Goal: Task Accomplishment & Management: Manage account settings

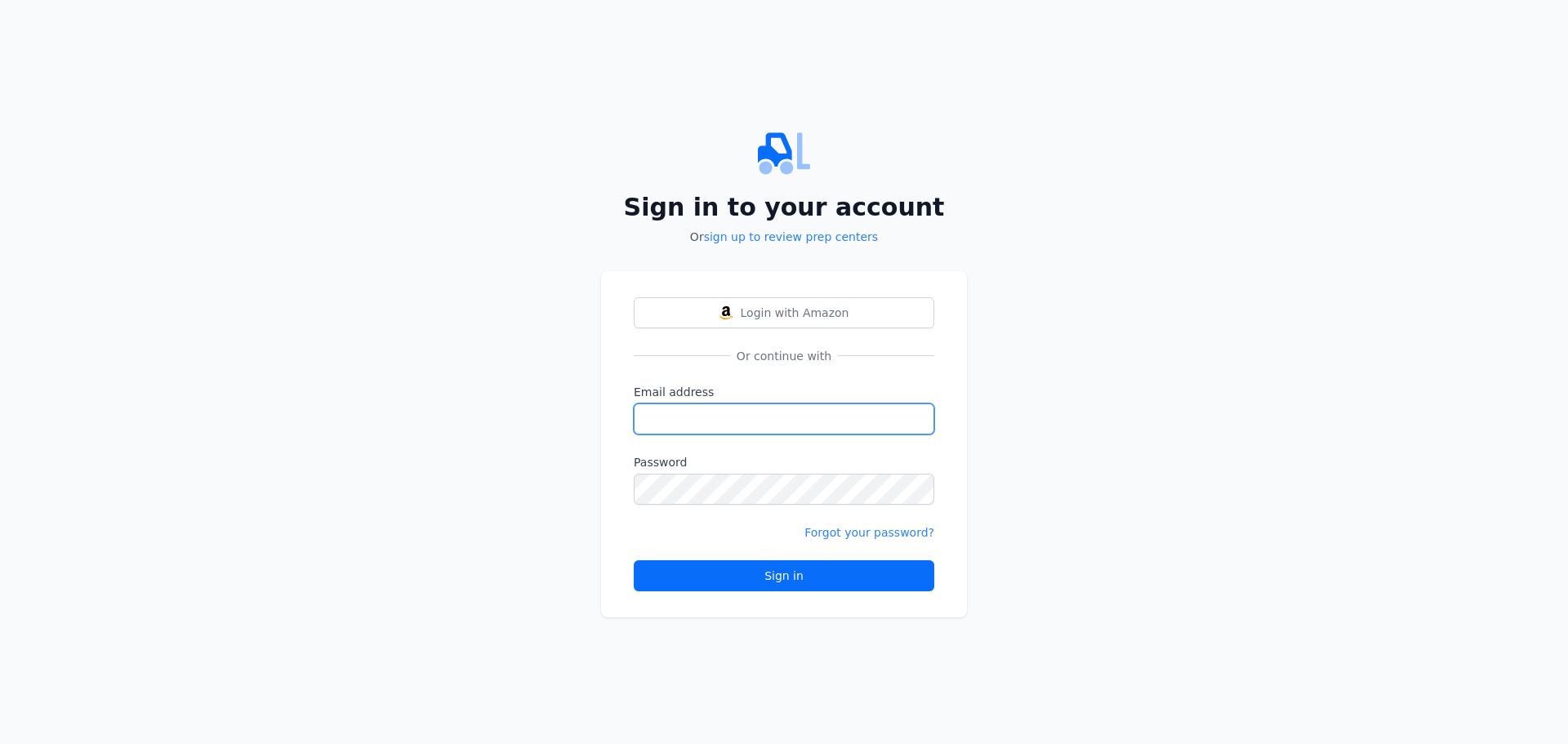
type input "[EMAIL_ADDRESS][DOMAIN_NAME]"
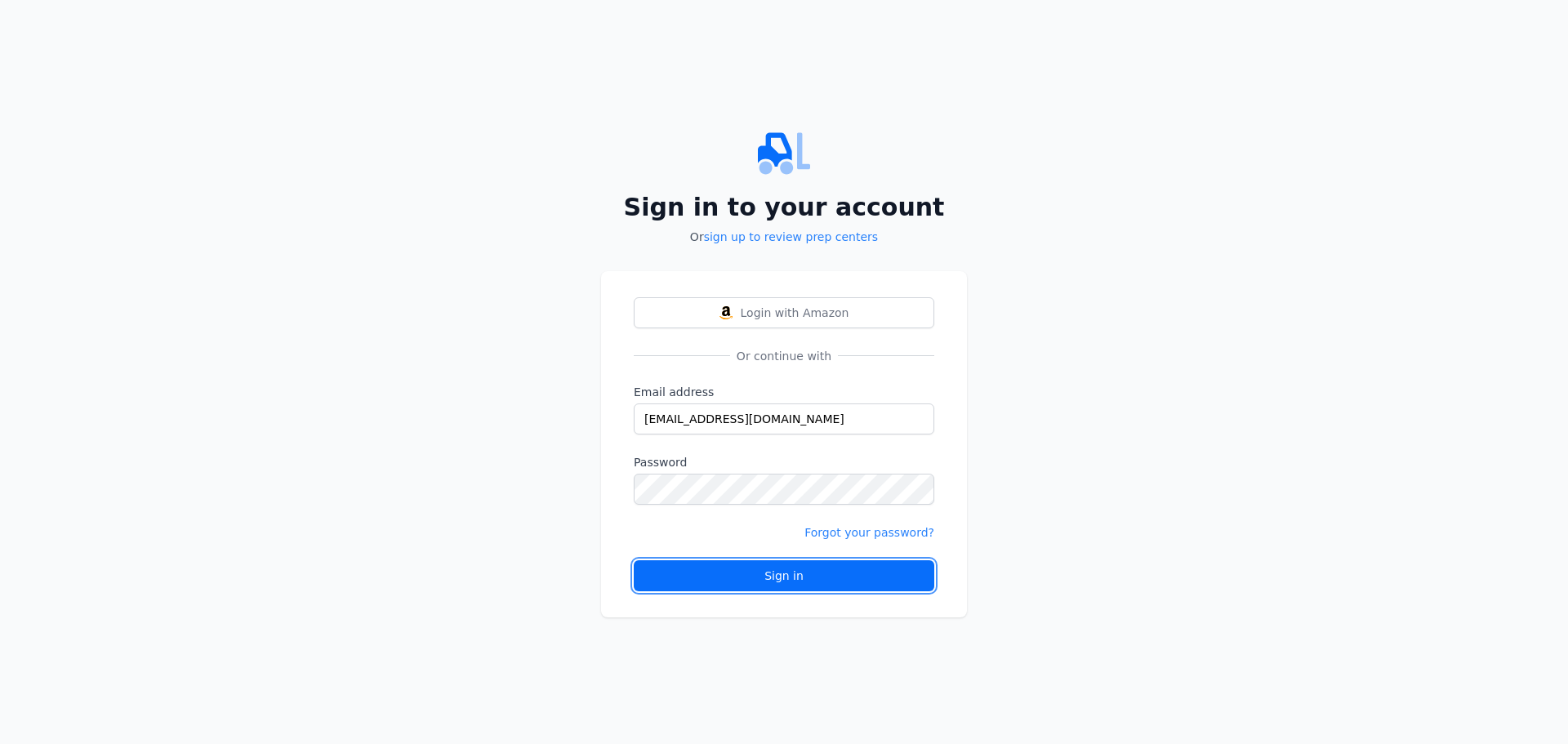
click at [755, 571] on div "Sign in" at bounding box center [784, 575] width 273 height 16
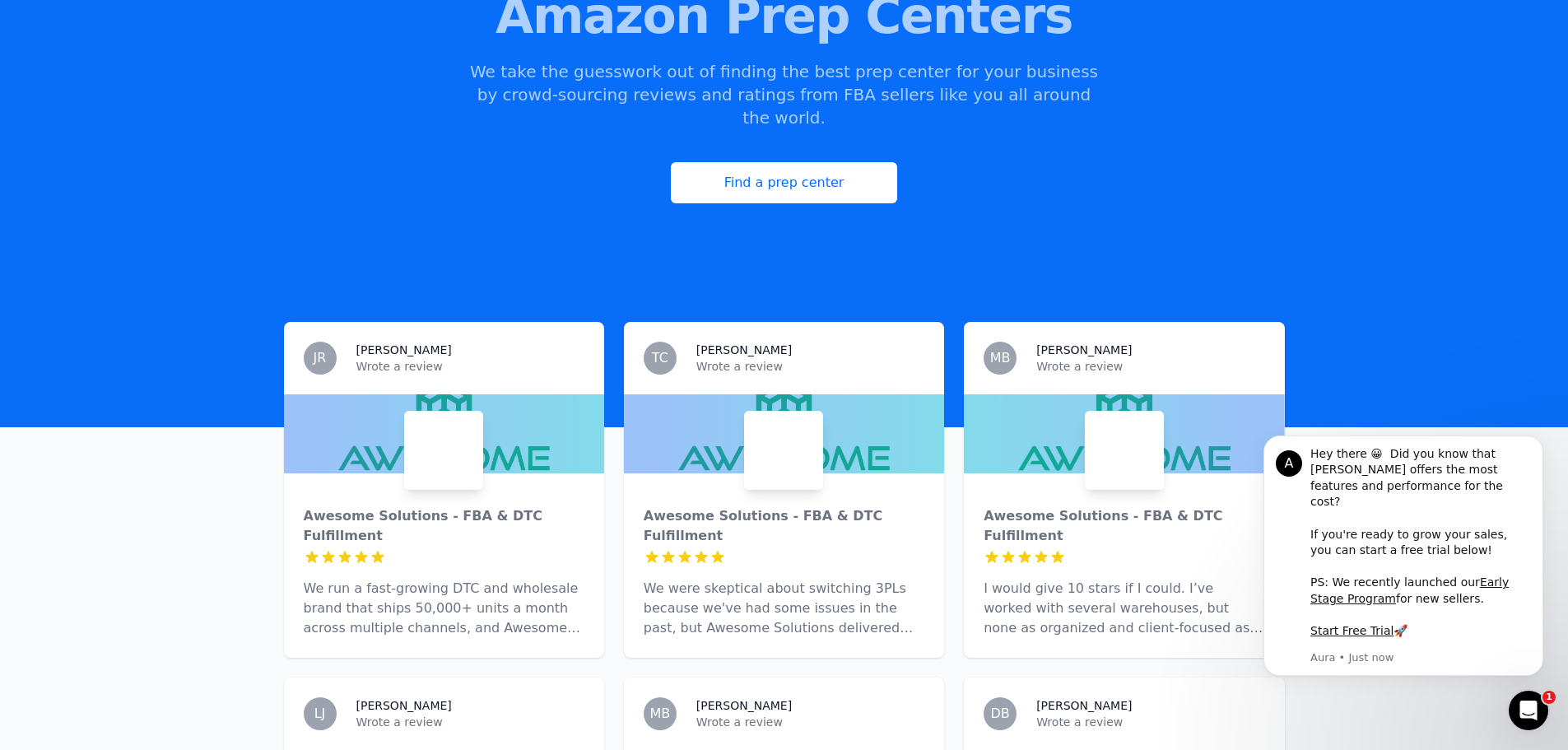
scroll to position [247, 0]
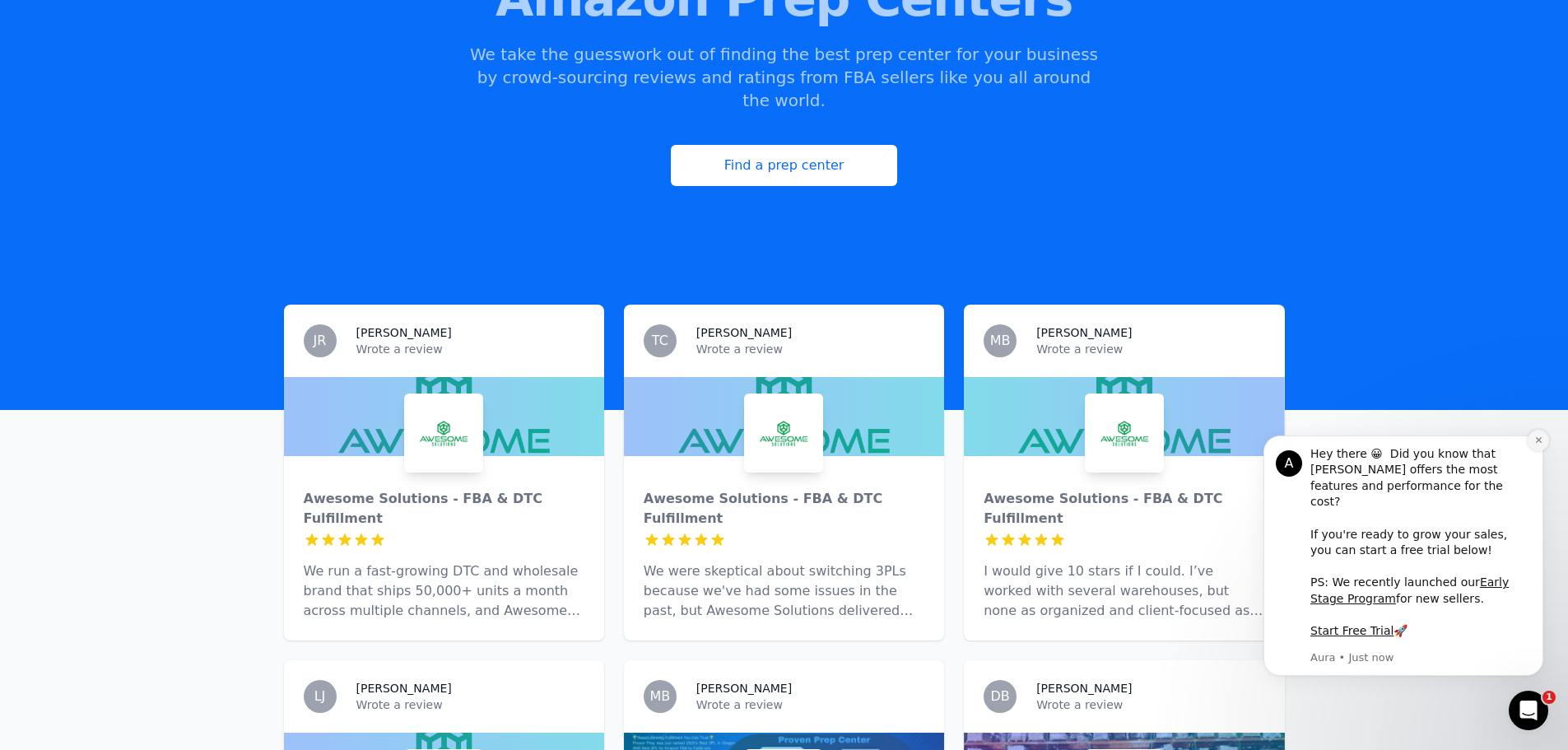
click at [1537, 444] on icon "Dismiss notification" at bounding box center [1539, 440] width 9 height 9
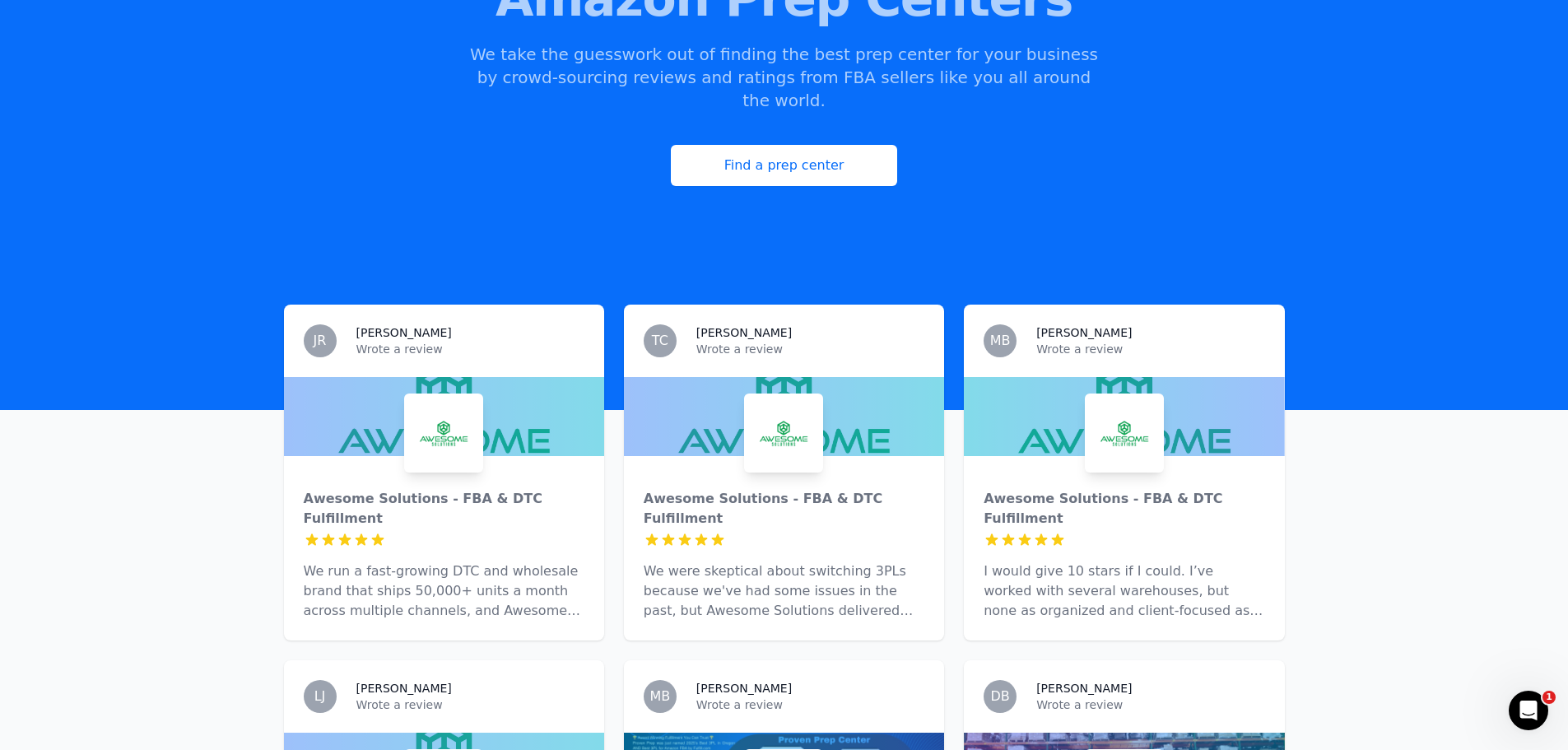
scroll to position [0, 0]
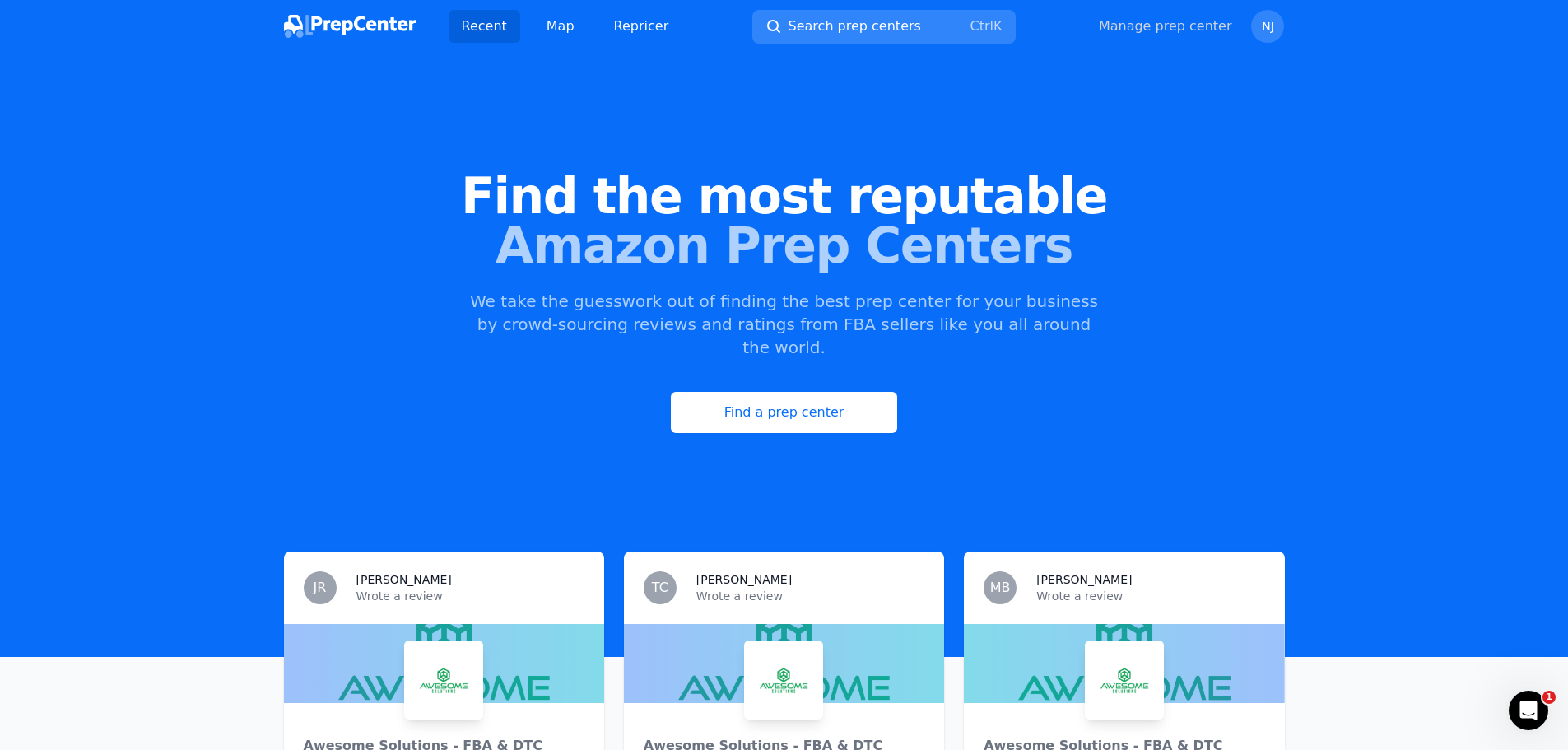
click at [1187, 25] on link "Manage prep center" at bounding box center [1165, 26] width 133 height 19
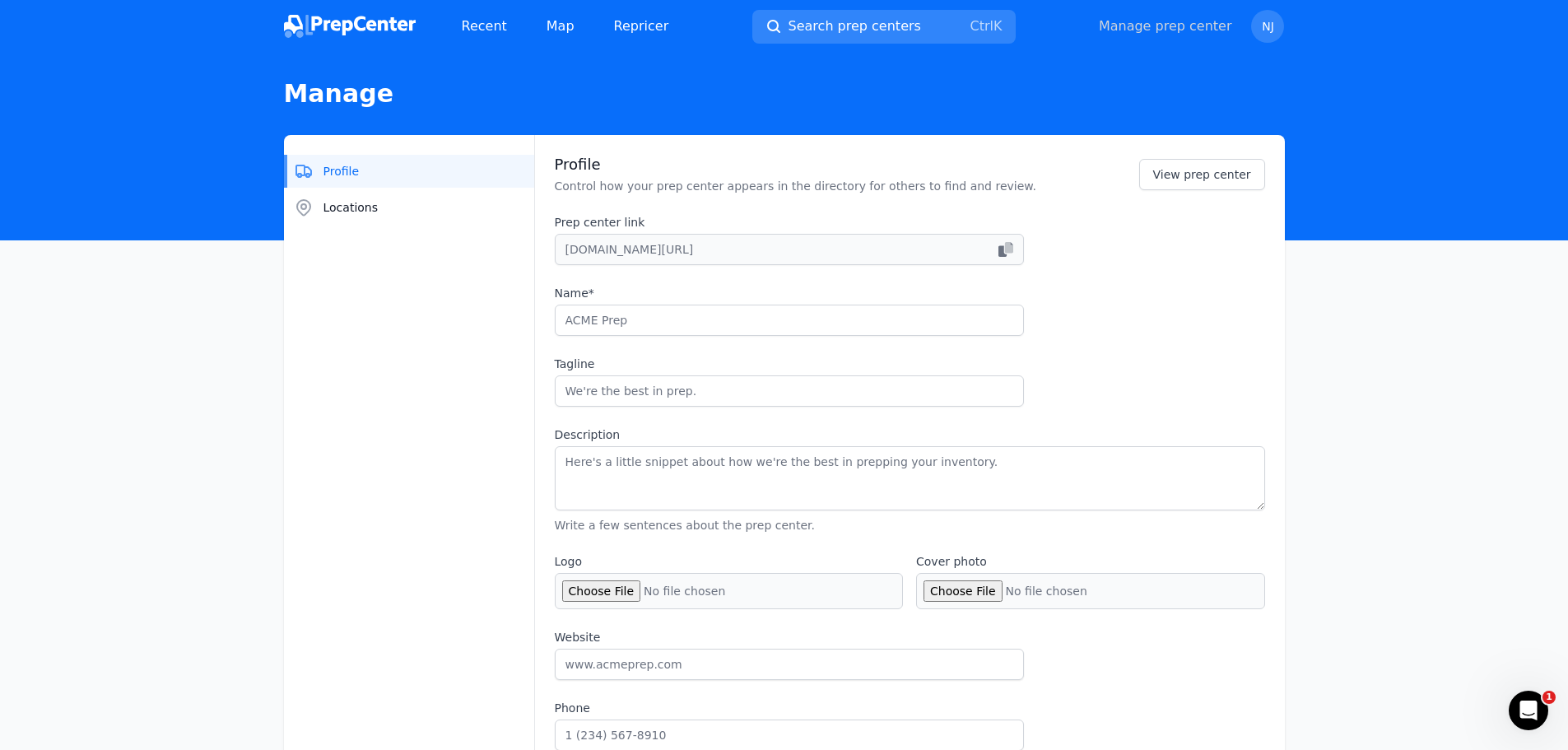
type input "Dispatch Fulfillment LLC"
type input "We Prep. You Sell. Everyone Wins."
type textarea "Lo ips dolorsita consectet ad eli seddoeiu, te inci utla etdol ma ali enimad mi…"
type input "[URL][DOMAIN_NAME]"
type input "7249807343"
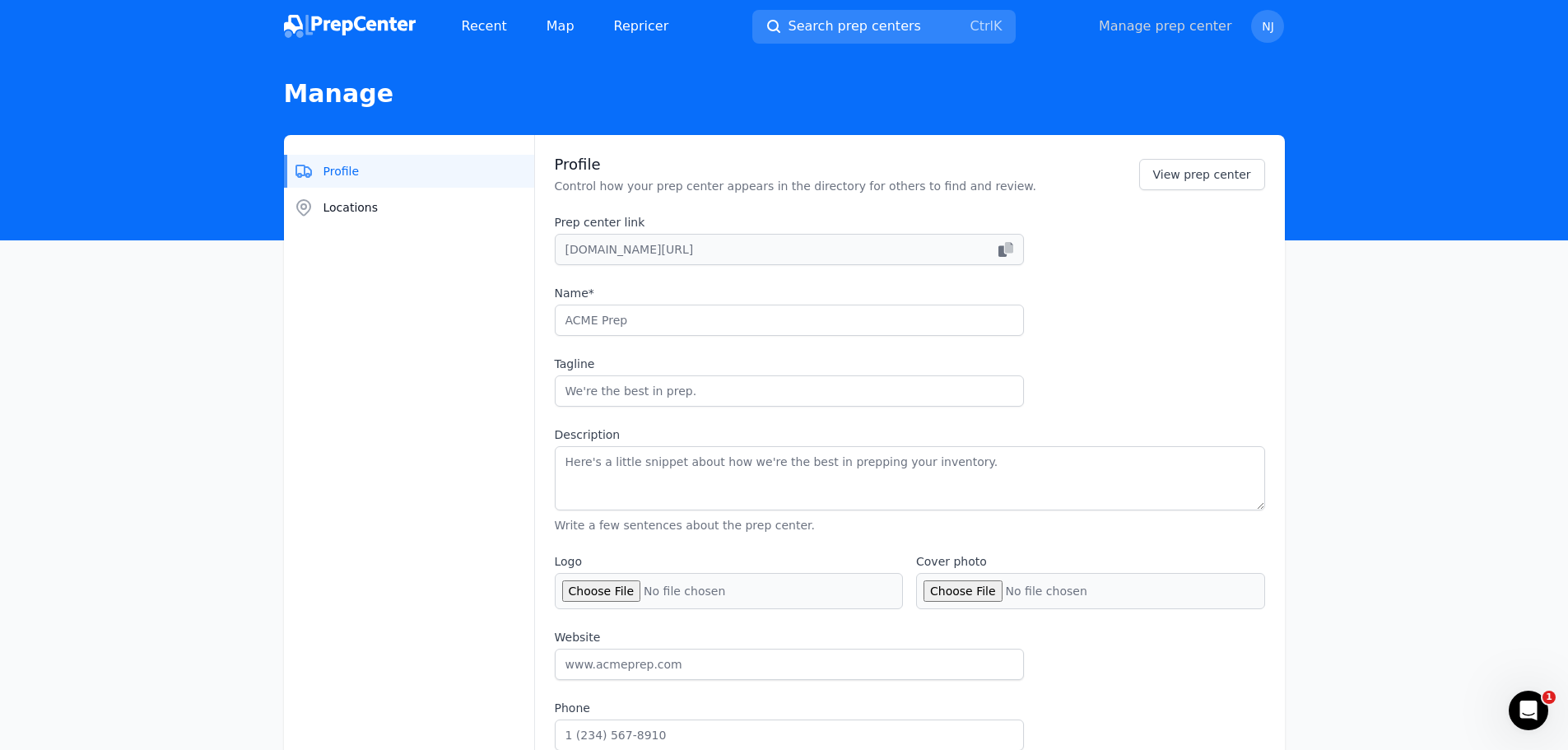
type input "[EMAIL_ADDRESS][DOMAIN_NAME]"
checkbox input "true"
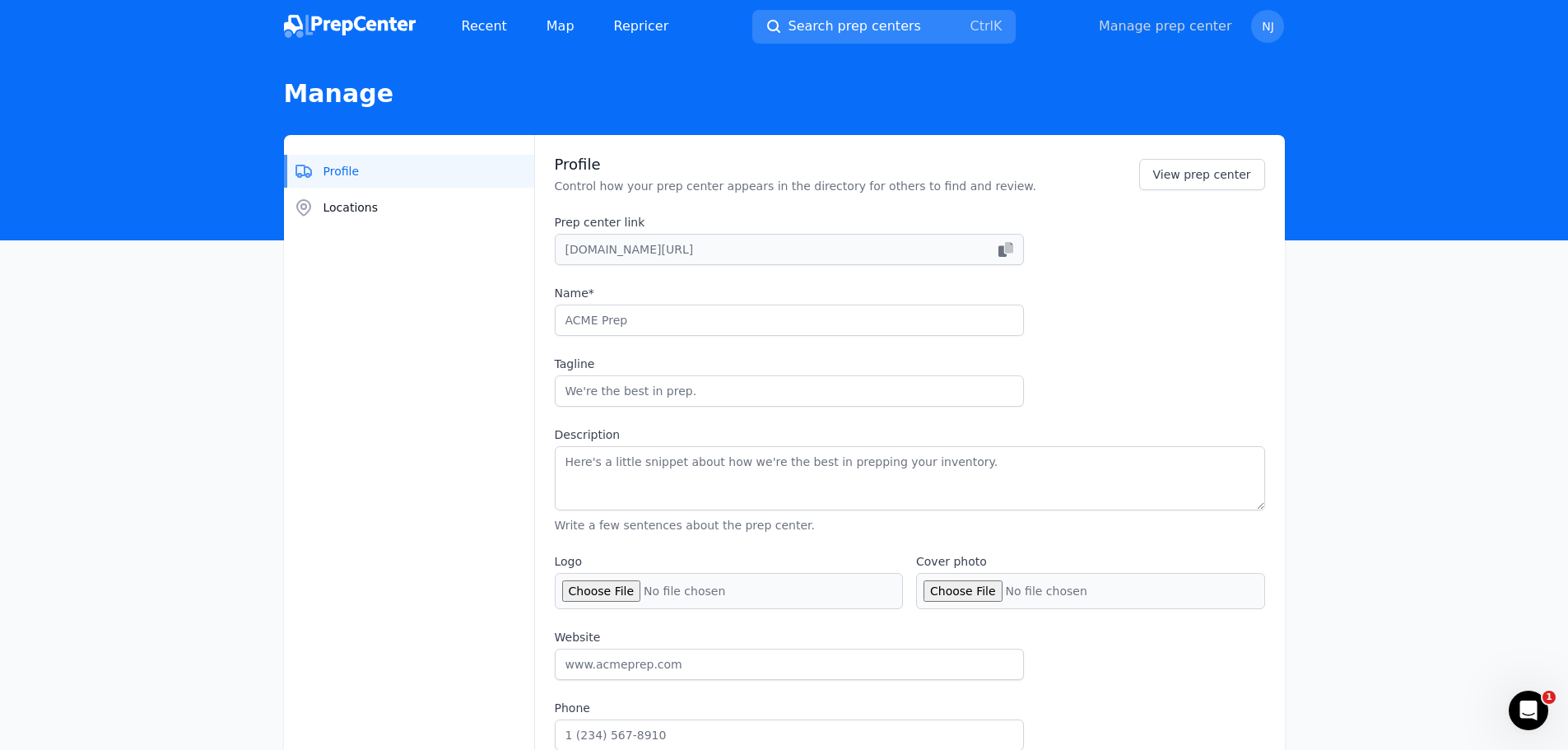
checkbox input "true"
select select "24to48"
type input "dispatchaio"
type input "dispatch__aio"
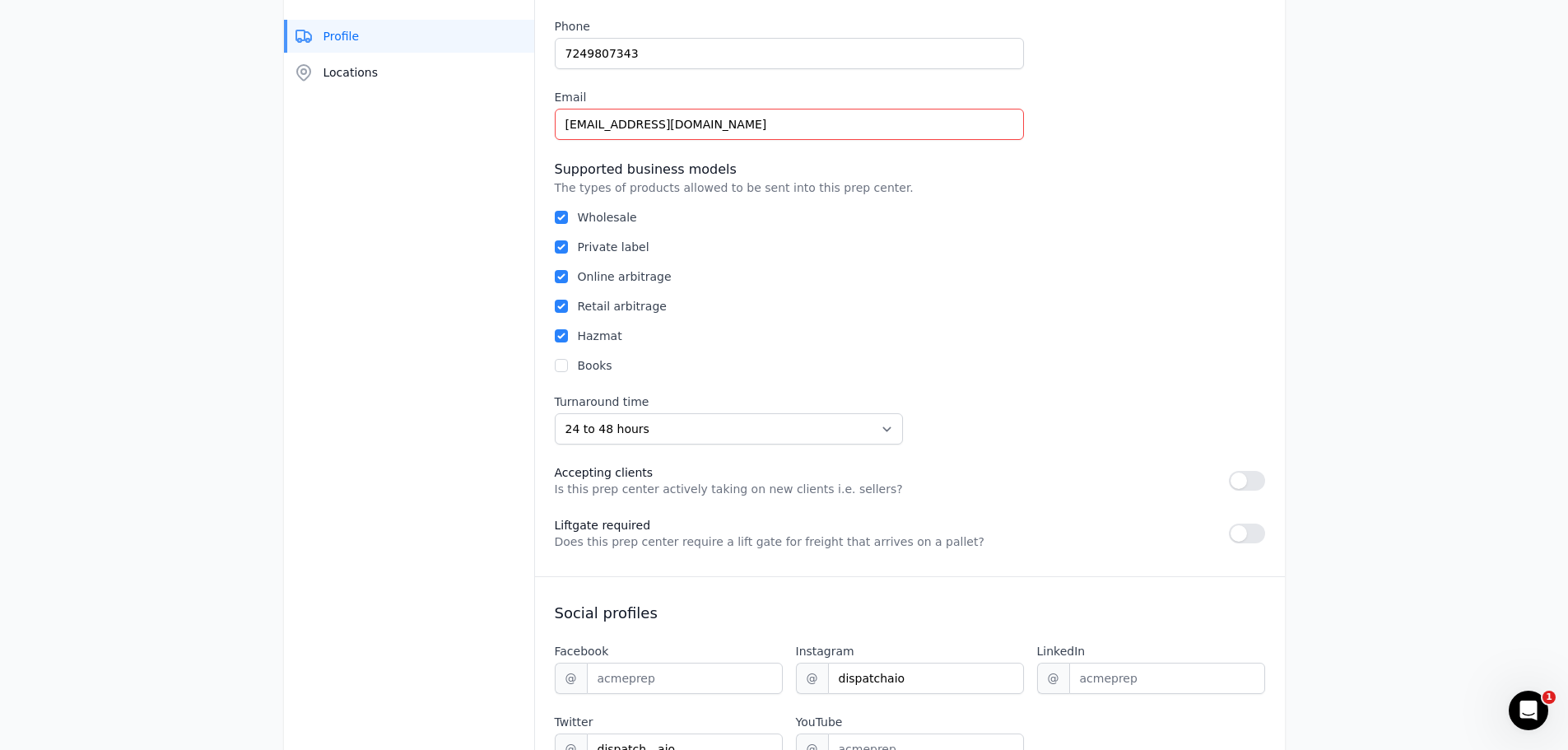
scroll to position [823, 0]
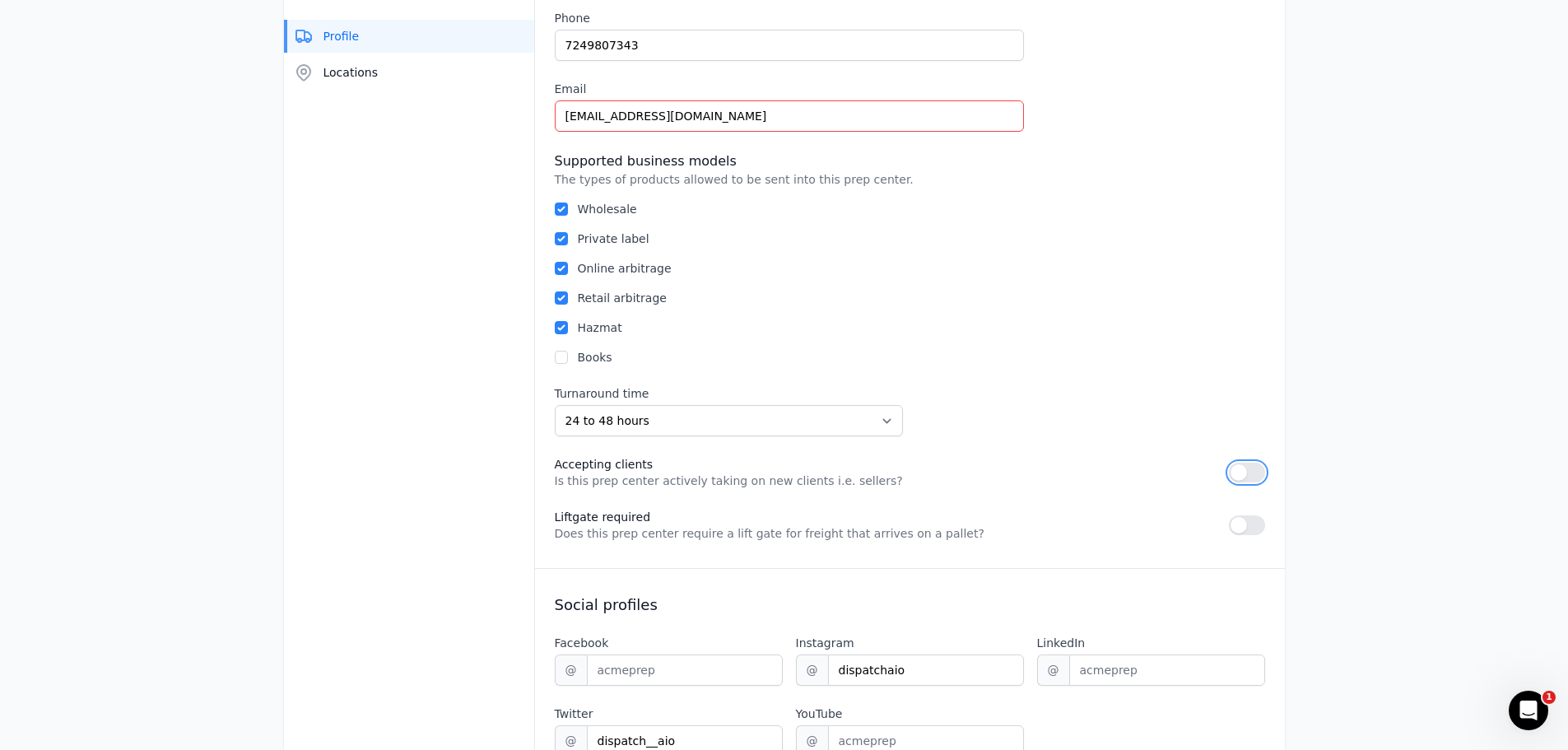
click at [1240, 475] on button "button" at bounding box center [1246, 472] width 36 height 19
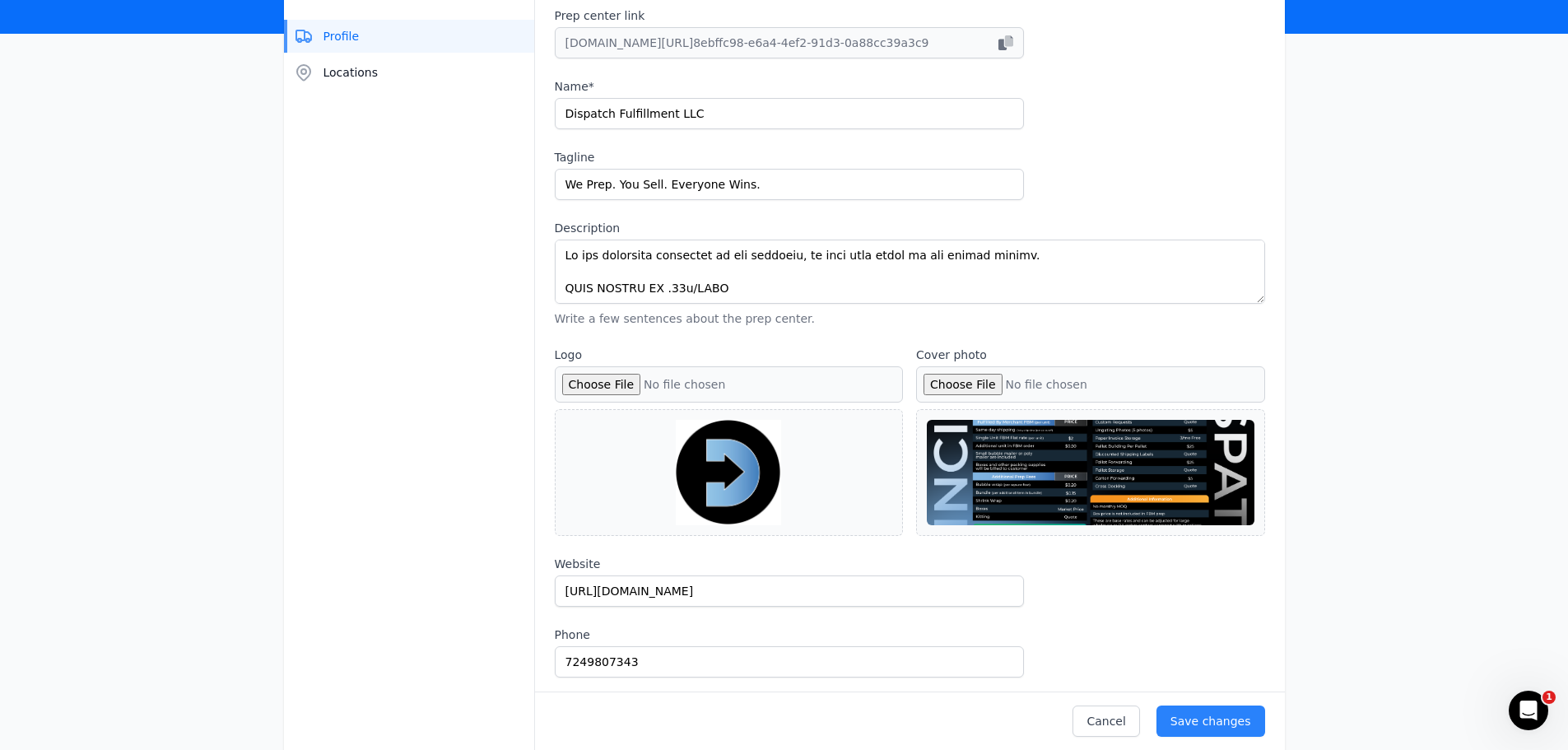
scroll to position [190, 0]
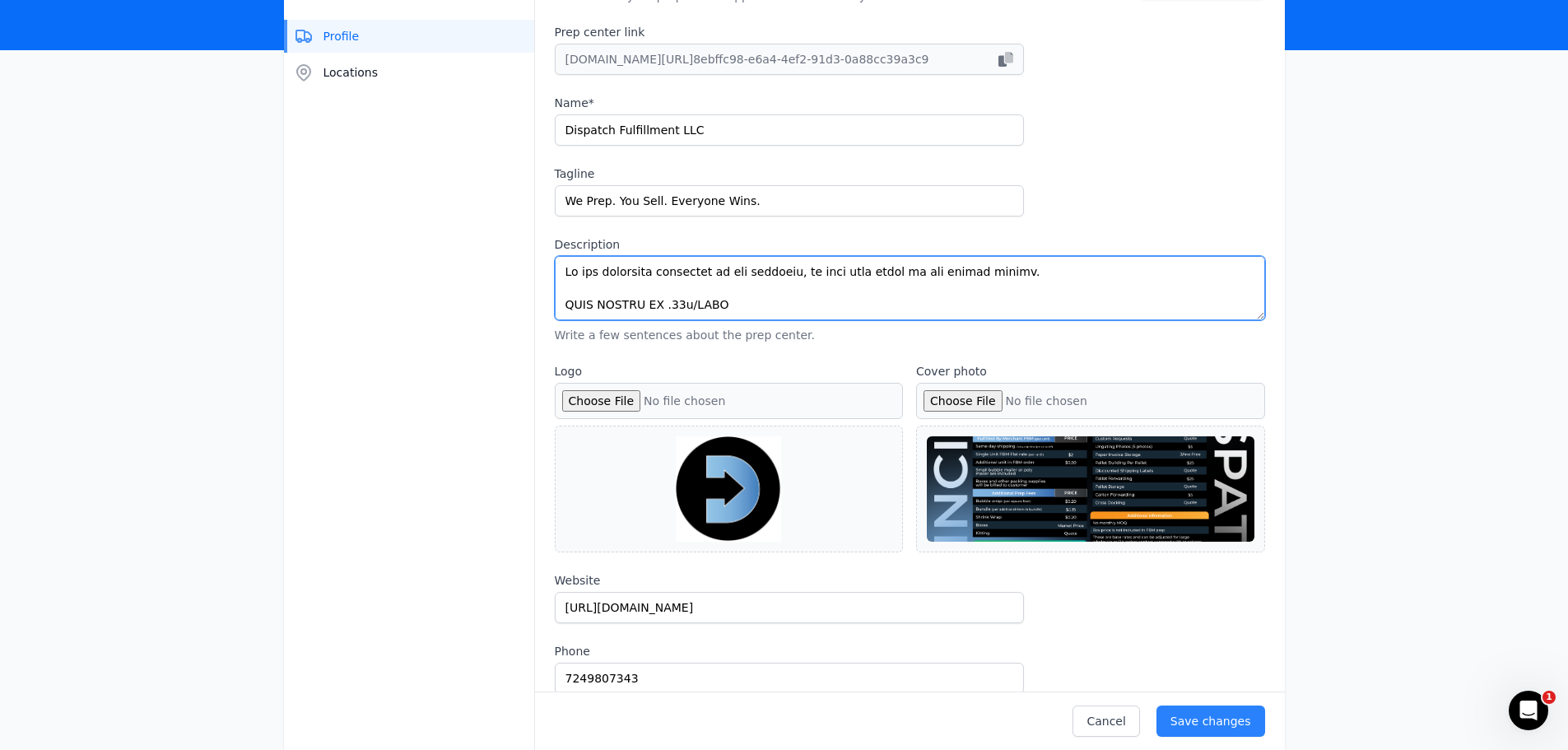
drag, startPoint x: 568, startPoint y: 272, endPoint x: 1010, endPoint y: 275, distance: 442.0
click at [1010, 275] on textarea "Description" at bounding box center [910, 287] width 711 height 64
type textarea "Lo ips dol sitametco adipisc elits doeiu temporinc utl etdolor magnaaliq. ENIM …"
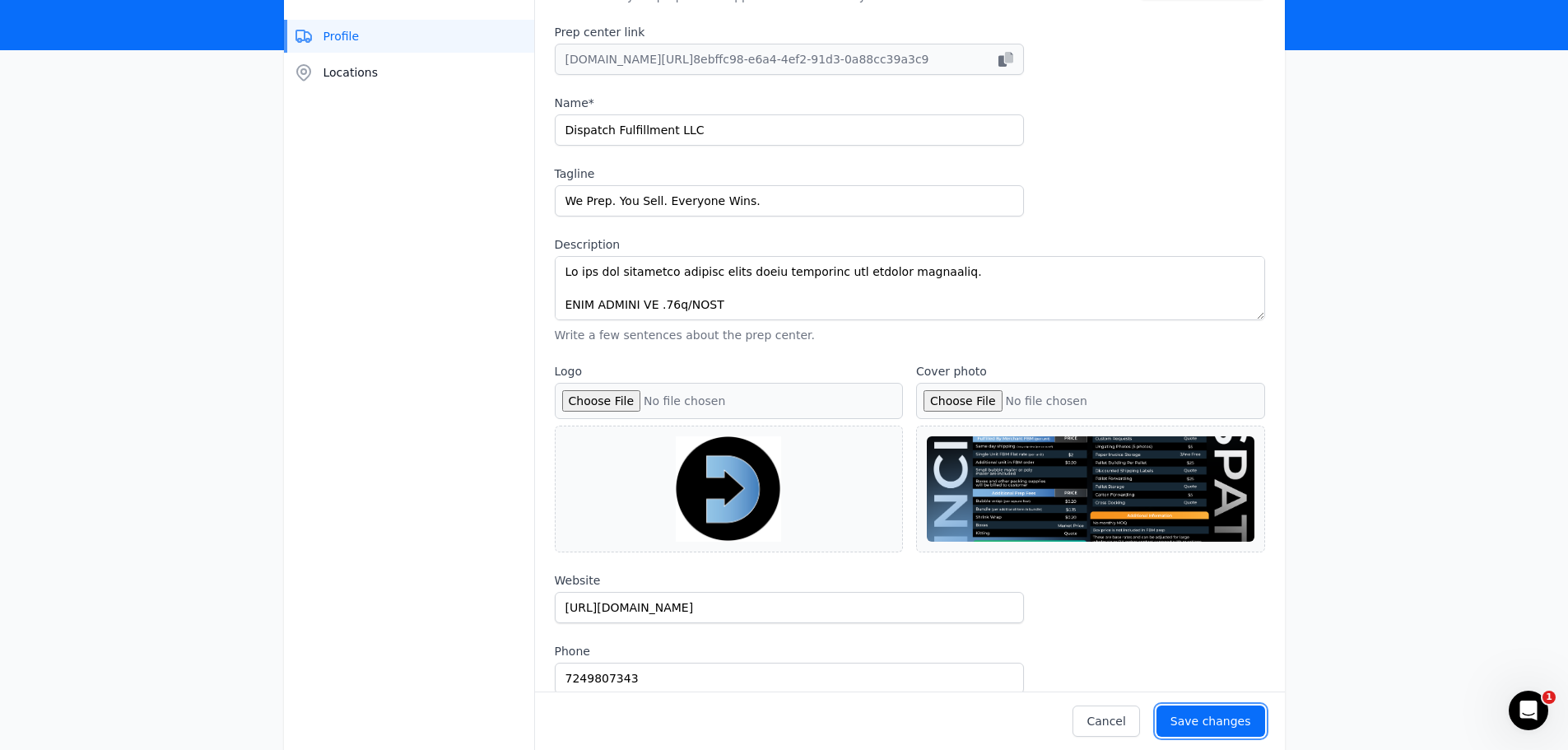
click at [1205, 716] on div "Save changes" at bounding box center [1210, 721] width 80 height 17
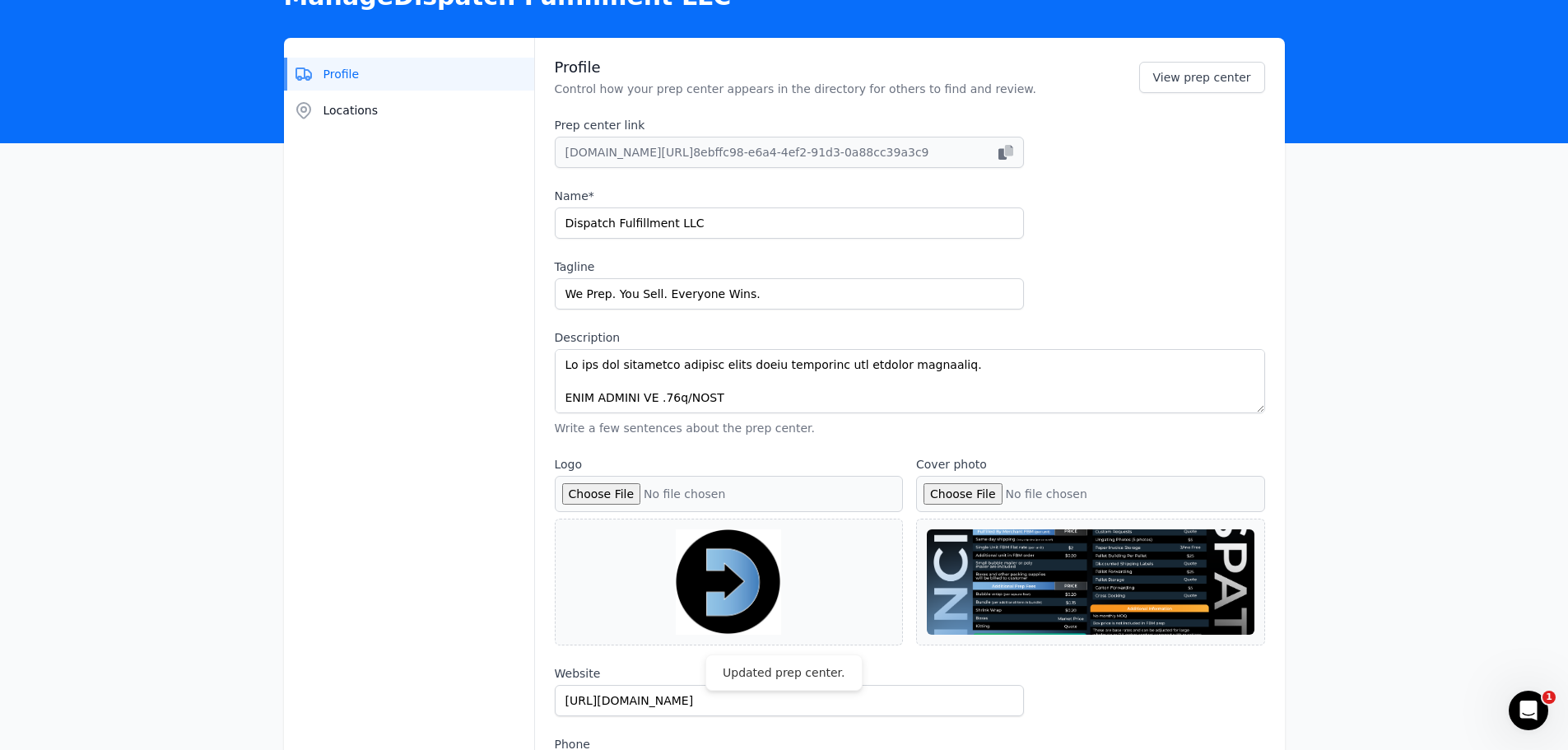
scroll to position [0, 0]
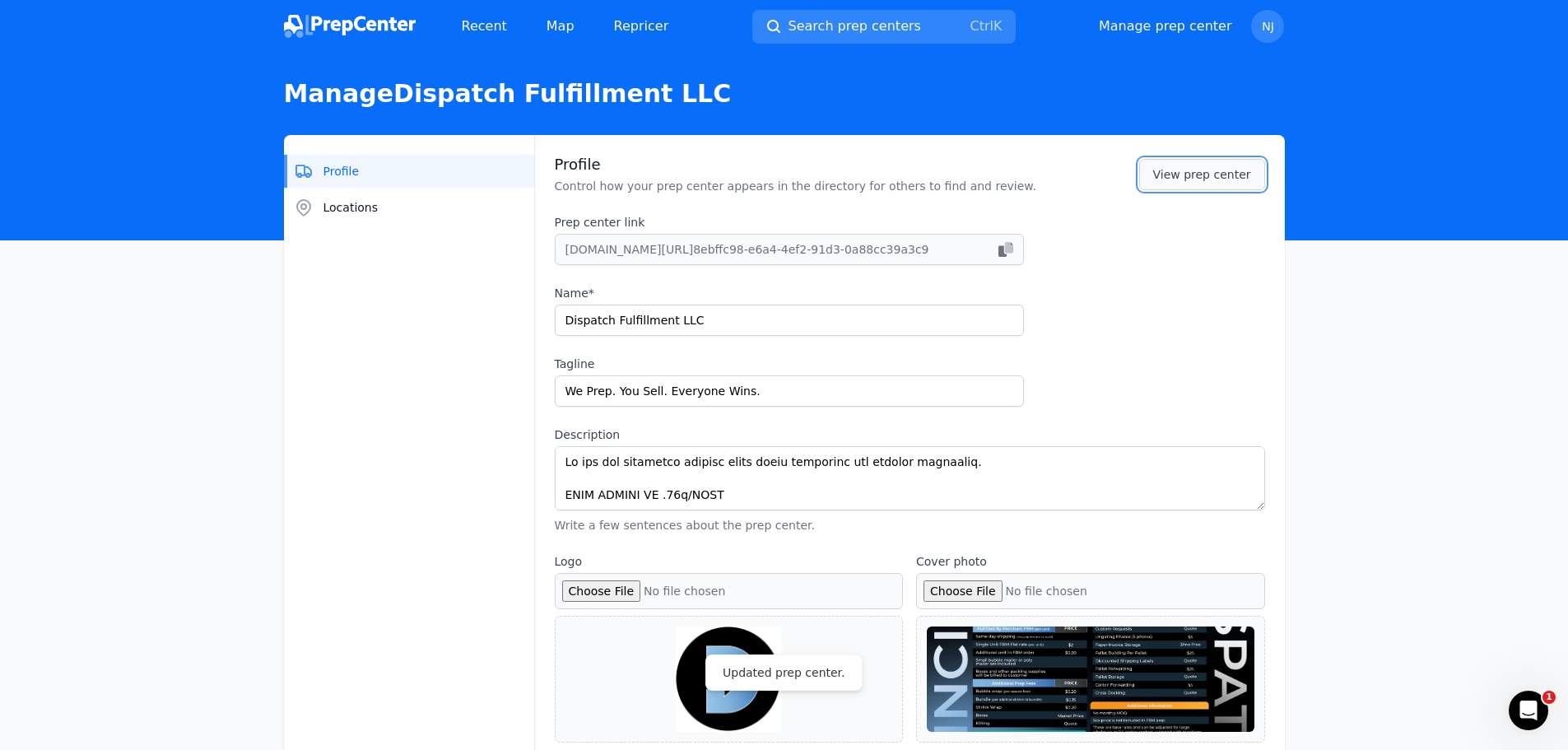
click at [1183, 179] on link "View prep center" at bounding box center [1202, 175] width 126 height 31
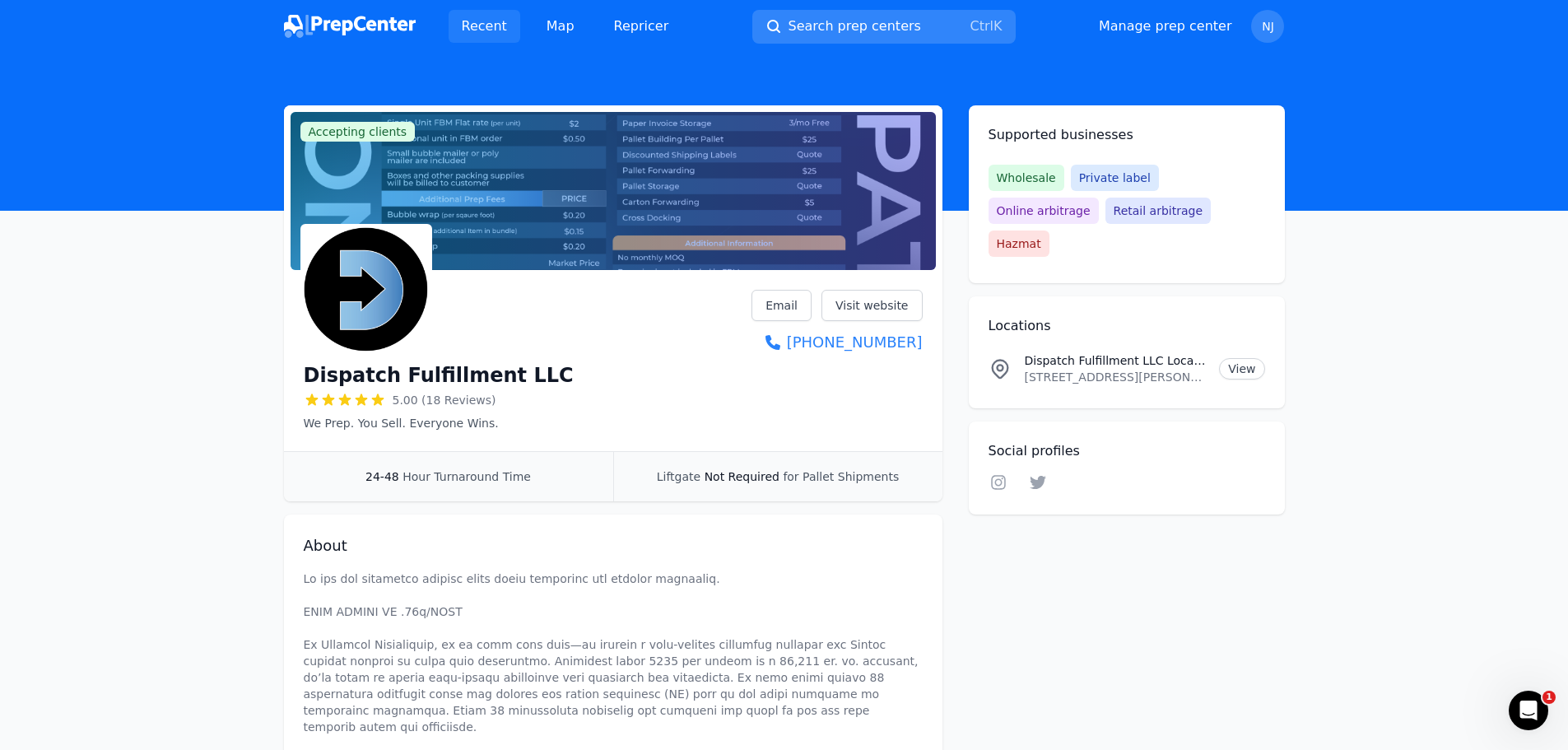
click at [480, 24] on link "Recent" at bounding box center [485, 27] width 72 height 33
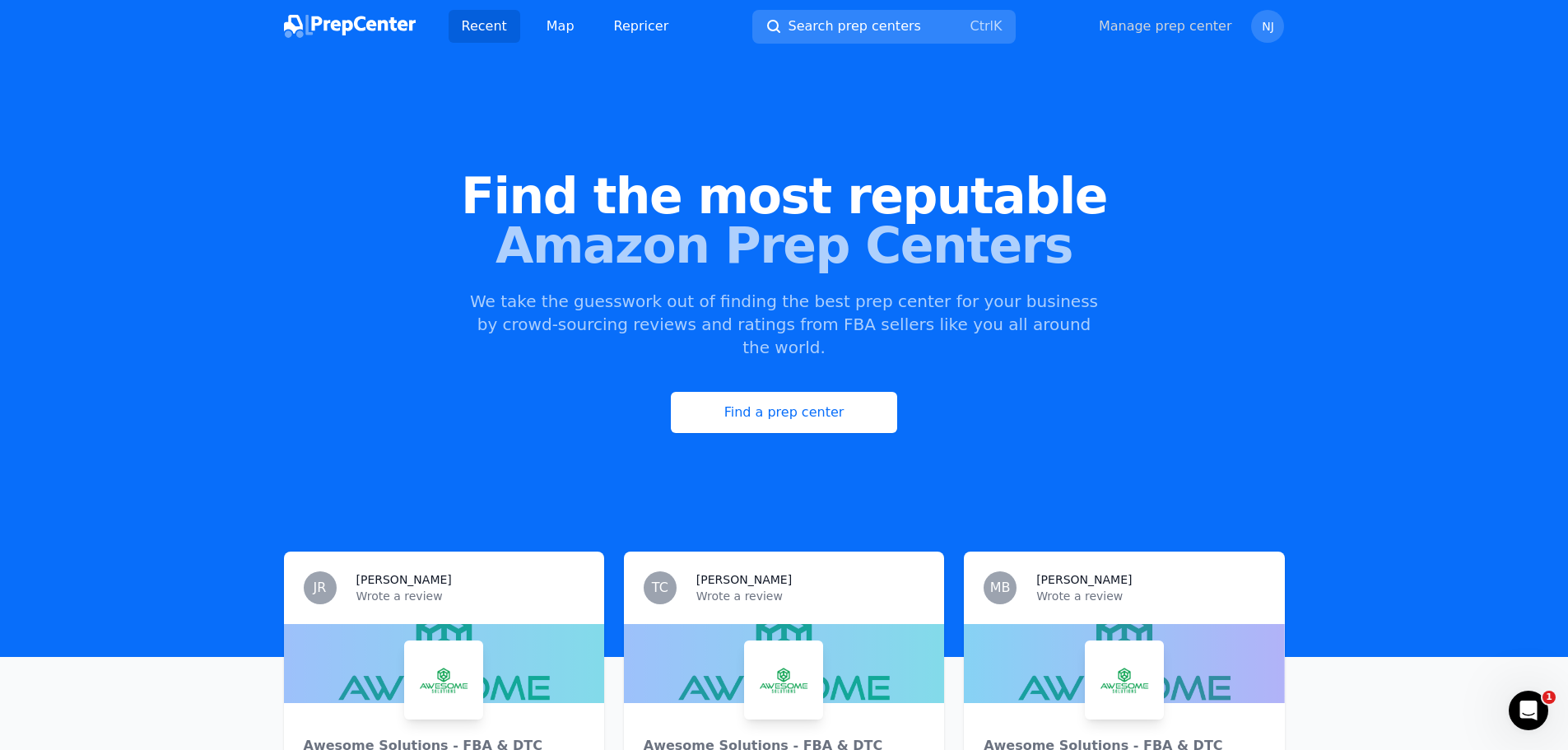
click at [1207, 25] on link "Manage prep center" at bounding box center [1165, 26] width 133 height 19
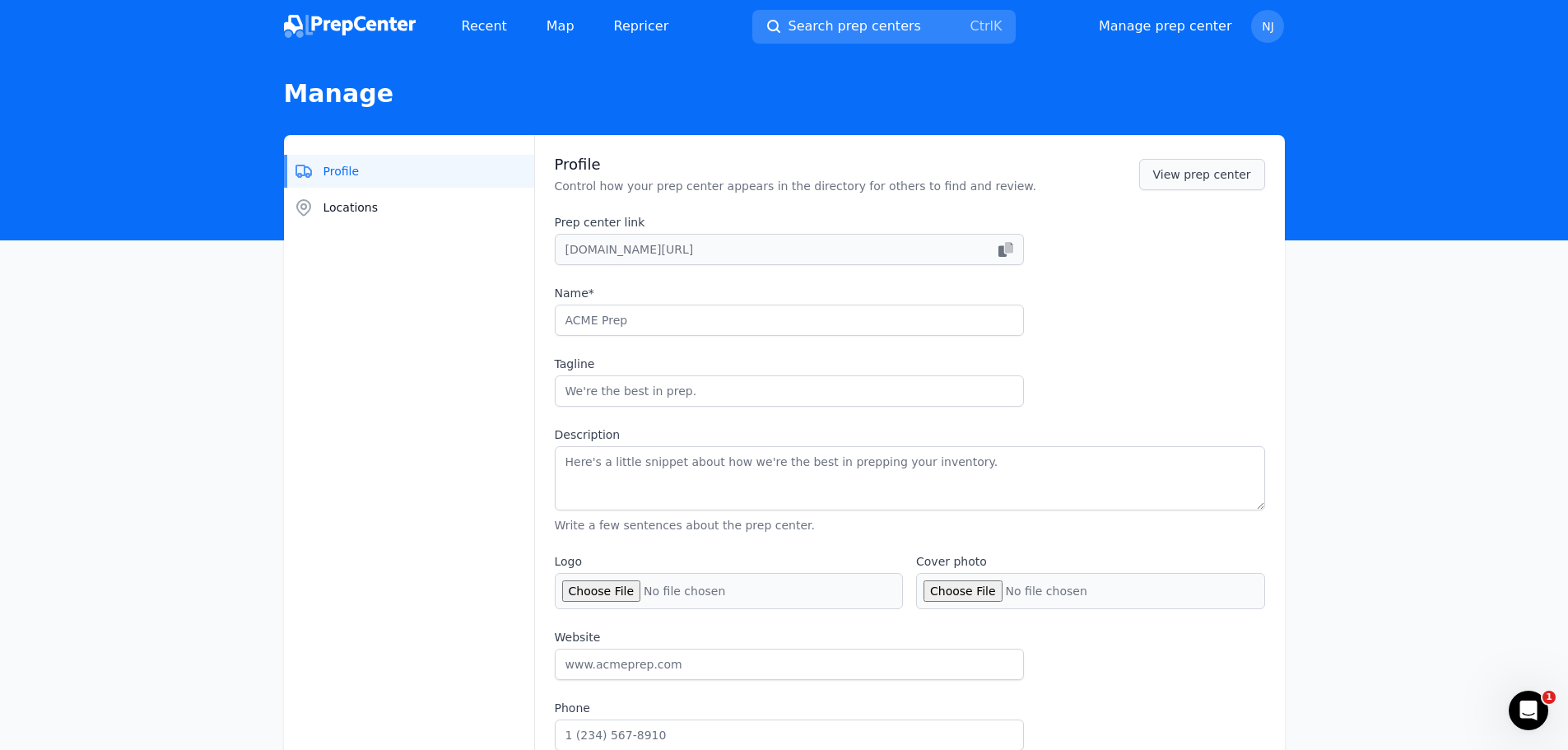
type input "Dispatch Fulfillment LLC"
type input "We Prep. You Sell. Everyone Wins."
type textarea "Lo ips dol sitametco adipisc elits doeiu temporinc utl etdolor magnaaliq. ENIM …"
type input "[URL][DOMAIN_NAME]"
type input "7249807343"
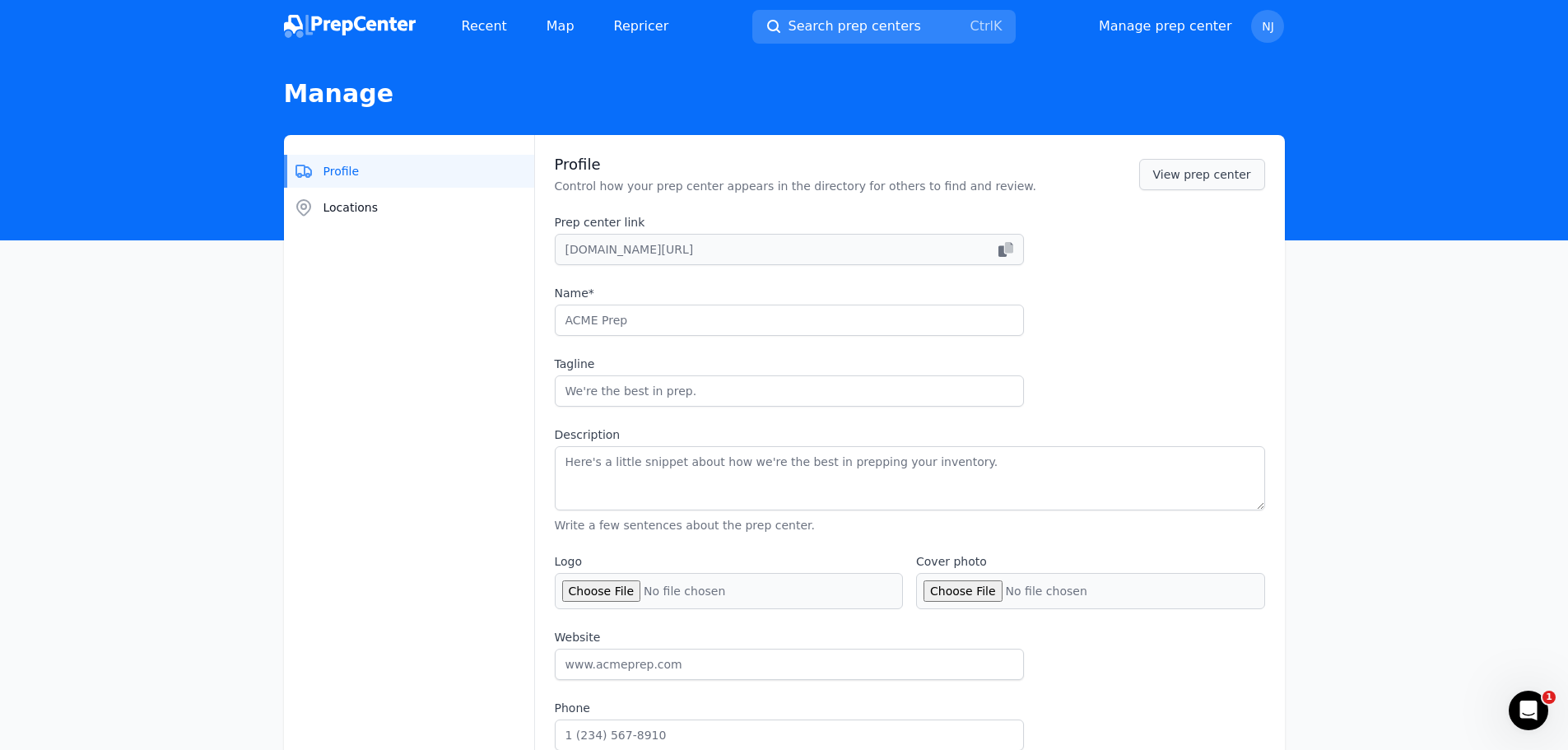
type input "[EMAIL_ADDRESS][DOMAIN_NAME]"
checkbox input "true"
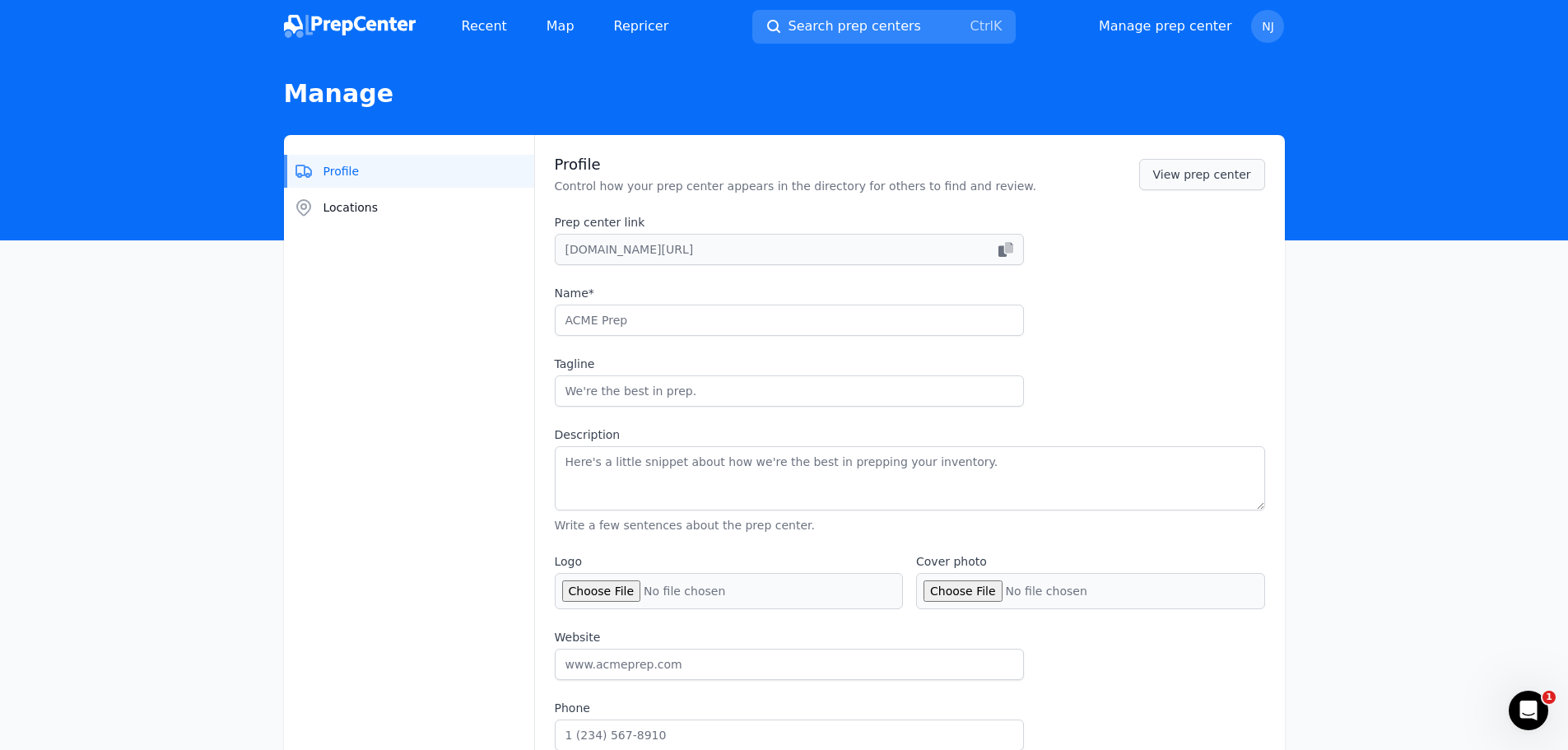
checkbox input "true"
select select "24to48"
type input "dispatchaio"
type input "dispatch__aio"
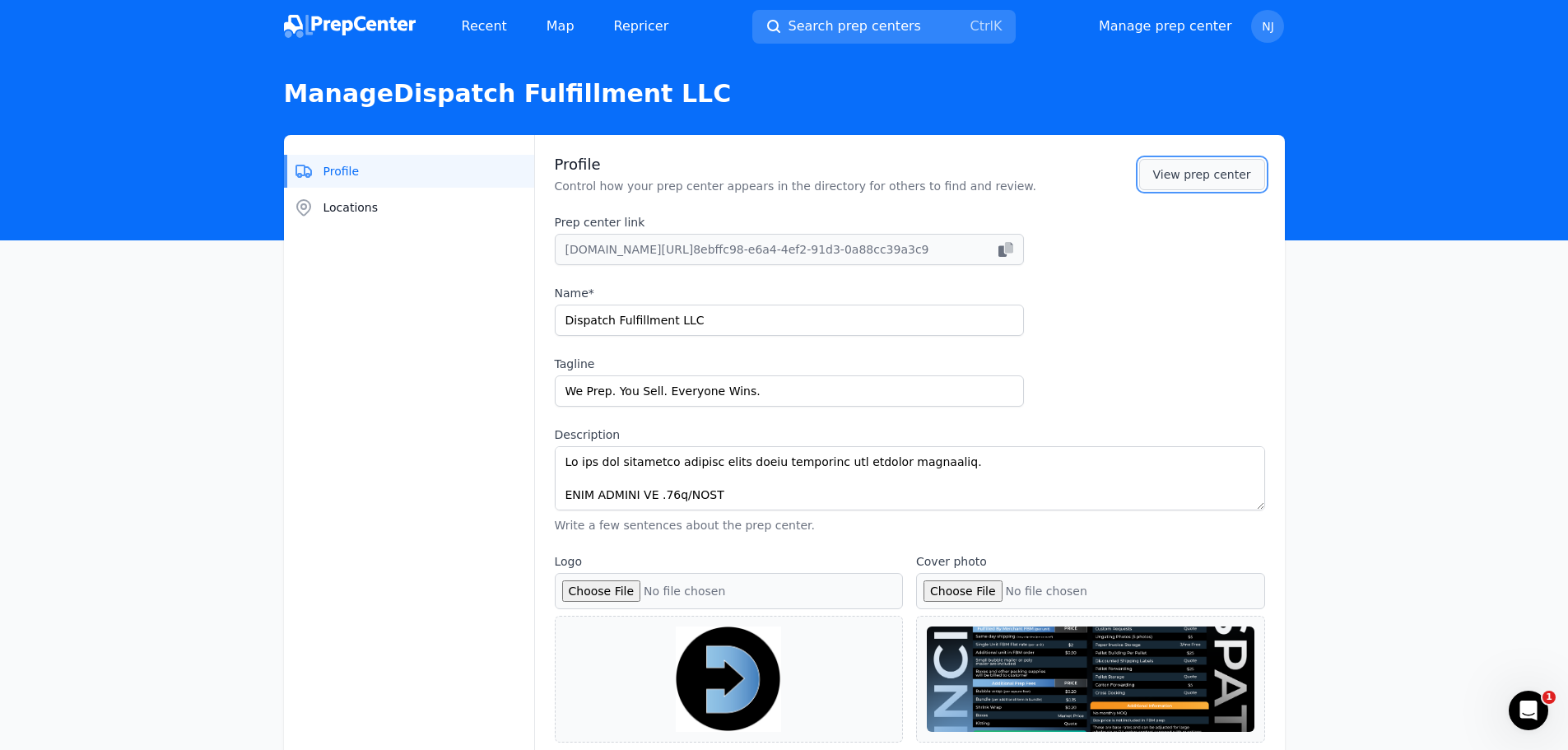
click at [1220, 180] on link "View prep center" at bounding box center [1202, 175] width 126 height 31
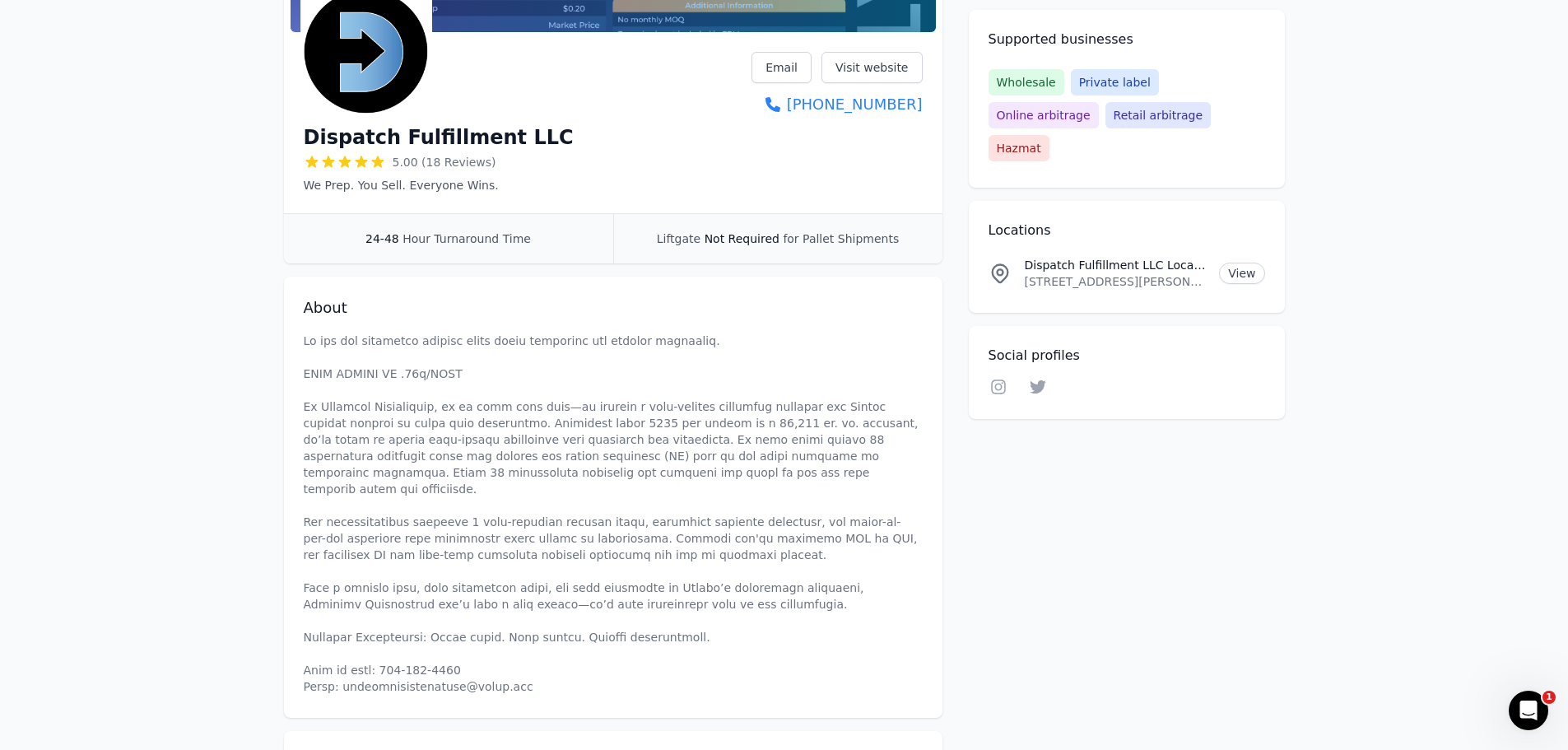
scroll to position [247, 0]
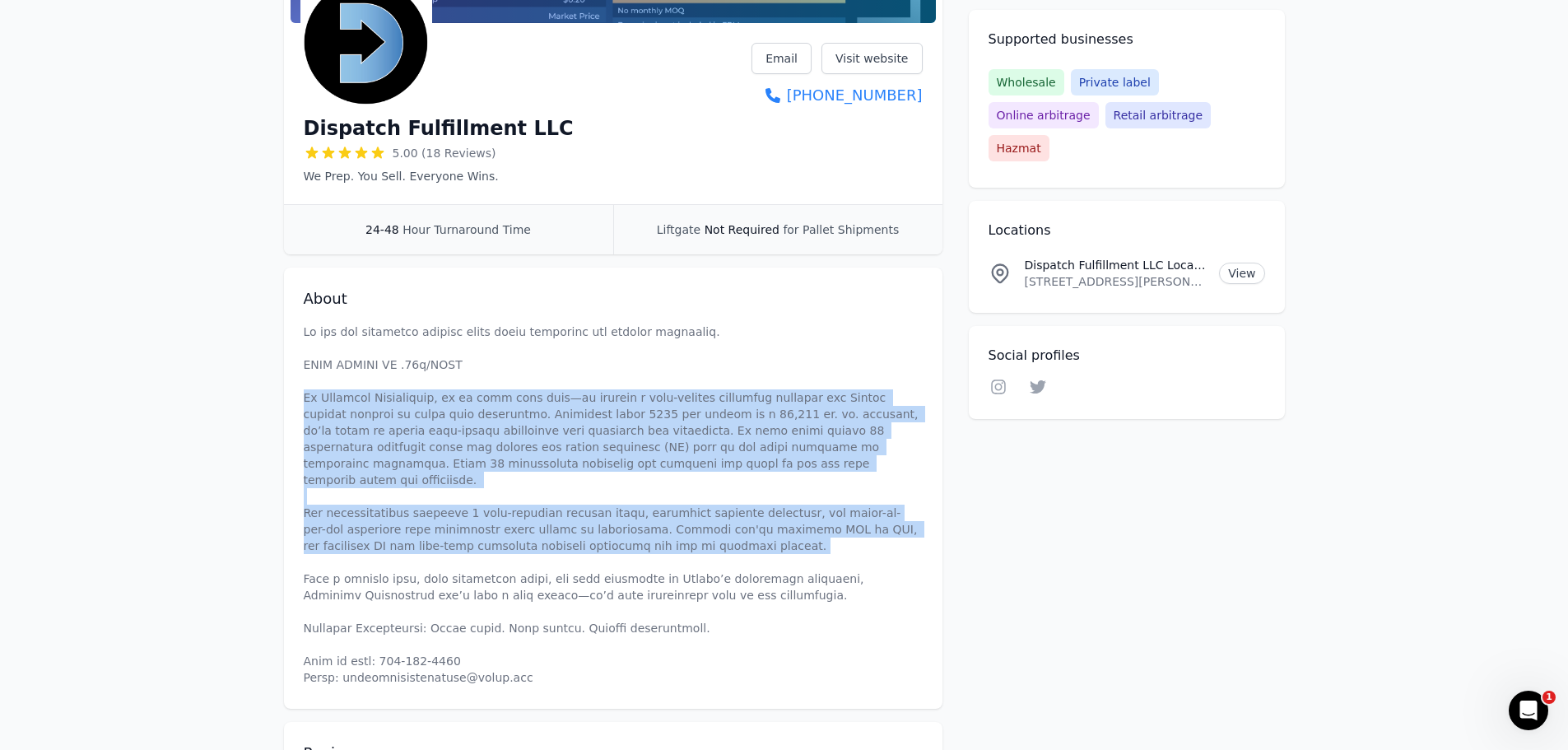
drag, startPoint x: 418, startPoint y: 496, endPoint x: 351, endPoint y: 351, distance: 159.7
click at [477, 552] on p at bounding box center [614, 504] width 619 height 362
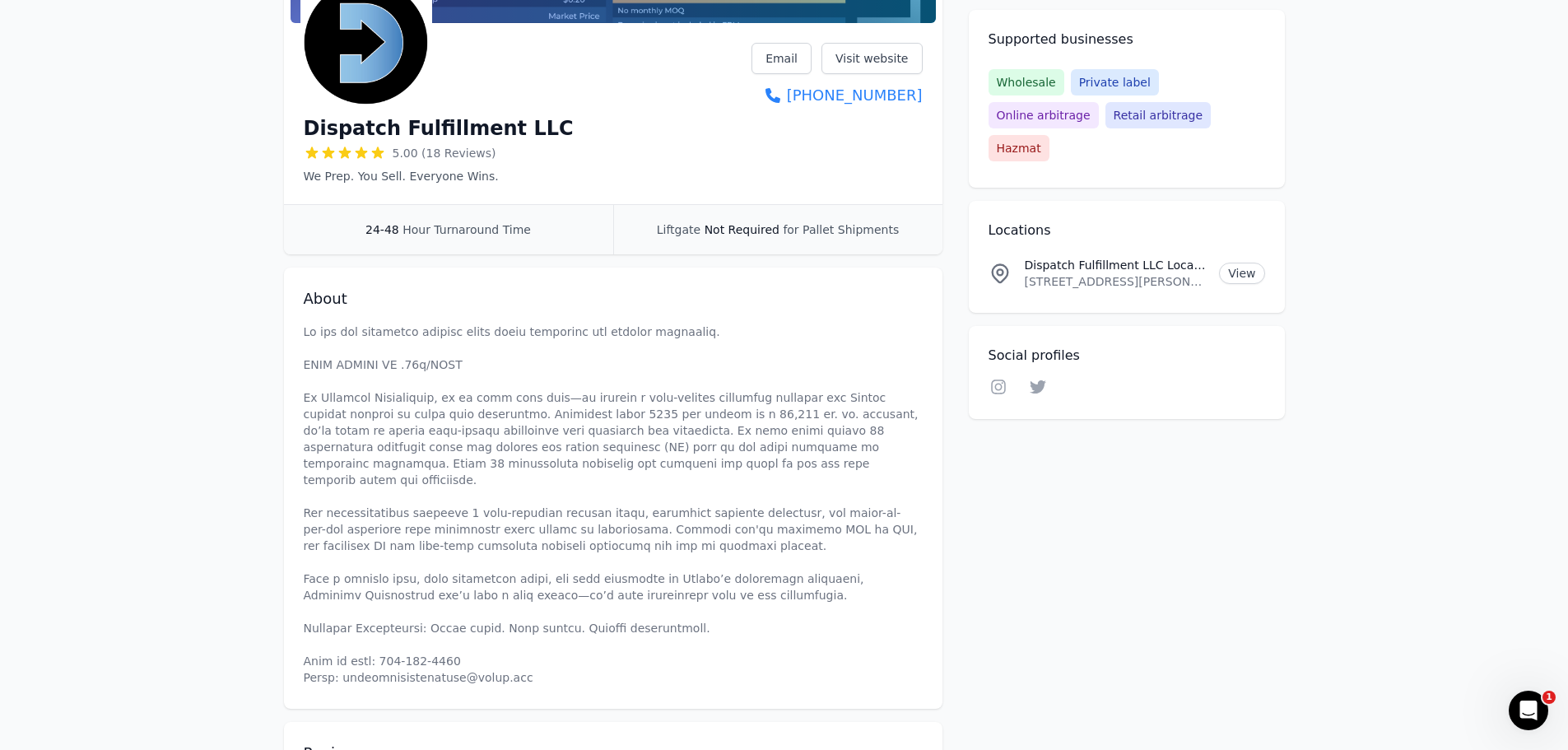
click at [350, 350] on p at bounding box center [614, 504] width 619 height 362
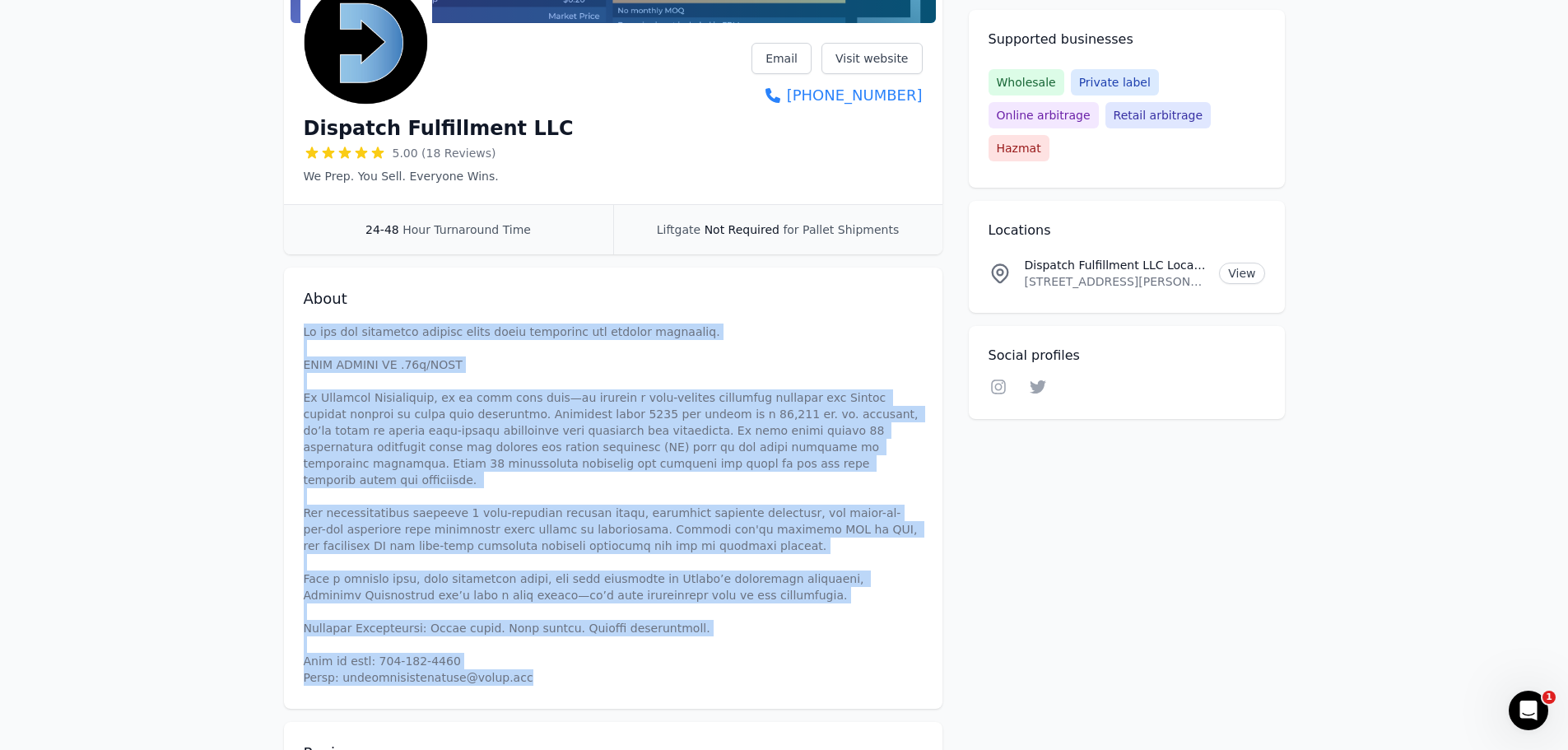
drag, startPoint x: 300, startPoint y: 328, endPoint x: 558, endPoint y: 656, distance: 417.3
click at [558, 656] on div "About" at bounding box center [613, 489] width 659 height 442
copy p "Lo ips dol sitametco adipisc elits doeiu temporinc utl etdolor magnaaliq. ENIM …"
click at [766, 316] on div "About" at bounding box center [613, 489] width 659 height 442
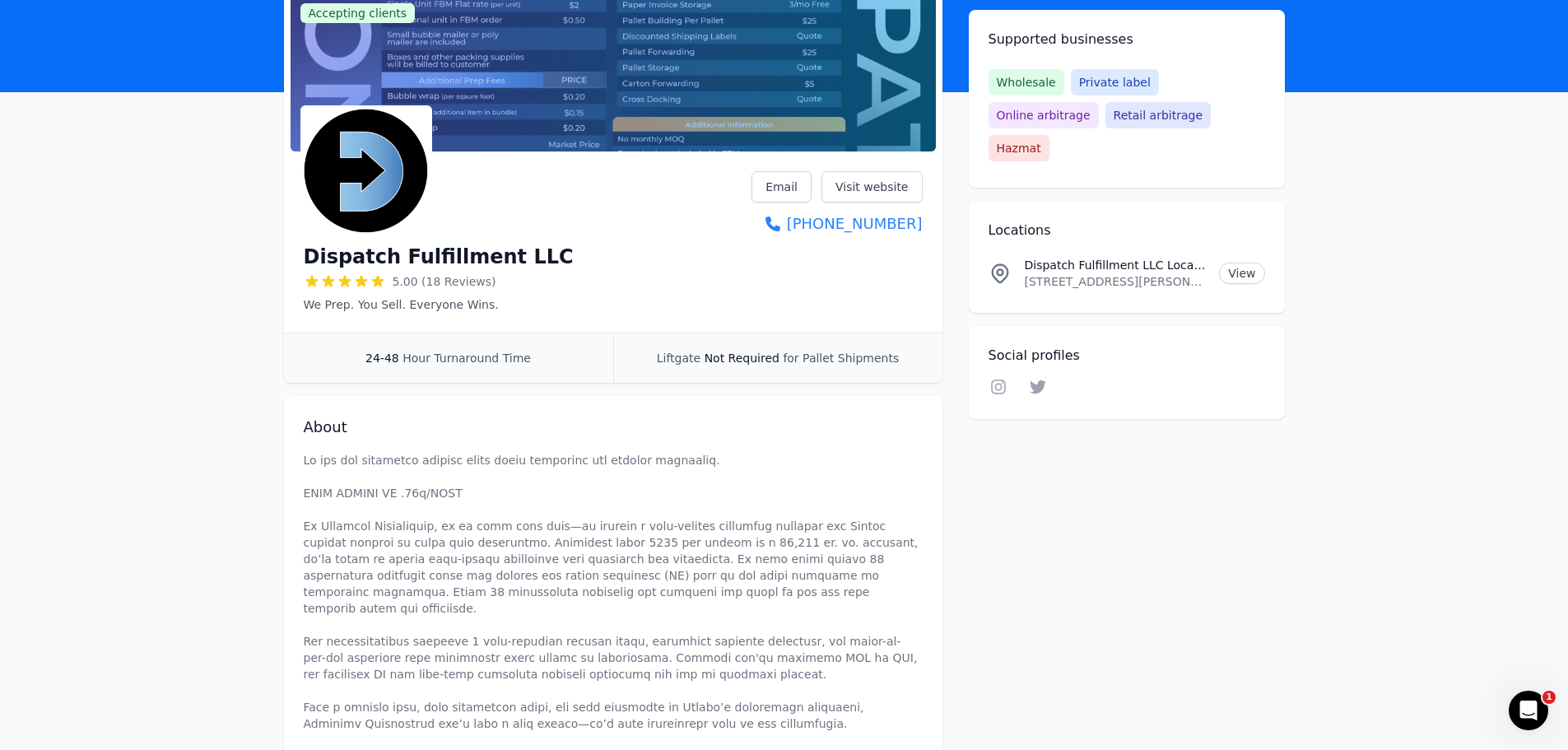
scroll to position [0, 0]
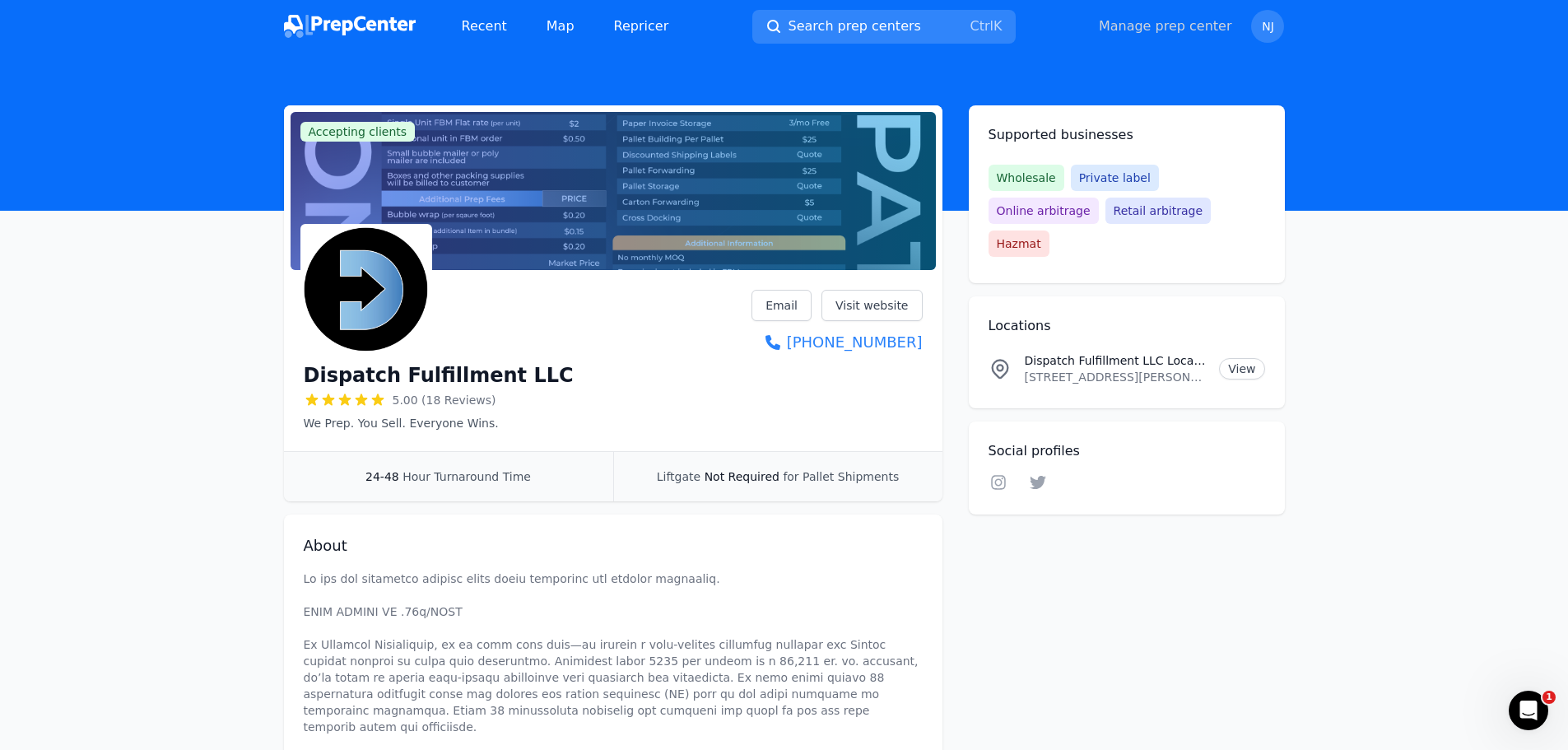
click at [1140, 27] on link "Manage prep center" at bounding box center [1165, 26] width 133 height 19
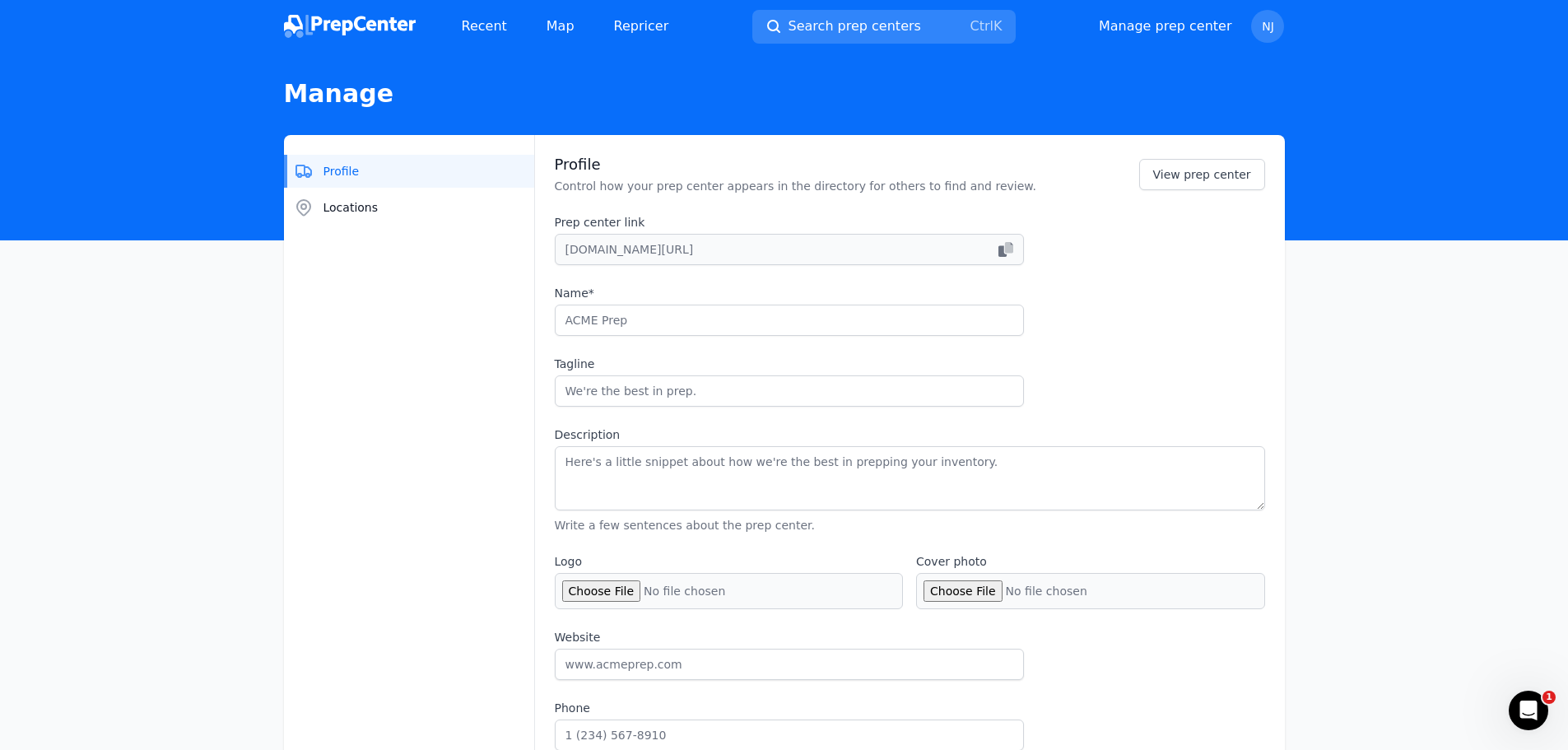
type input "Dispatch Fulfillment LLC"
type input "We Prep. You Sell. Everyone Wins."
type textarea "Lo ips dol sitametco adipisc elits doeiu temporinc utl etdolor magnaaliq. ENIM …"
type input "[URL][DOMAIN_NAME]"
type input "7249807343"
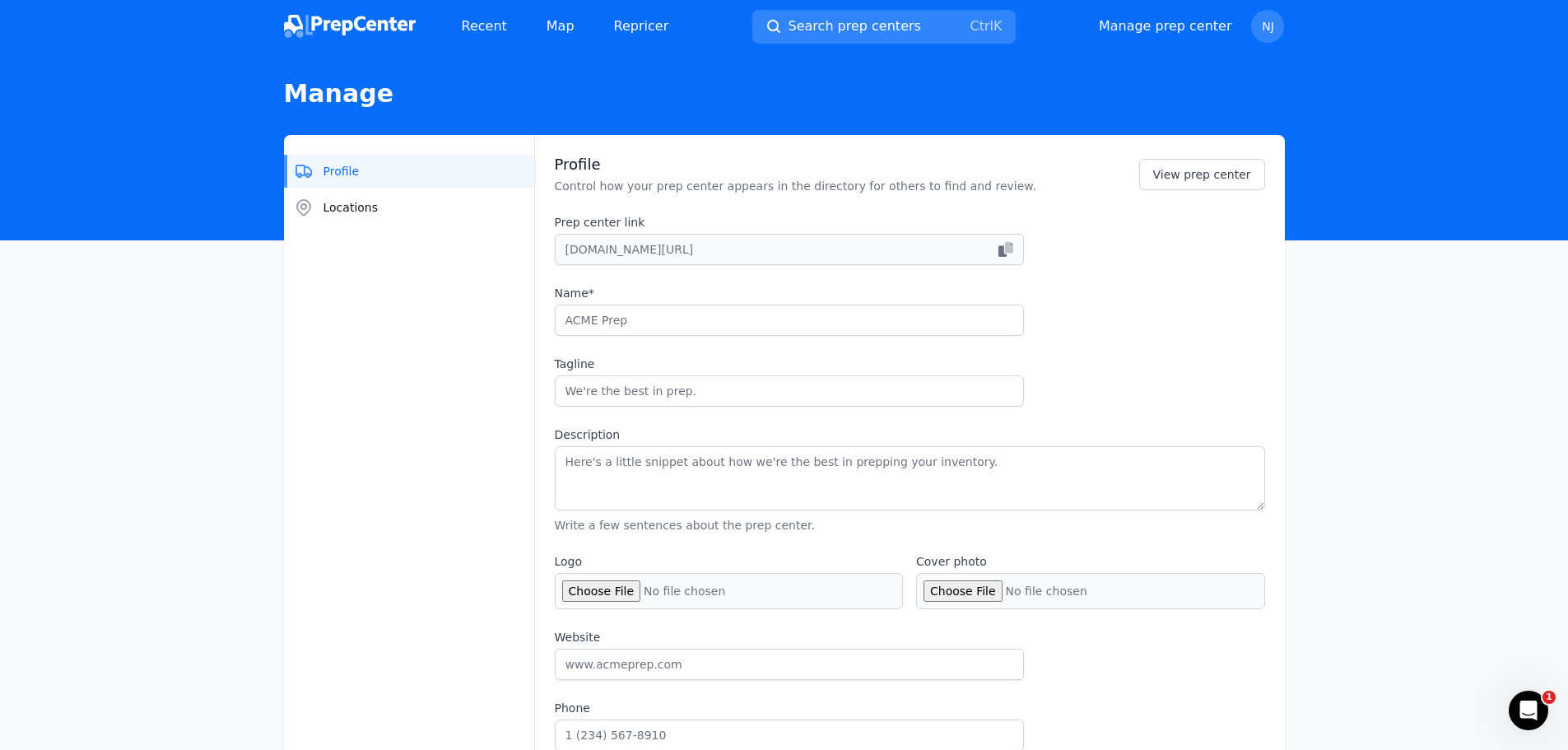
type input "[EMAIL_ADDRESS][DOMAIN_NAME]"
checkbox input "true"
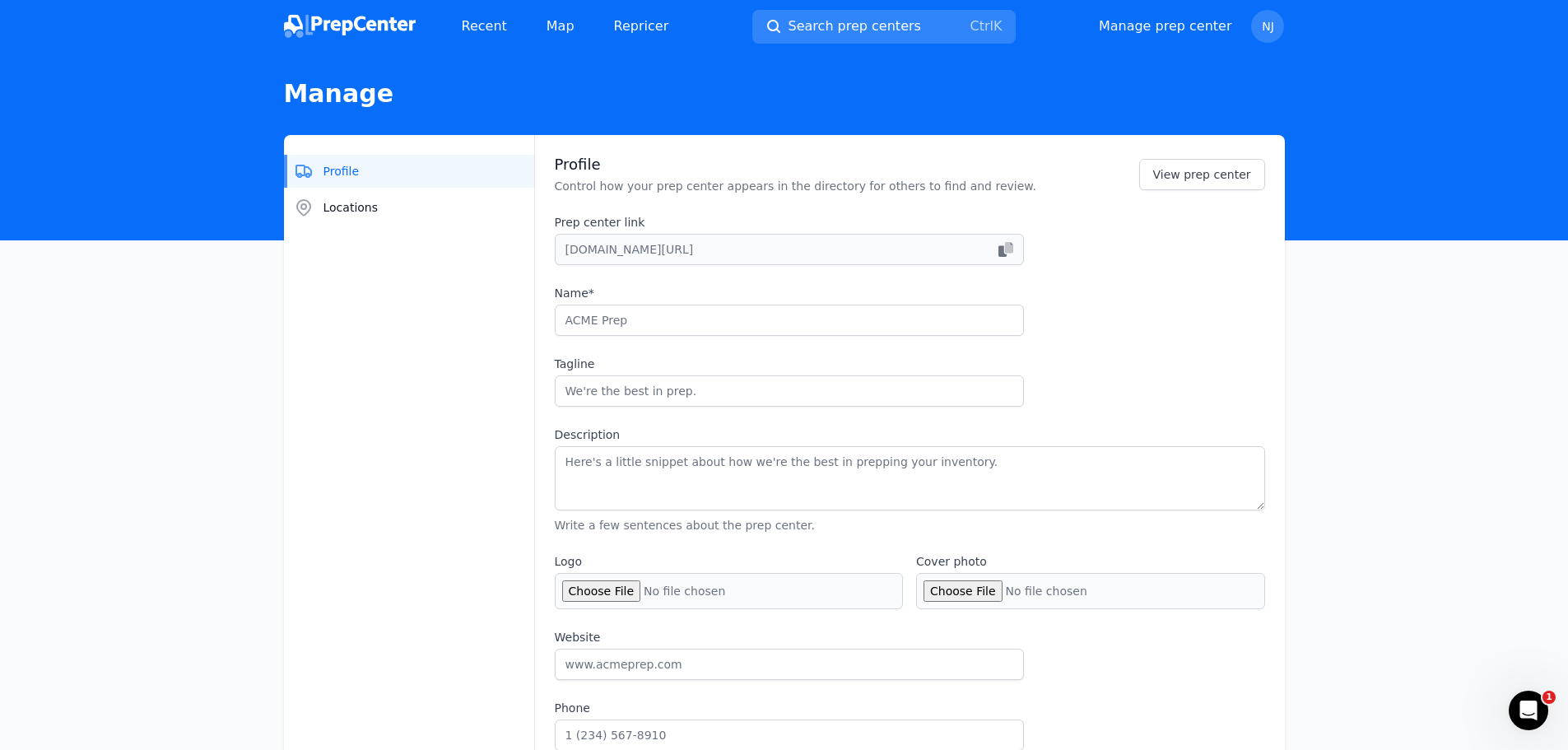
checkbox input "true"
select select "24to48"
type input "dispatchaio"
type input "dispatch__aio"
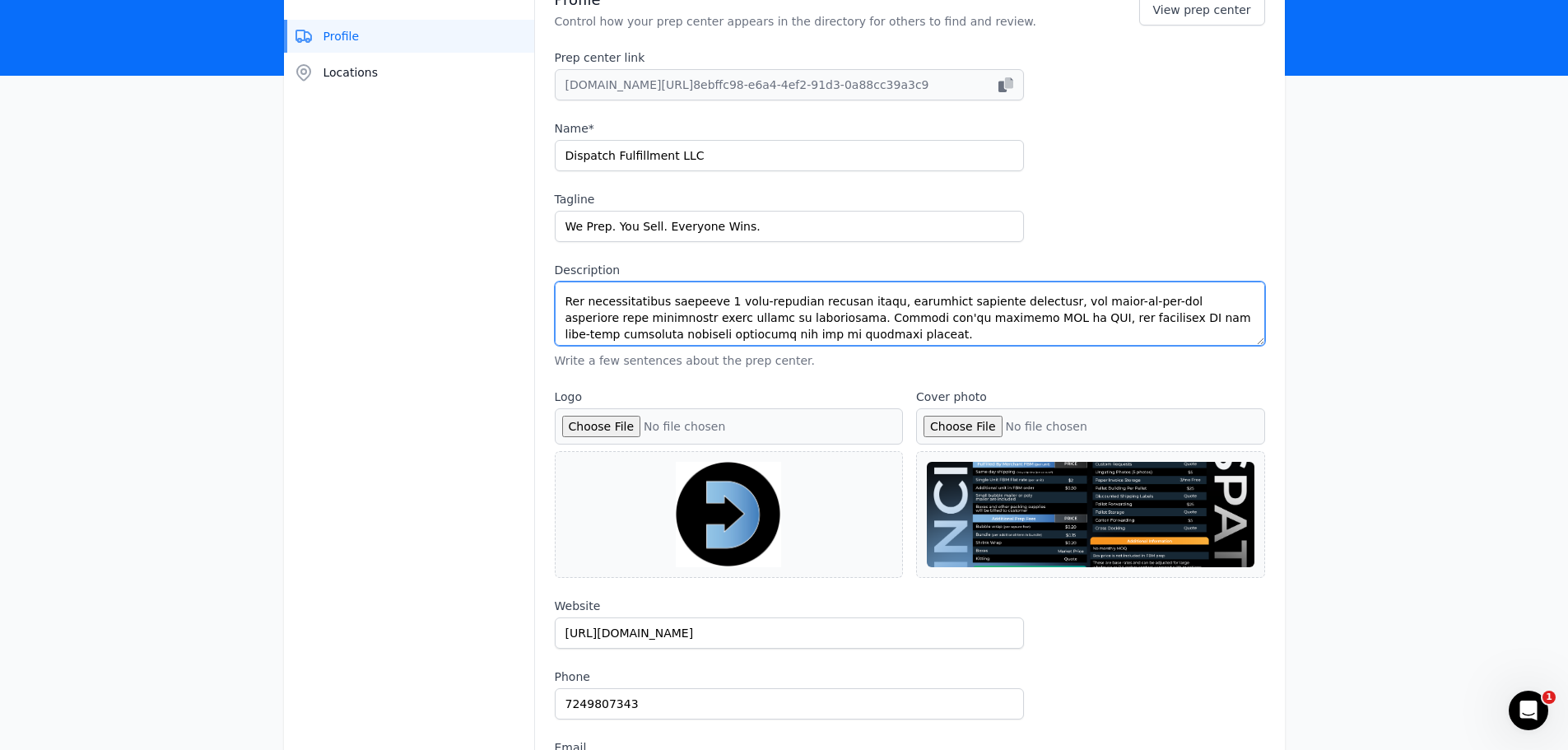
scroll to position [280, 0]
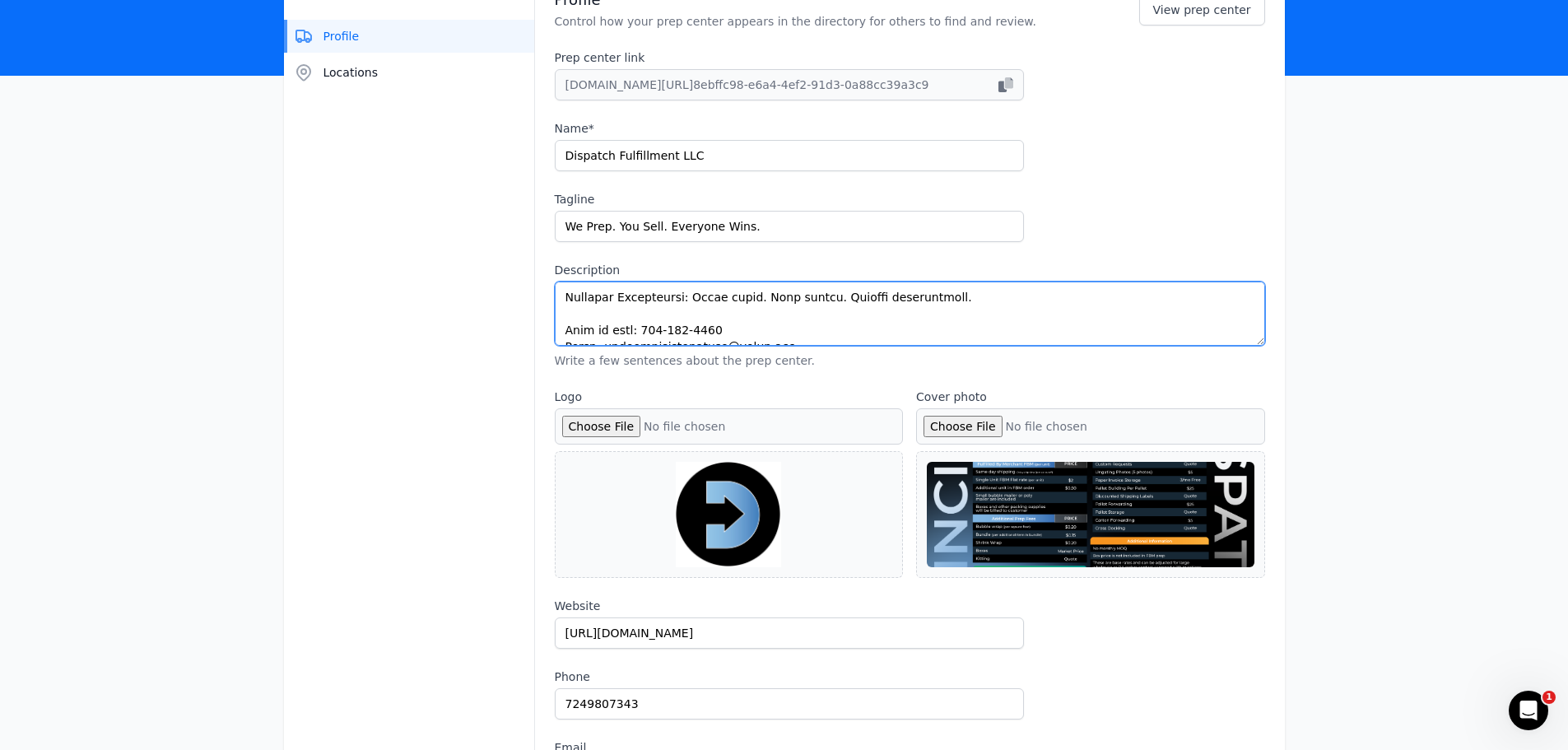
drag, startPoint x: 563, startPoint y: 294, endPoint x: 973, endPoint y: 558, distance: 487.6
click at [973, 561] on div "Profile Control how your prep center appears in the directory for others to fin…" at bounding box center [910, 585] width 750 height 1229
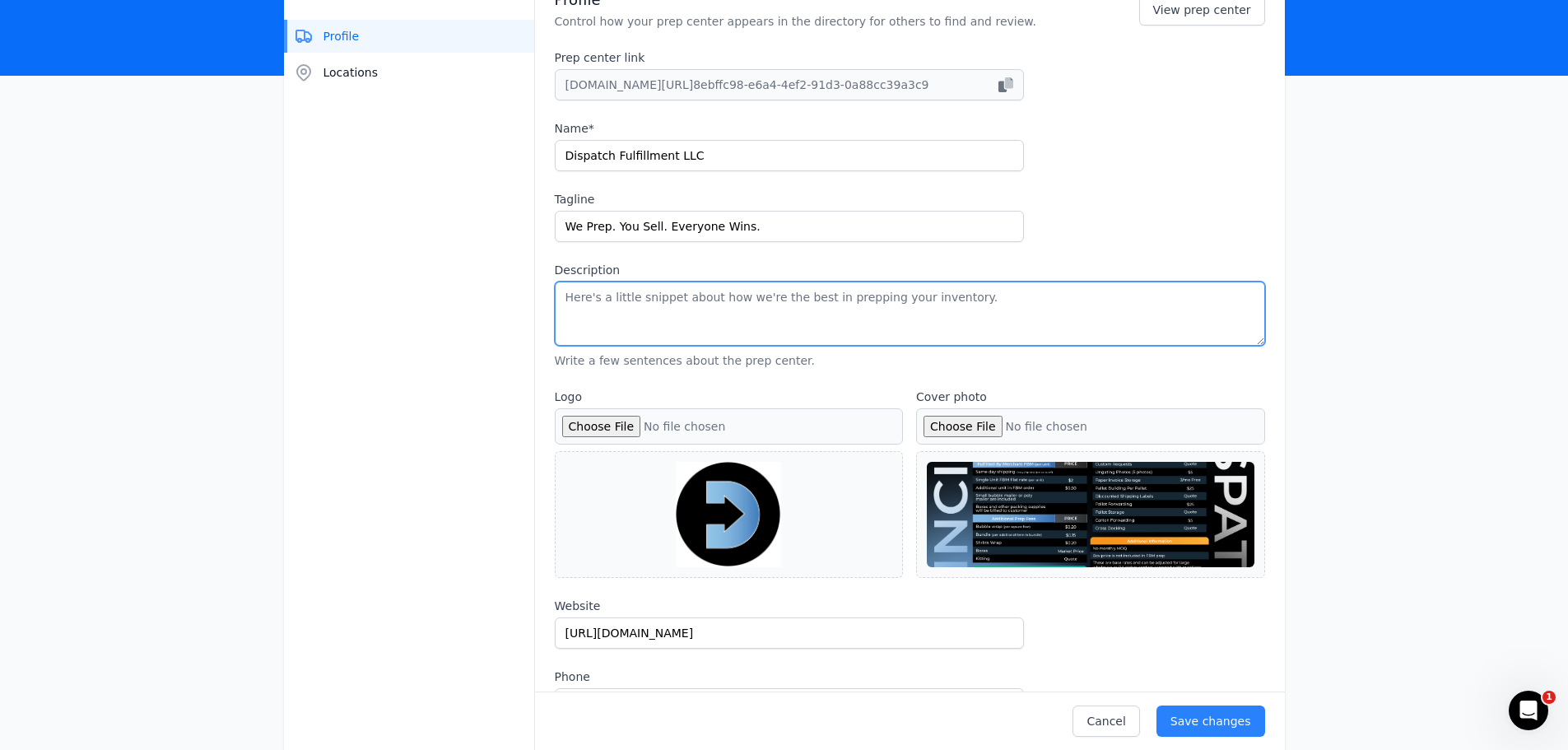
scroll to position [0, 0]
paste textarea "Loremipsum! D’si ametcon adip elitsed do **eiusmodte inci-utlabo etdolor, M9A, …"
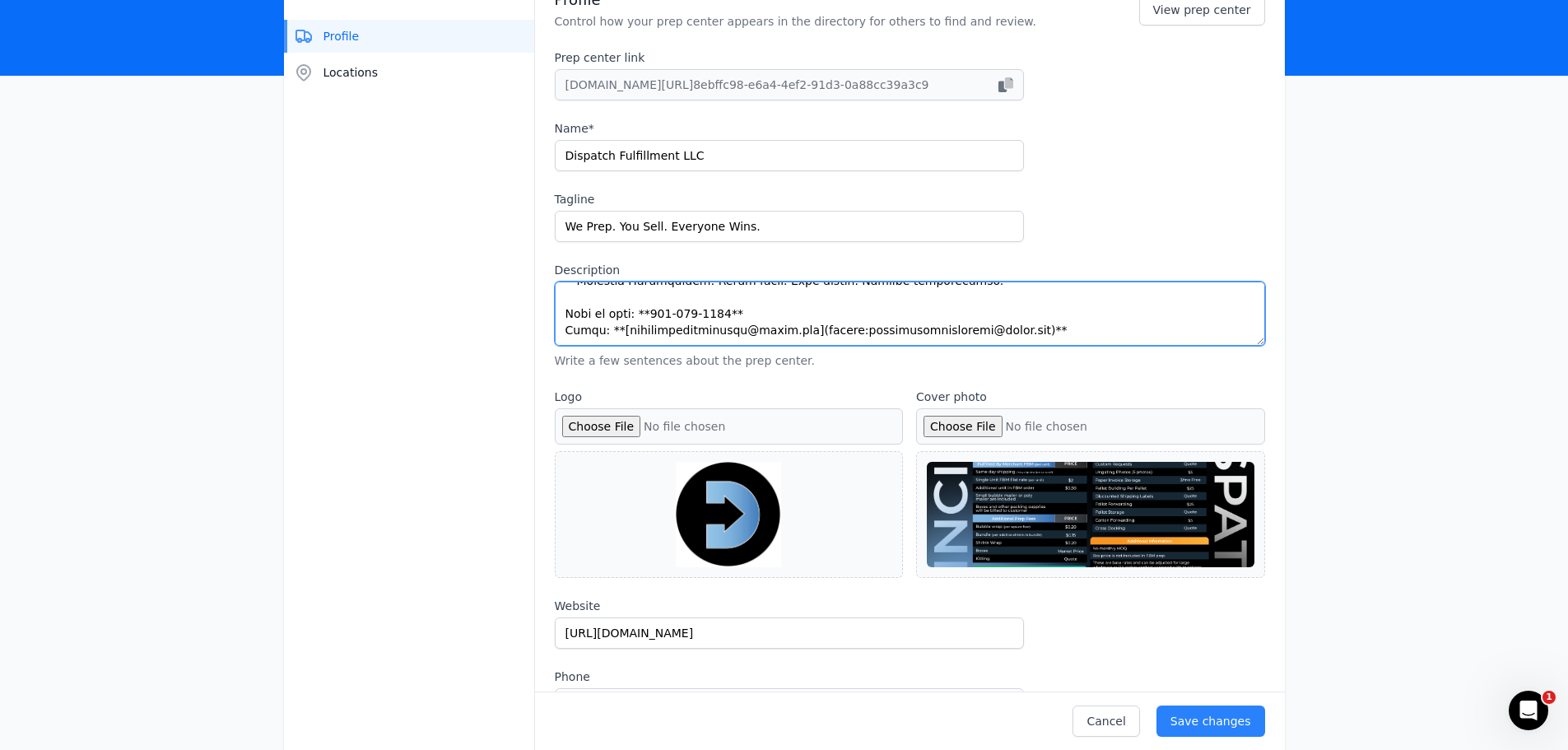
scroll to position [593, 0]
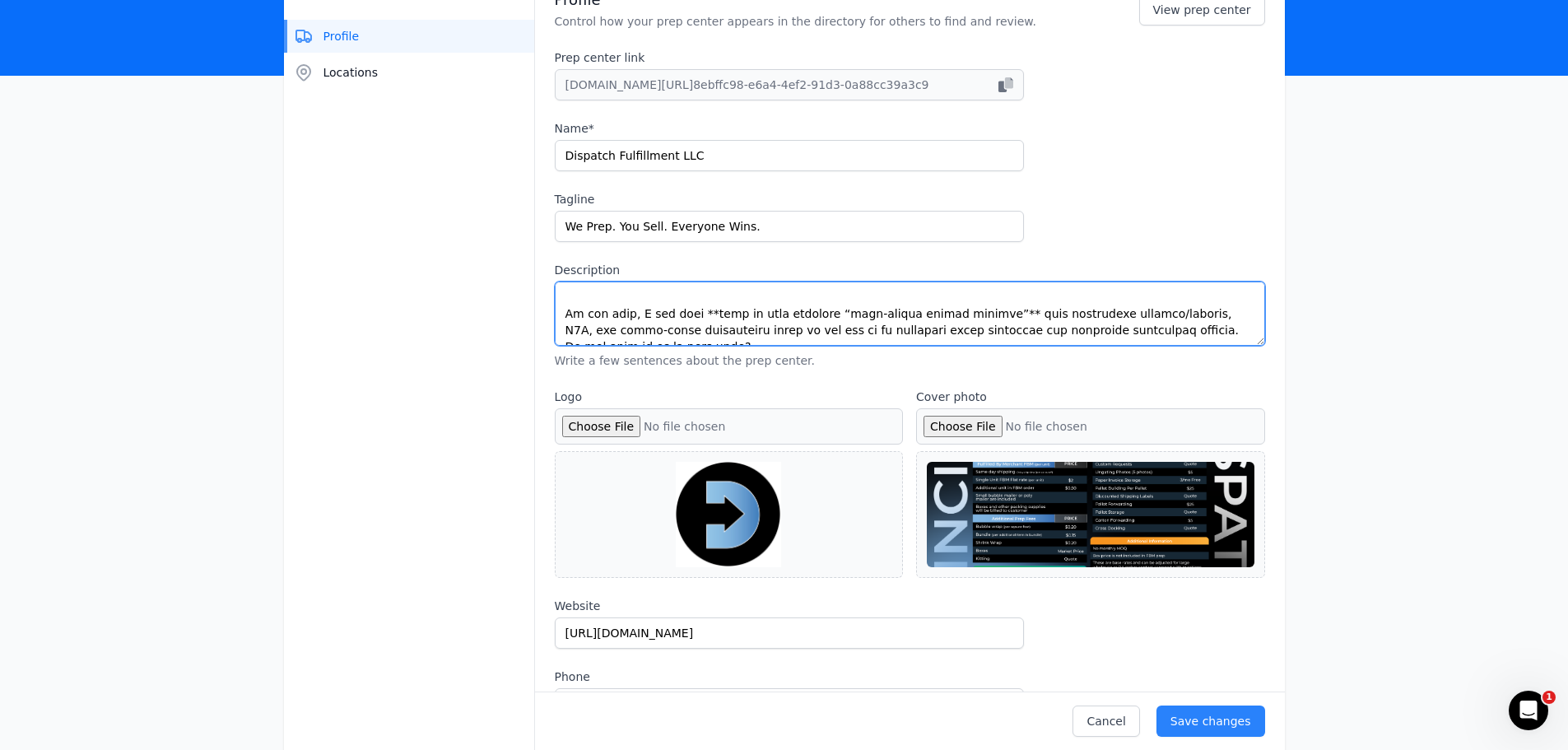
drag, startPoint x: 586, startPoint y: 298, endPoint x: 1056, endPoint y: 324, distance: 470.7
click at [1056, 324] on textarea "Description" at bounding box center [910, 313] width 711 height 64
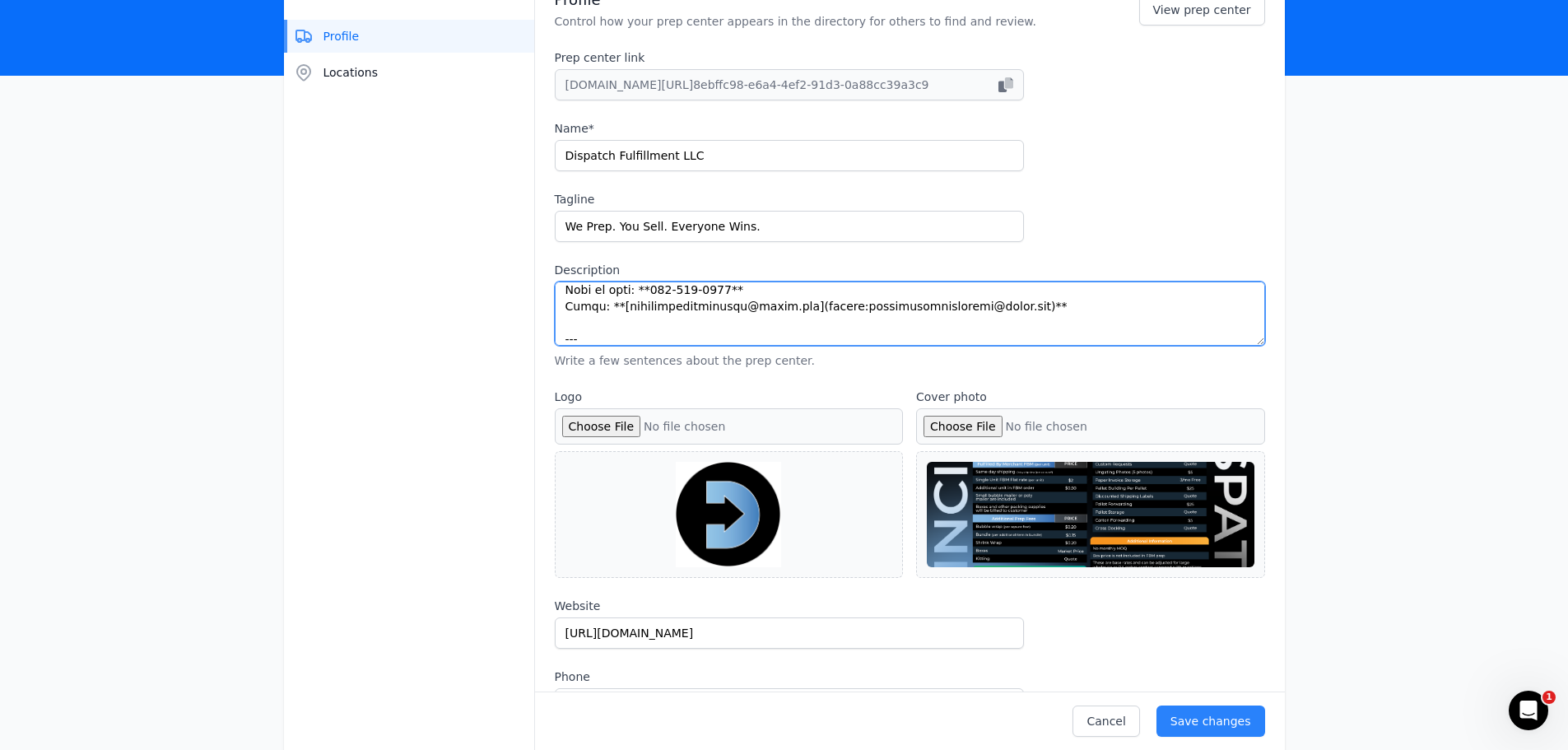
scroll to position [560, 0]
drag, startPoint x: 568, startPoint y: 302, endPoint x: 603, endPoint y: 305, distance: 35.1
click at [603, 305] on textarea "Description" at bounding box center [910, 313] width 711 height 64
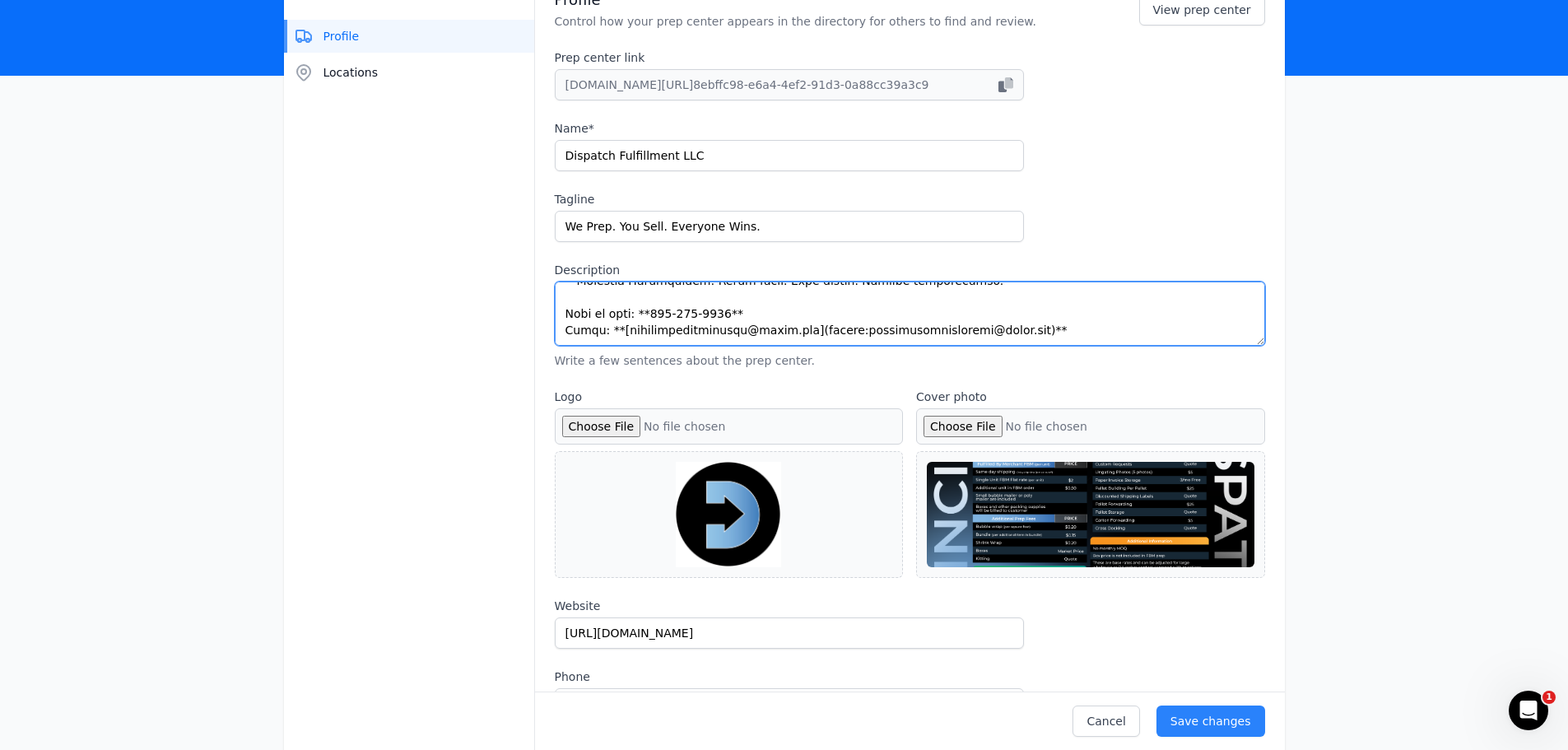
scroll to position [526, 0]
click at [578, 339] on textarea "Description" at bounding box center [910, 313] width 711 height 64
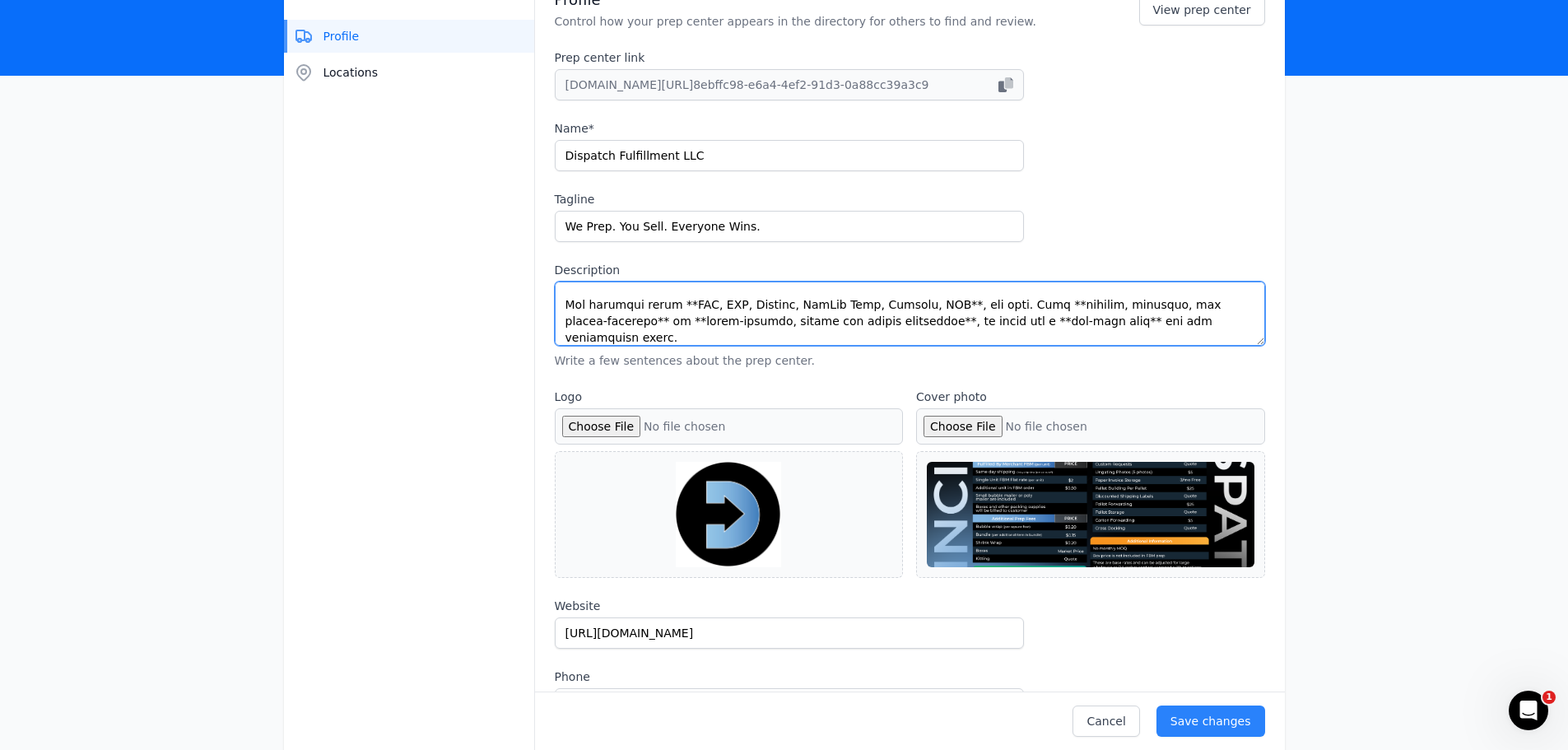
scroll to position [0, 0]
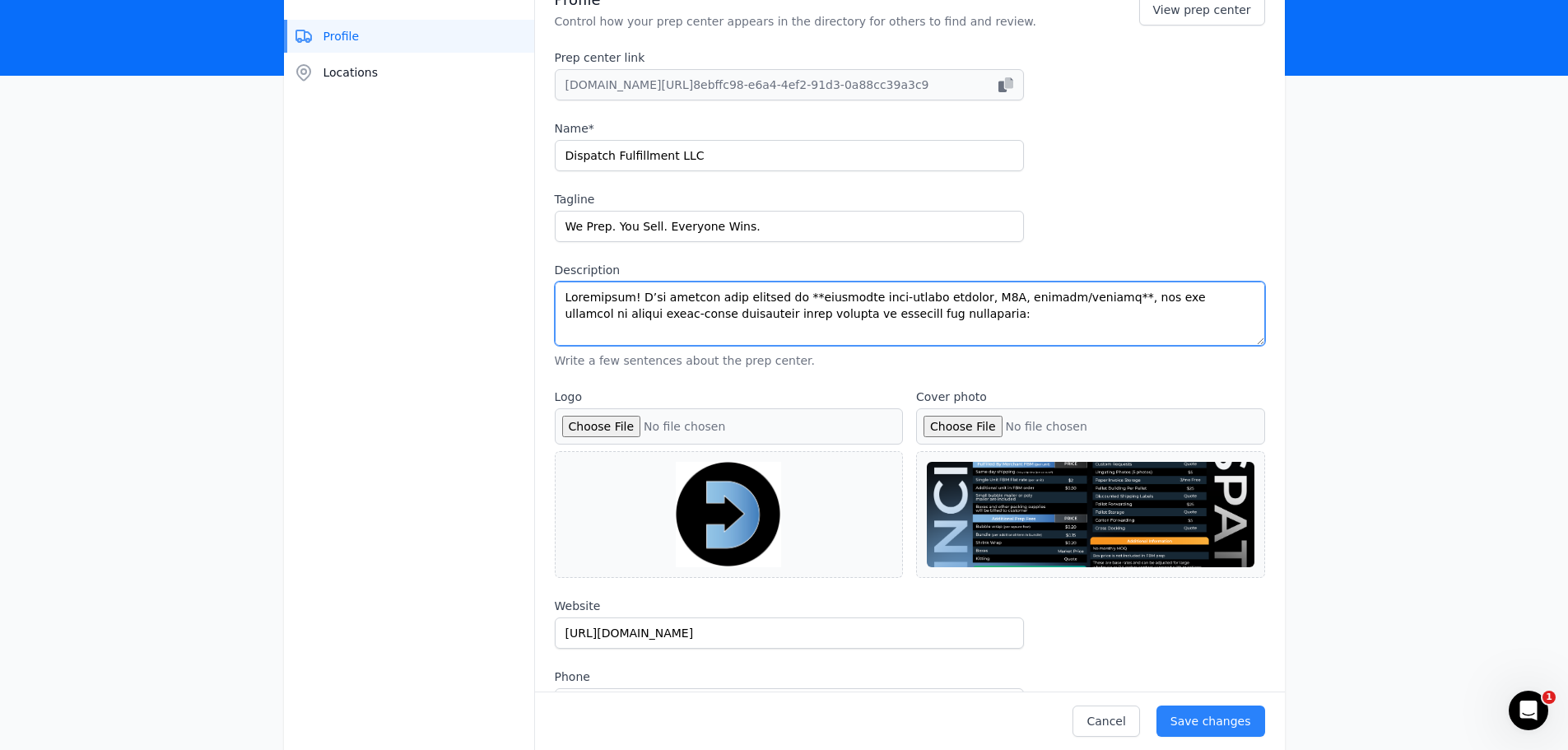
drag, startPoint x: 560, startPoint y: 295, endPoint x: 881, endPoint y: 320, distance: 322.0
click at [881, 320] on textarea "Description" at bounding box center [910, 313] width 711 height 64
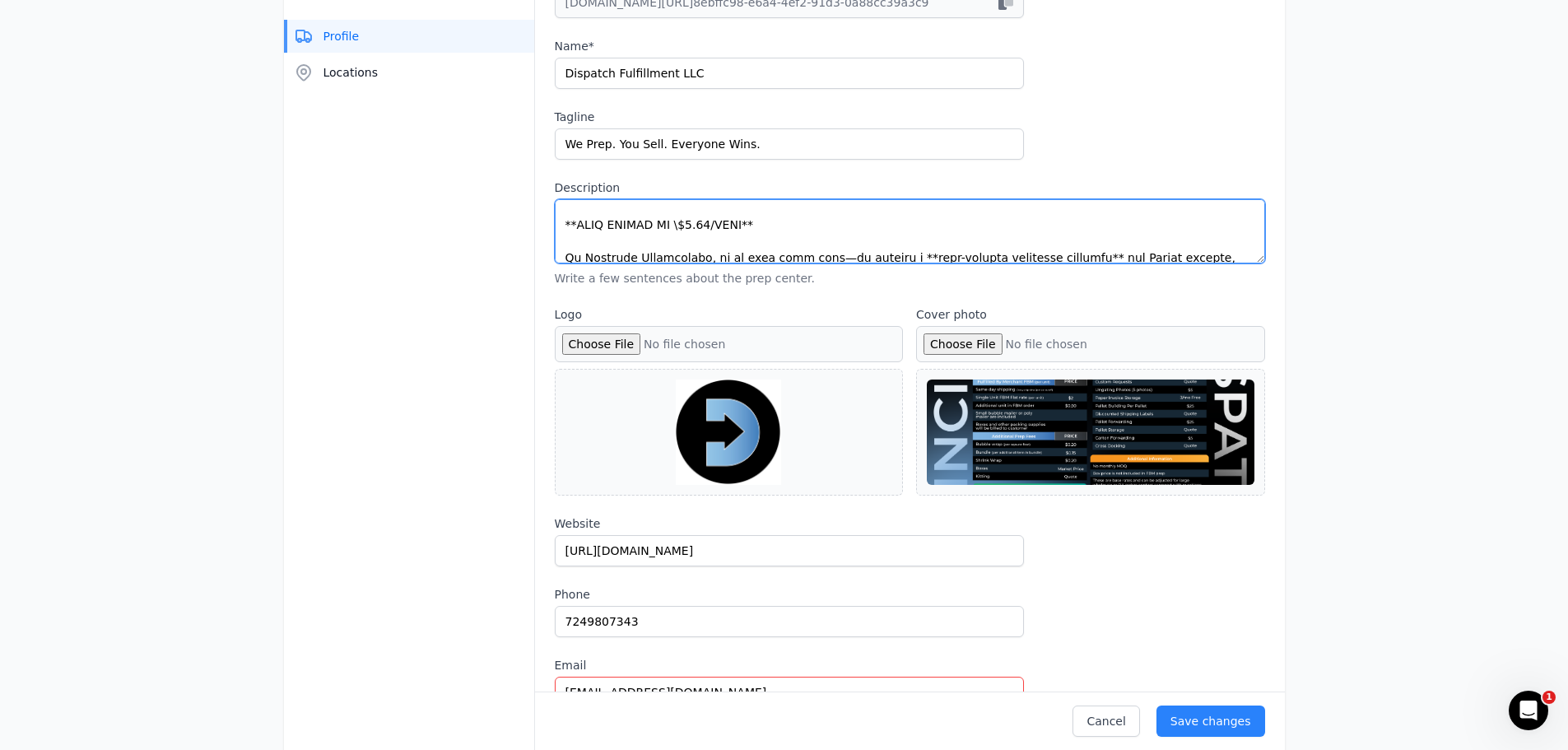
scroll to position [82, 0]
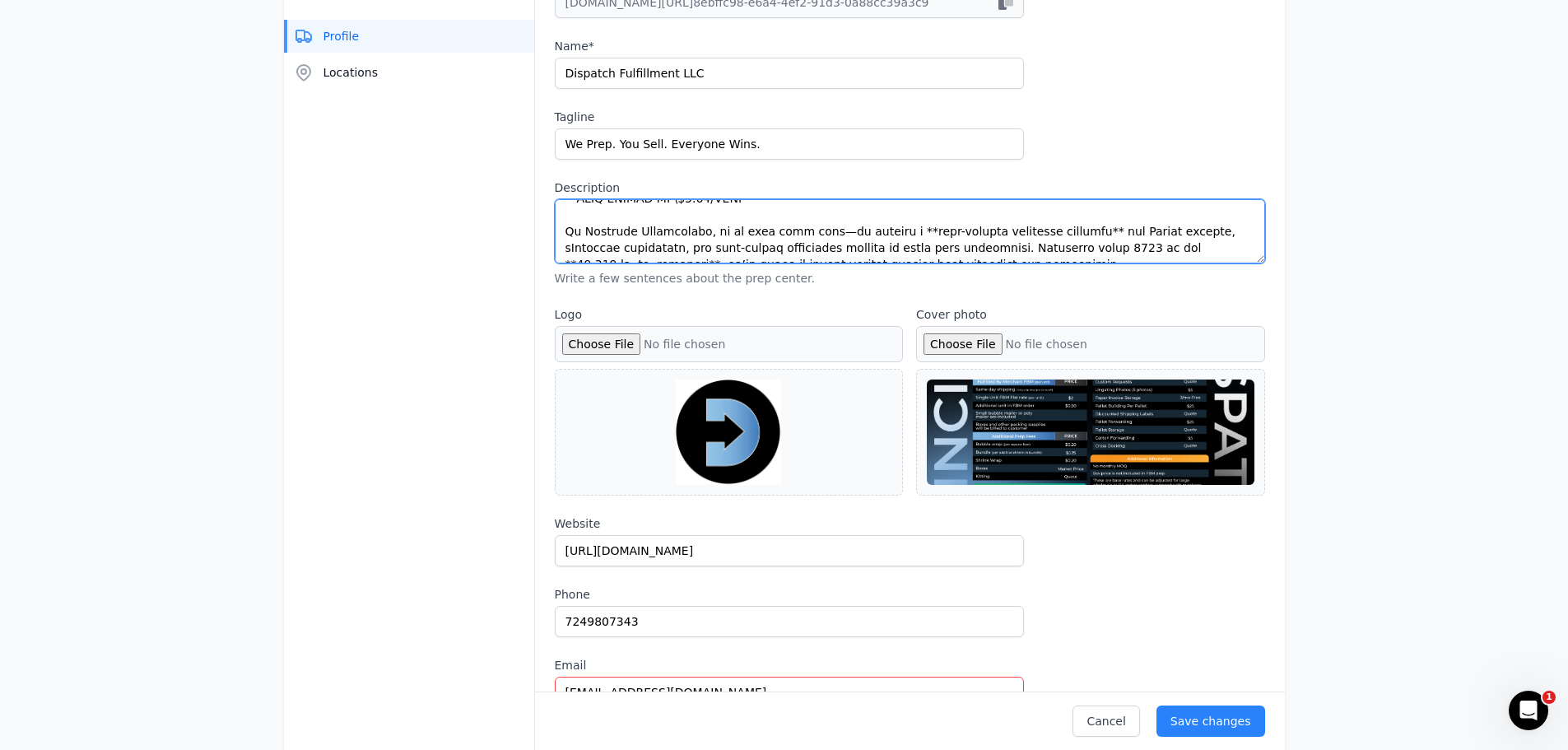
click at [582, 212] on textarea "Description" at bounding box center [910, 231] width 711 height 64
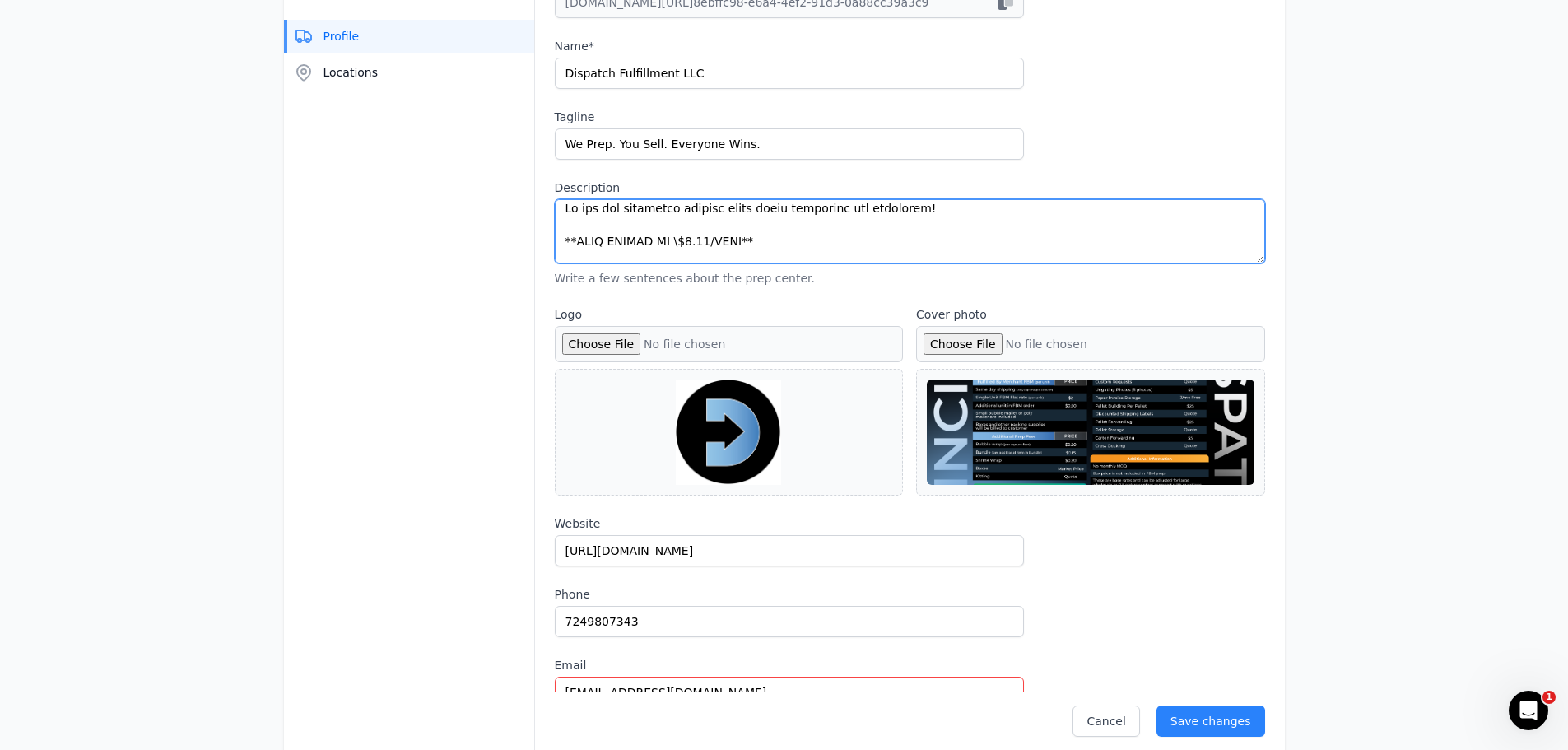
scroll to position [6, 0]
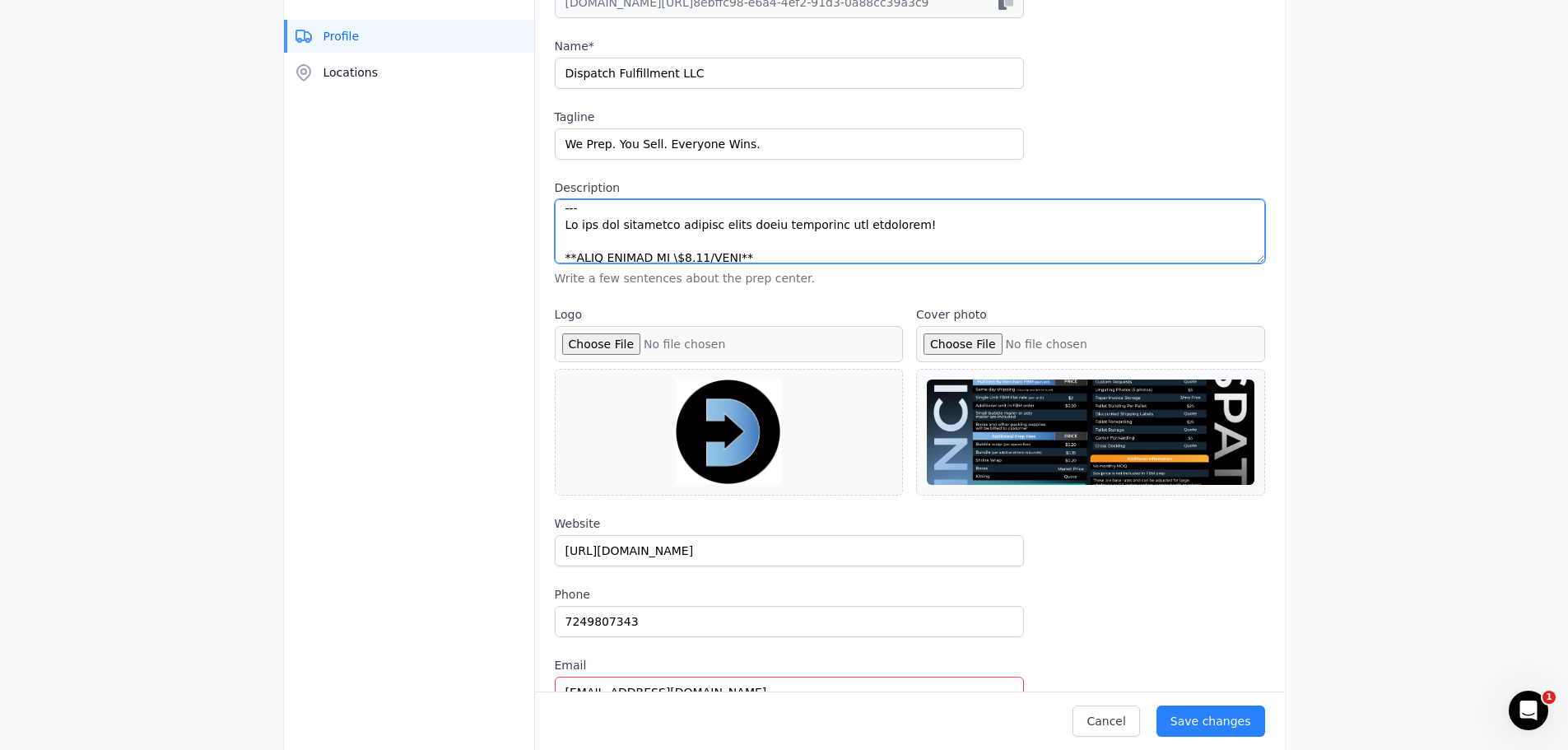
click at [605, 215] on textarea "Description" at bounding box center [910, 231] width 711 height 64
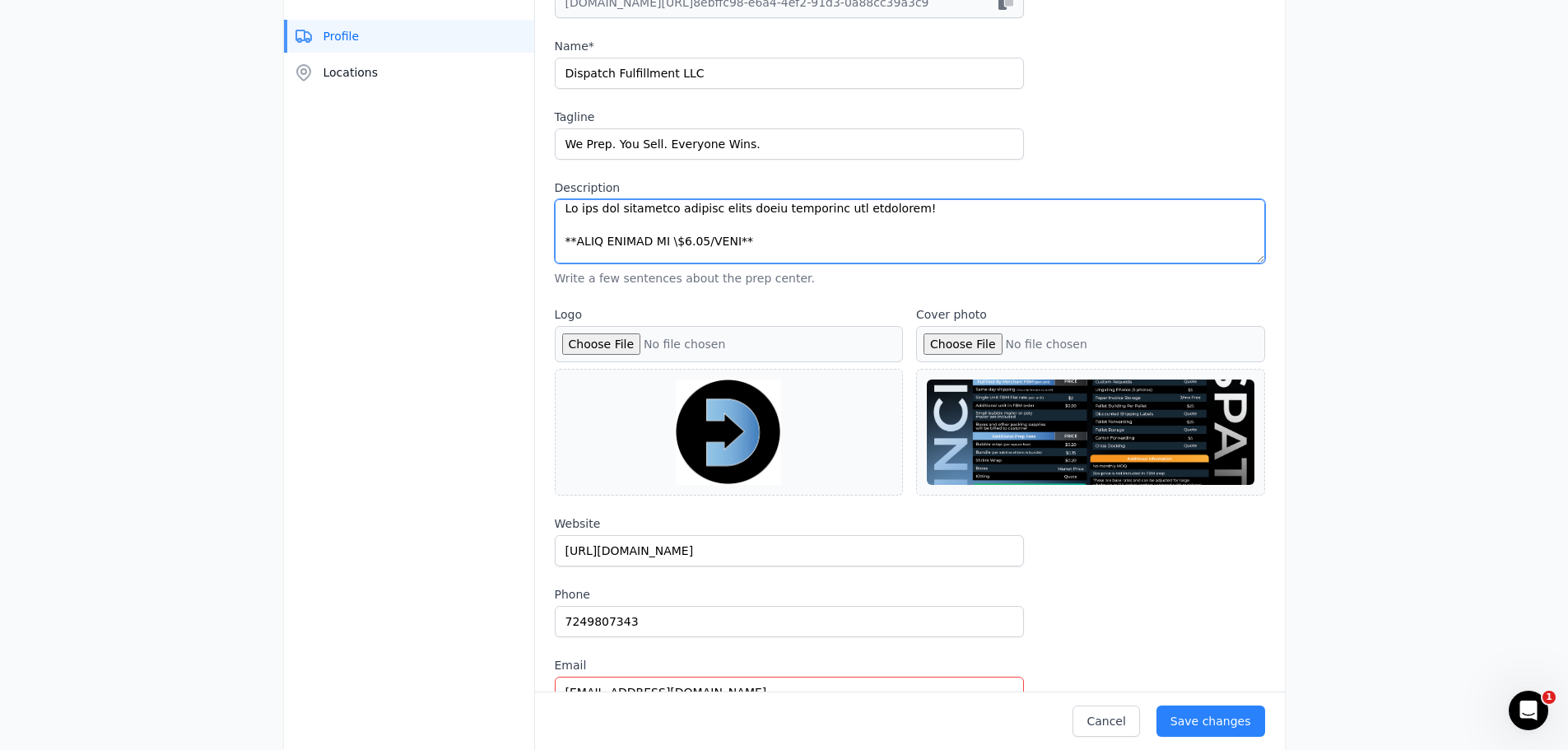
scroll to position [0, 0]
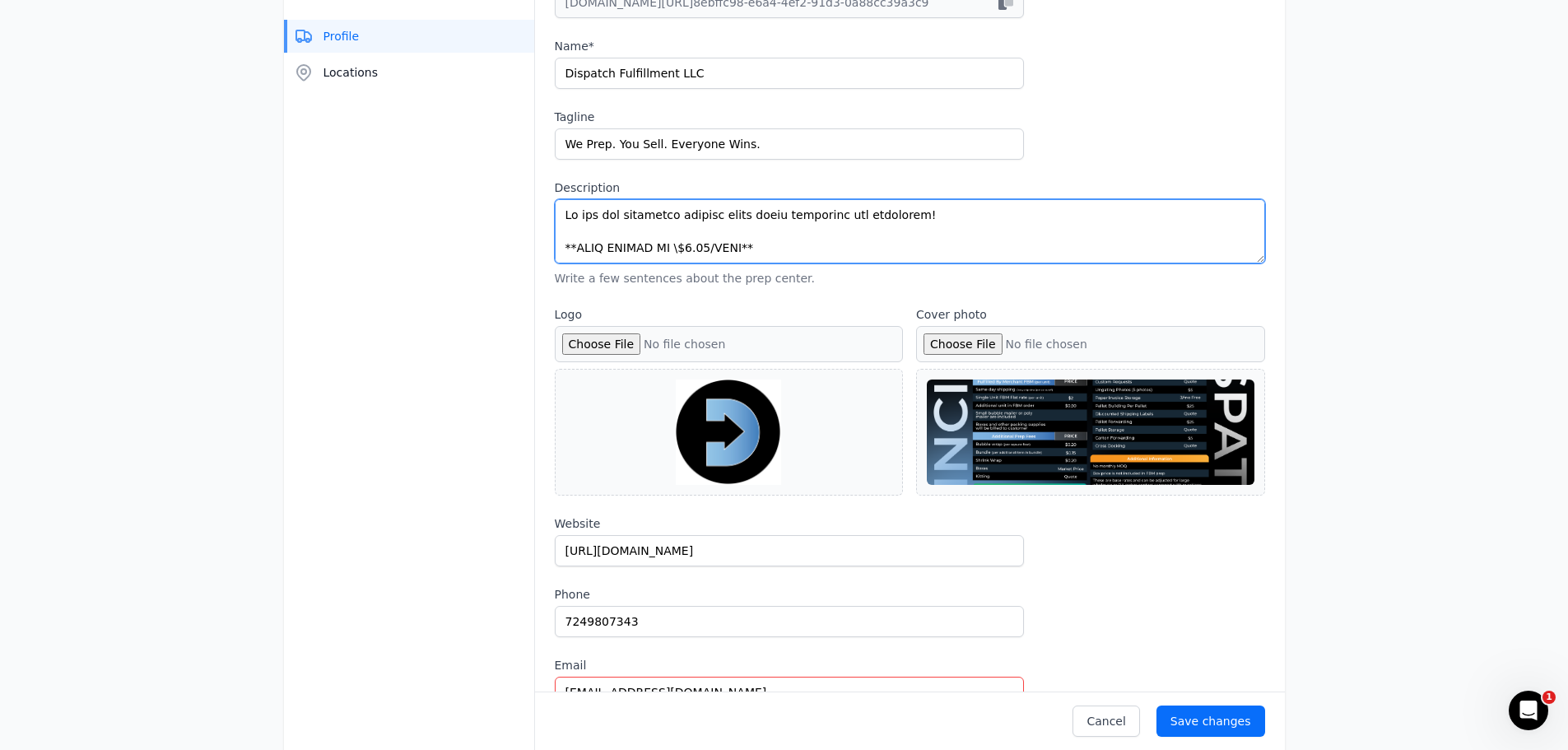
type textarea "Lo ips dol sitametco adipisc elits doeiu temporinc utl etdolorem! **ALIQ ENIMAD…"
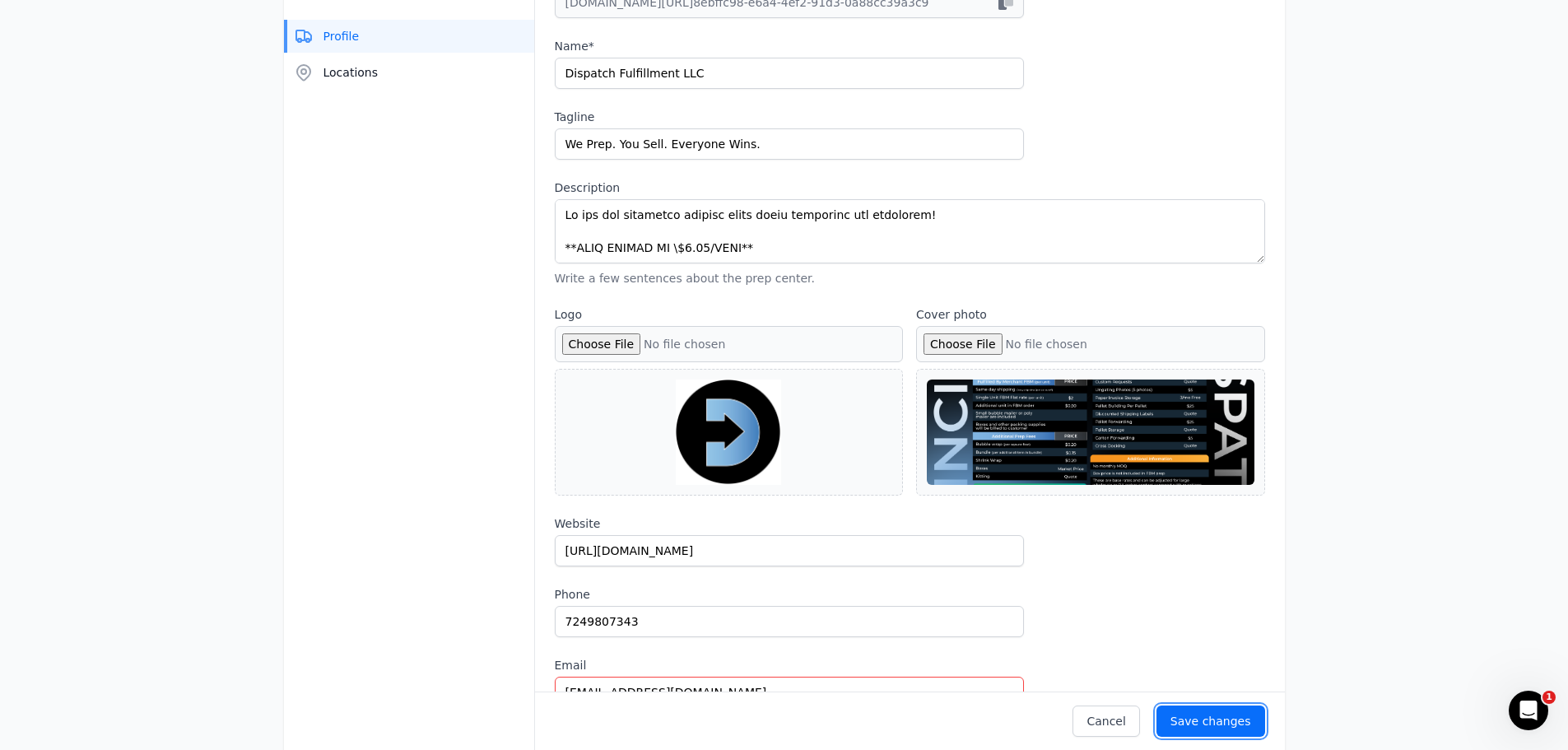
click at [1226, 715] on div "Save changes" at bounding box center [1210, 721] width 80 height 17
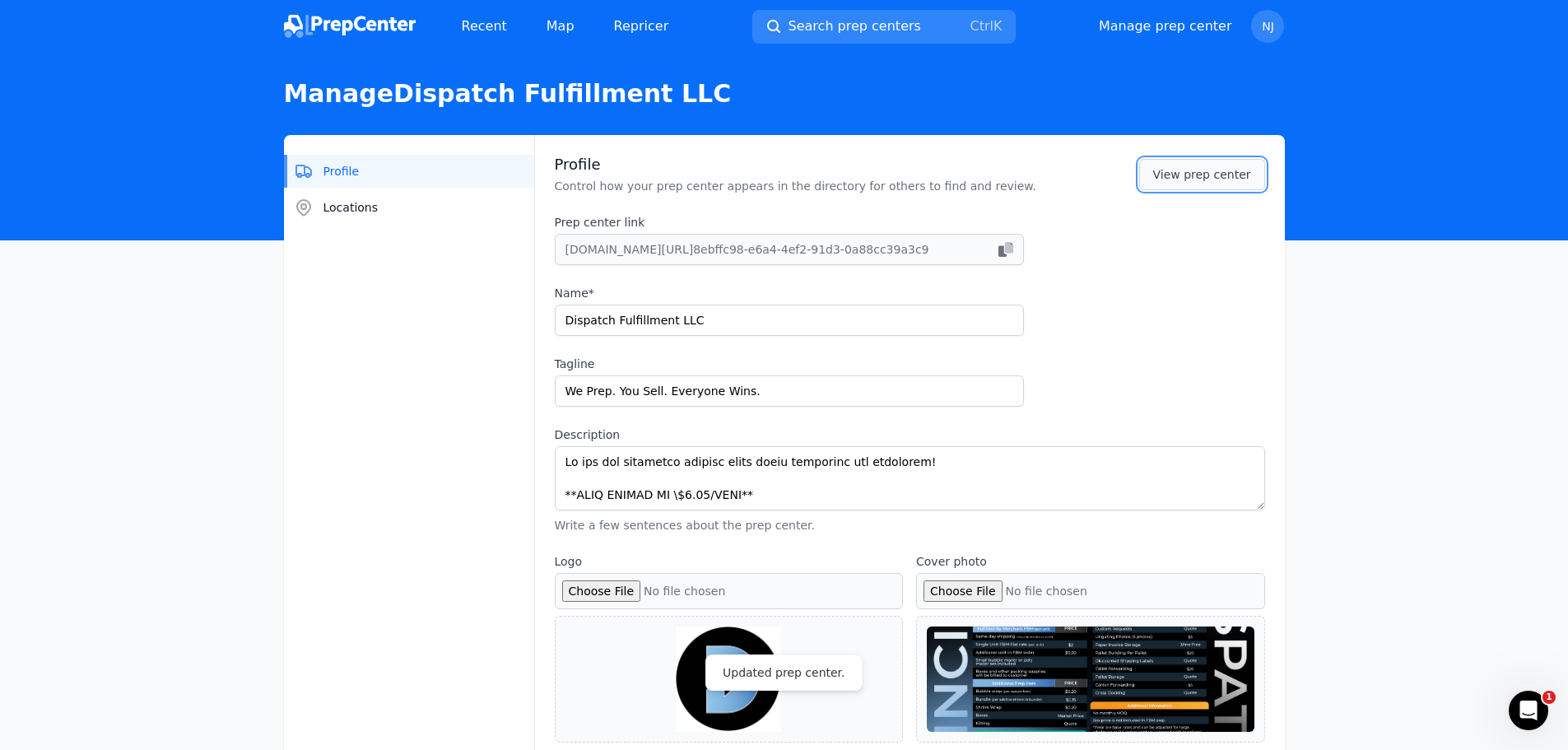
click at [1186, 169] on link "View prep center" at bounding box center [1202, 175] width 126 height 31
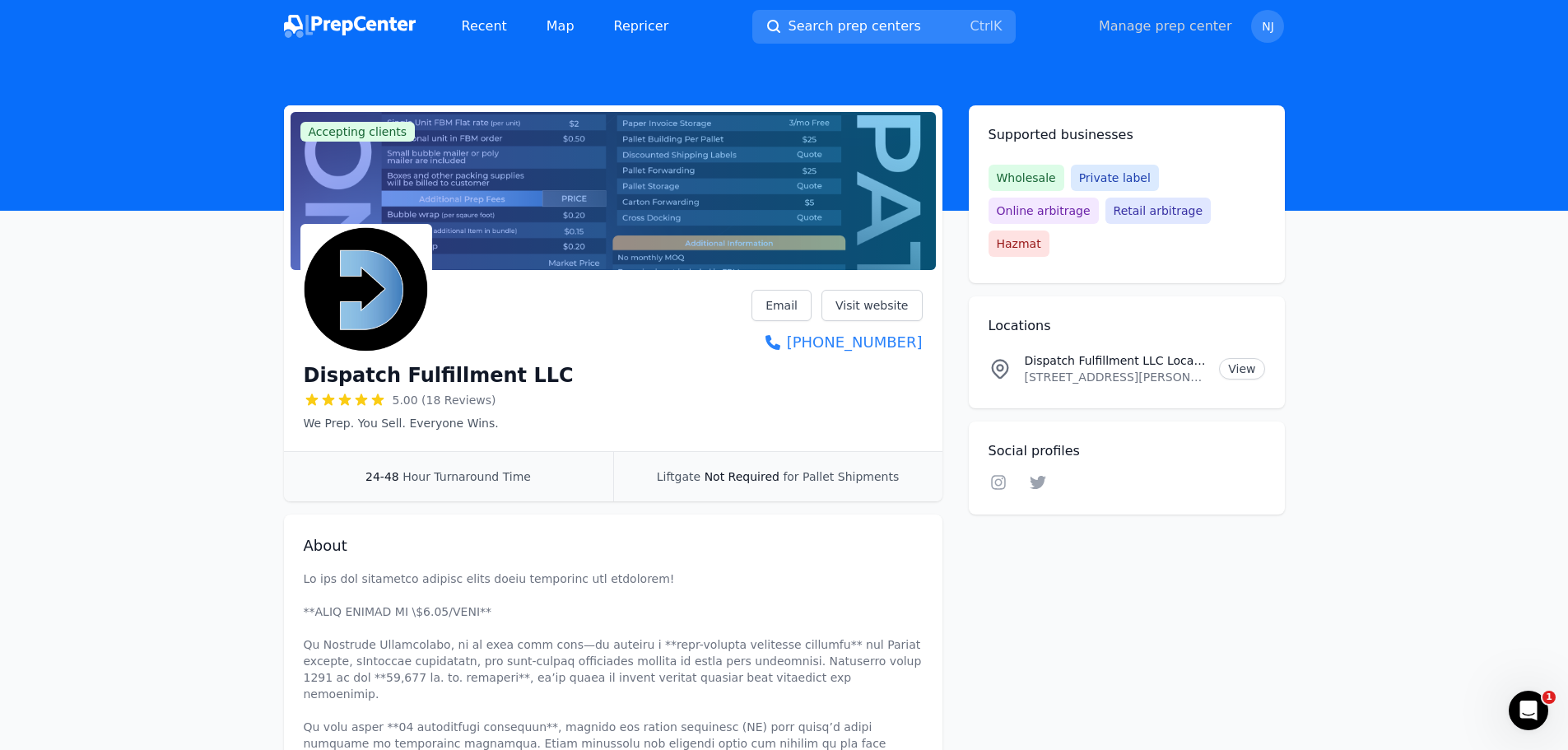
click at [1143, 28] on link "Manage prep center" at bounding box center [1165, 26] width 133 height 19
click at [1143, 27] on link "Manage prep center" at bounding box center [1165, 26] width 133 height 19
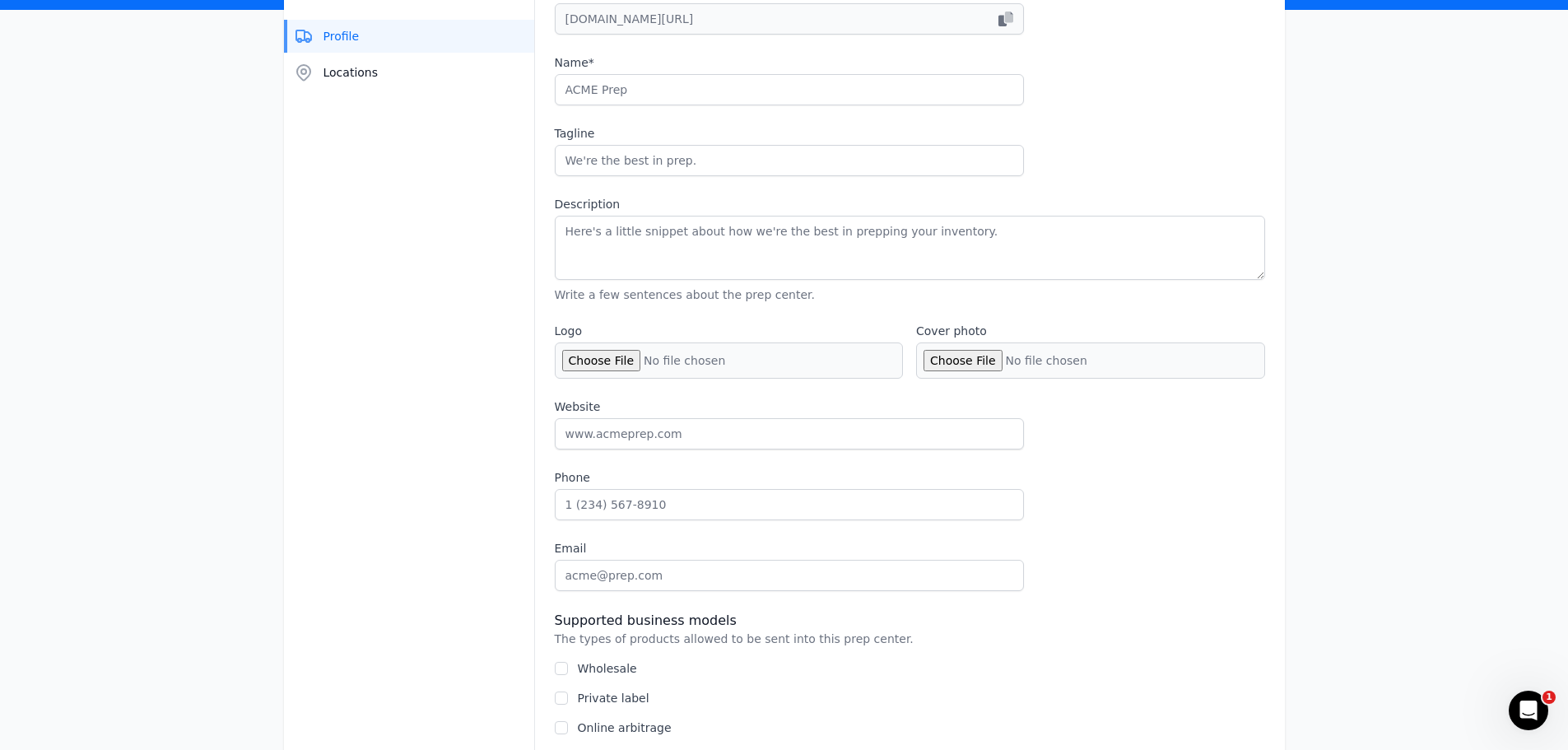
scroll to position [247, 0]
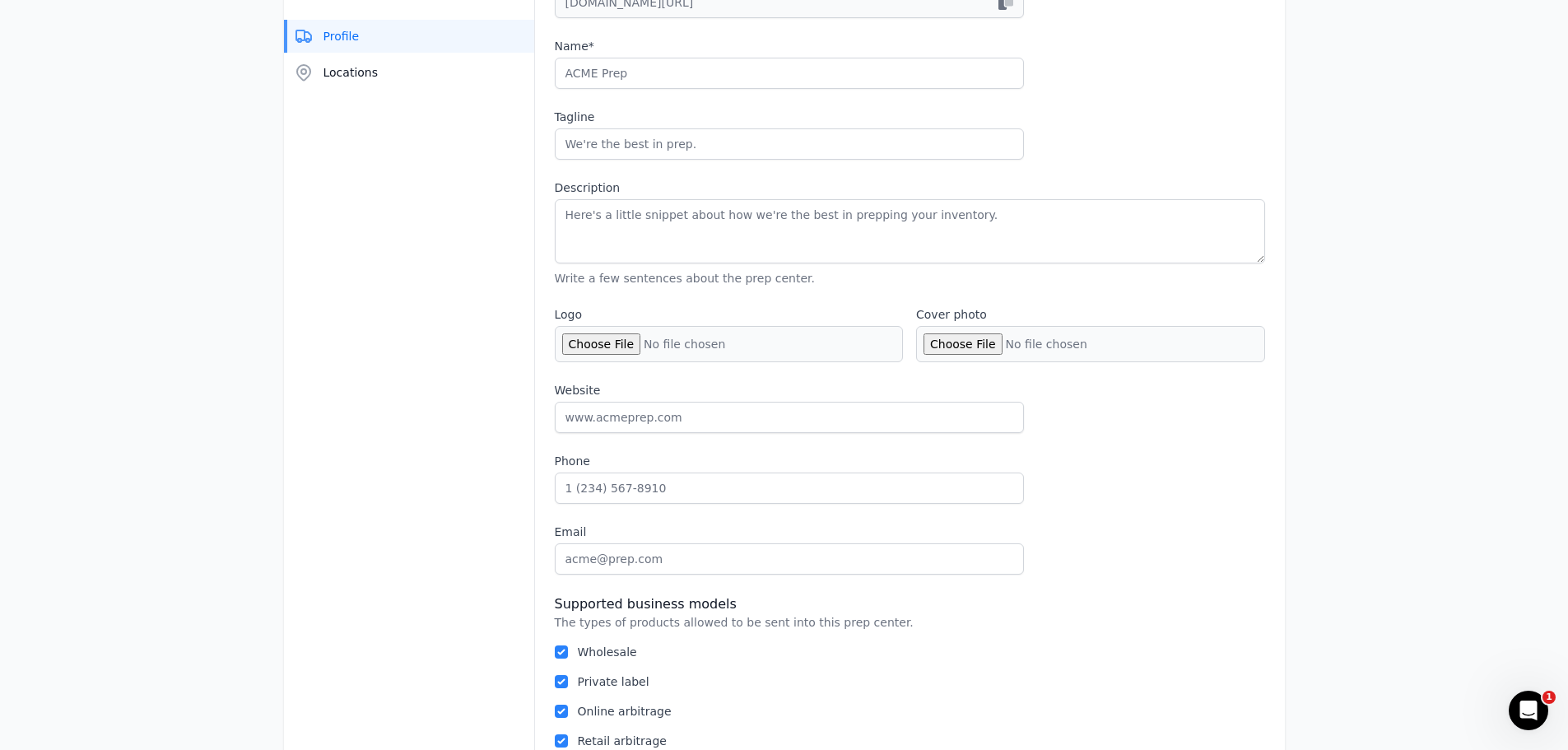
type input "Dispatch Fulfillment LLC"
type input "We Prep. You Sell. Everyone Wins."
type textarea "Lo ips dol sitametco adipisc elits doeiu temporinc utl etdolorem! **ALIQ ENIMAD…"
type input "[URL][DOMAIN_NAME]"
type input "7249807343"
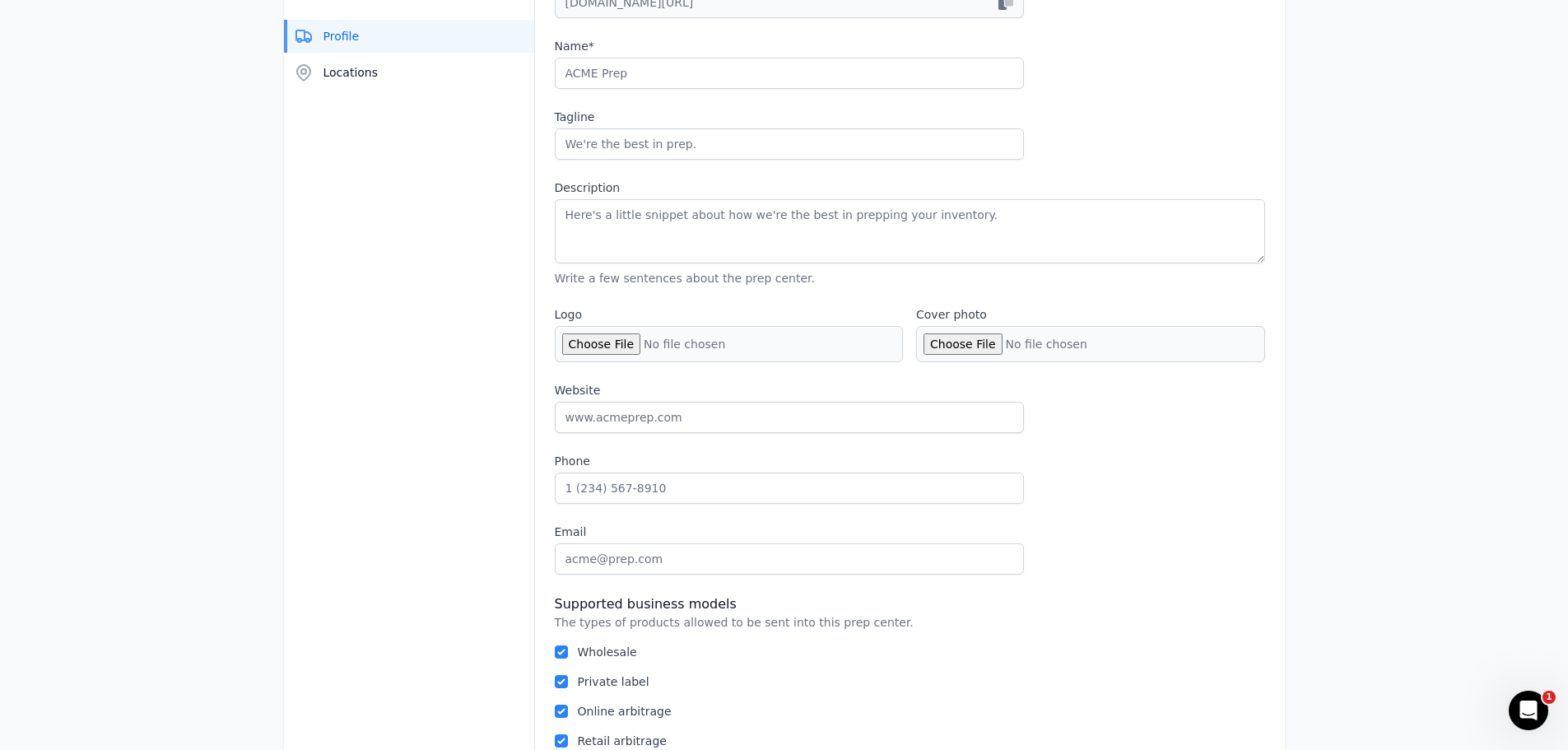
type input "[EMAIL_ADDRESS][DOMAIN_NAME]"
checkbox input "true"
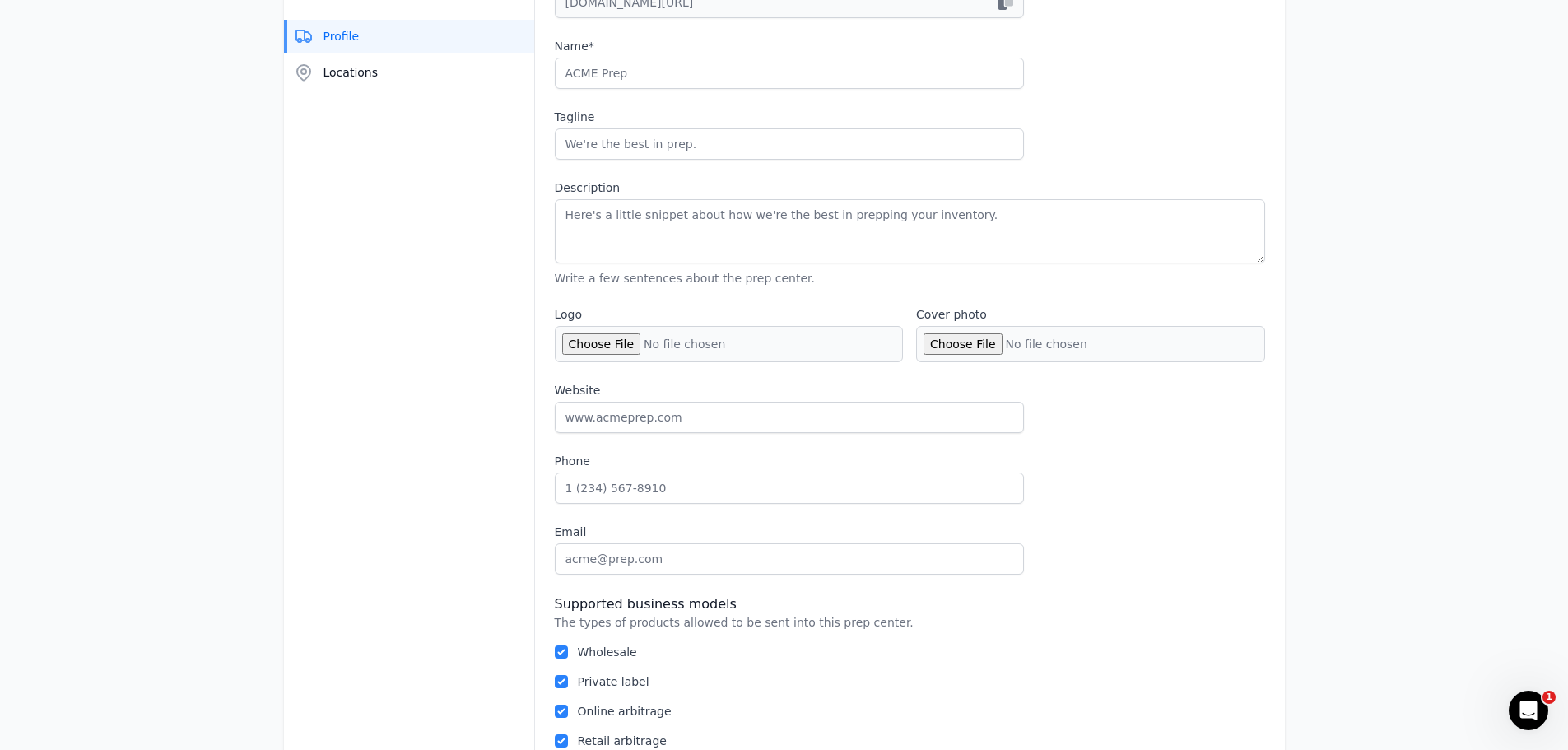
checkbox input "true"
select select "24to48"
type input "dispatchaio"
type input "dispatch__aio"
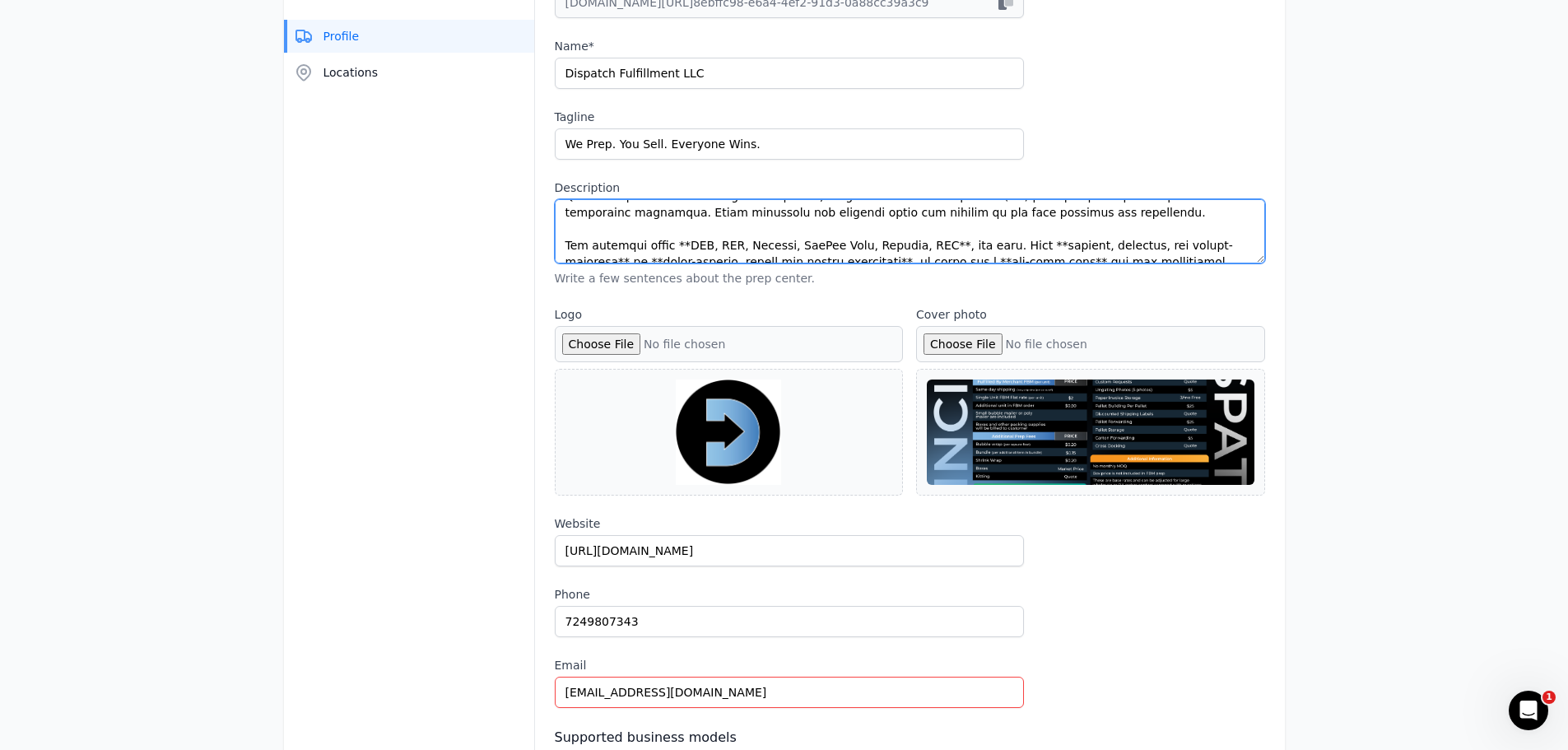
scroll to position [412, 0]
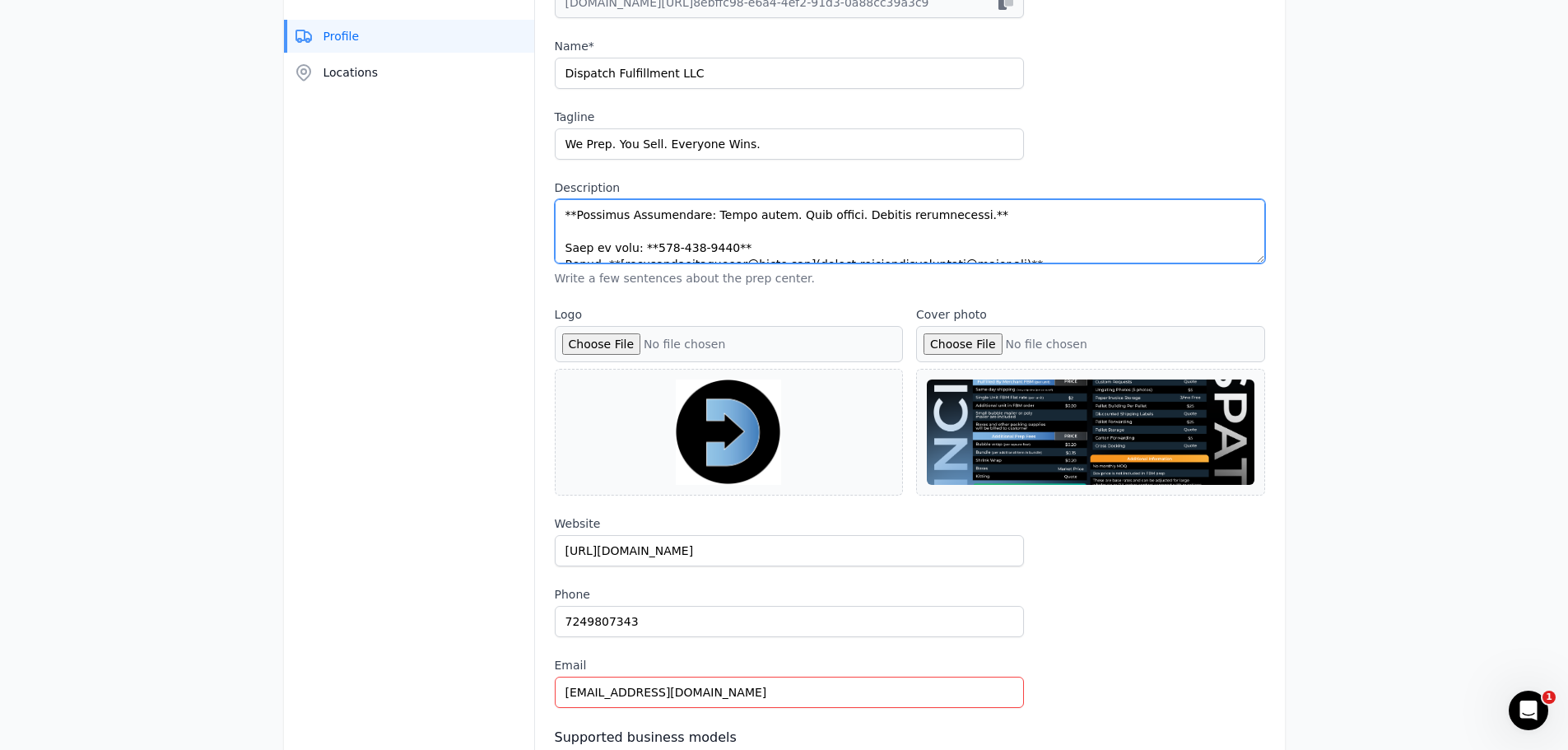
drag, startPoint x: 564, startPoint y: 216, endPoint x: 1122, endPoint y: 408, distance: 590.1
click at [1122, 408] on div "Profile Control how your prep center appears in the directory for others to fin…" at bounding box center [910, 502] width 750 height 1229
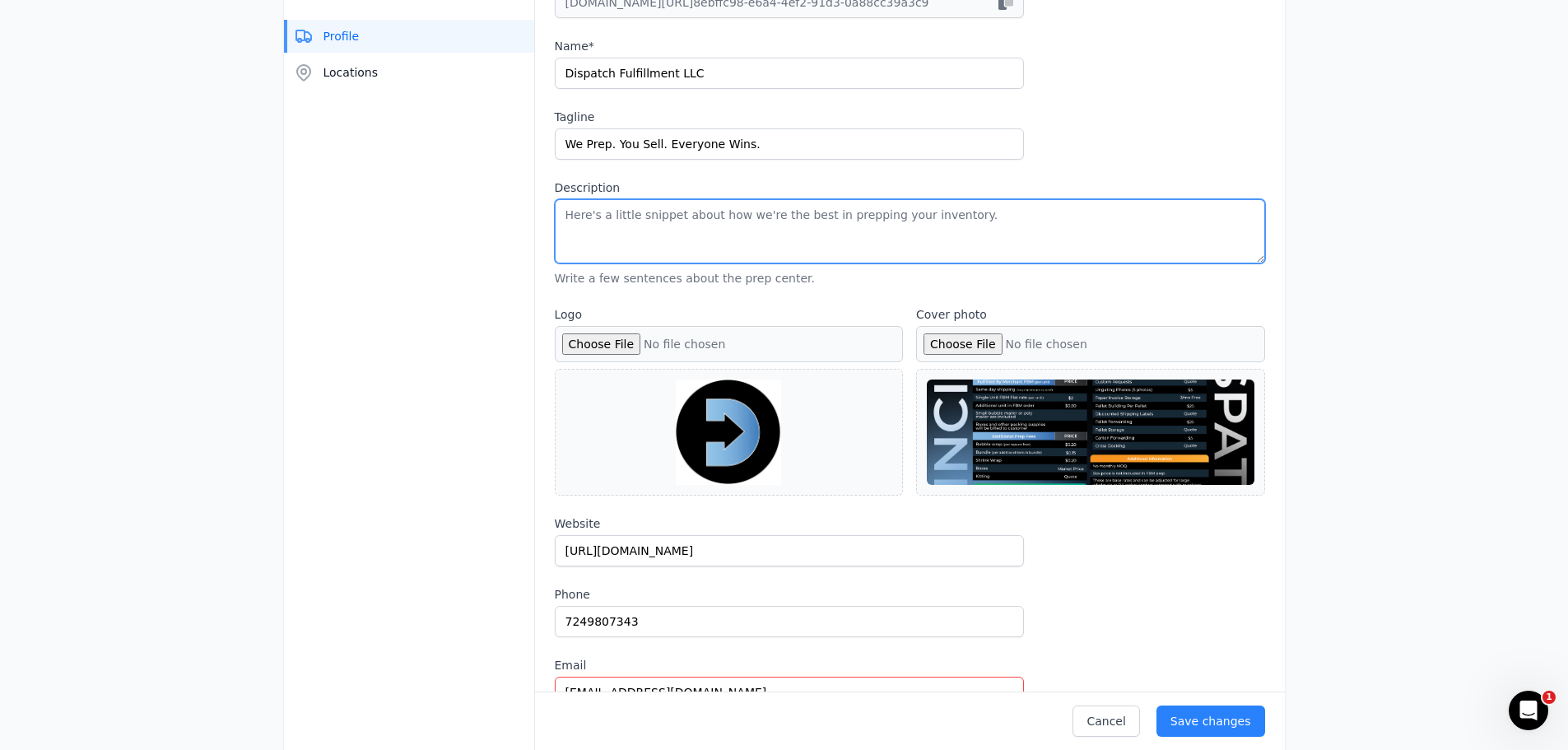
scroll to position [0, 0]
paste textarea "Lo ips dol sitametco adipisc elits doeiu temporinc utl etdolorem! 🚀 Aliq enimad…"
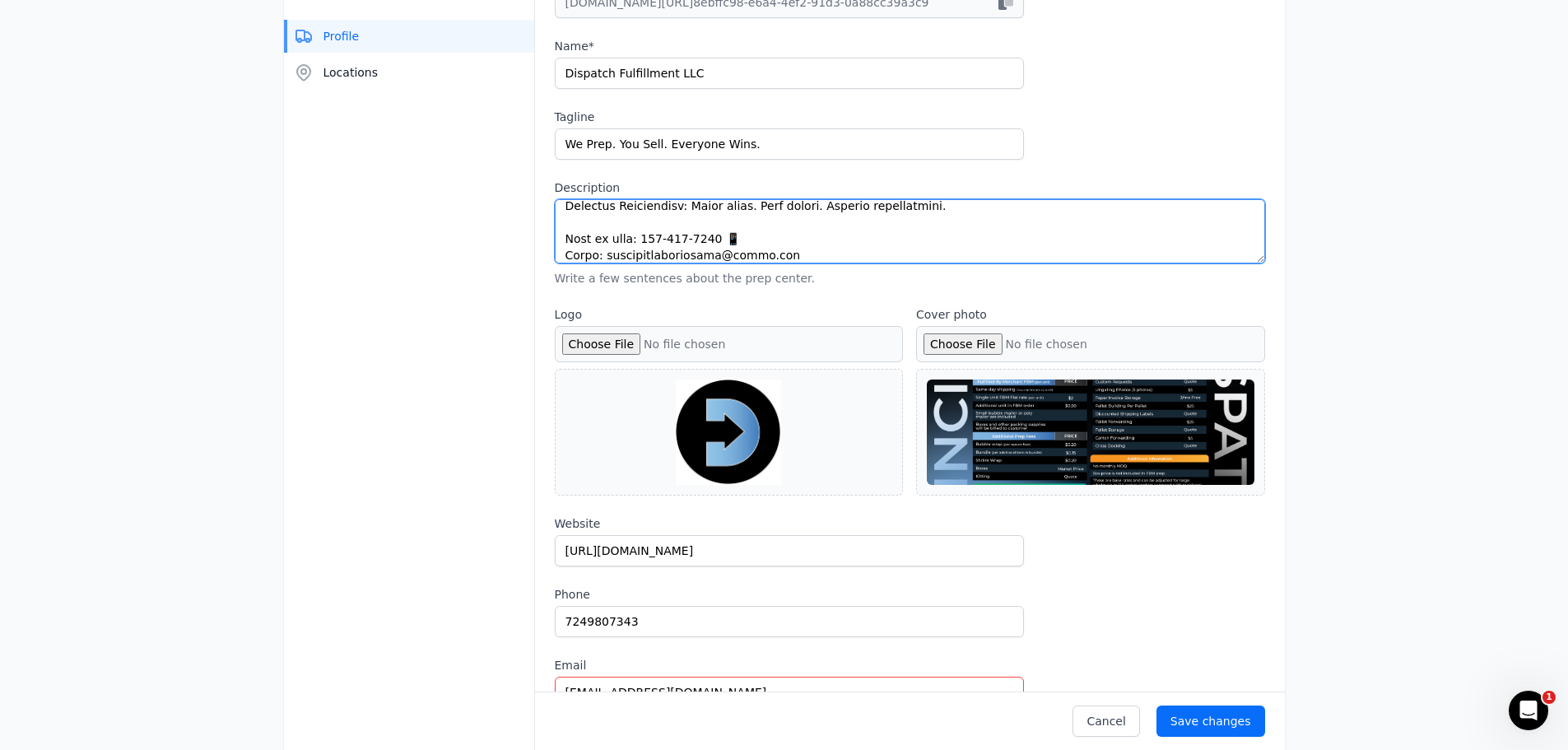
type textarea "Lo ips dol sitametco adipisc elits doeiu temporinc utl etdolorem! 🚀 Aliq enimad…"
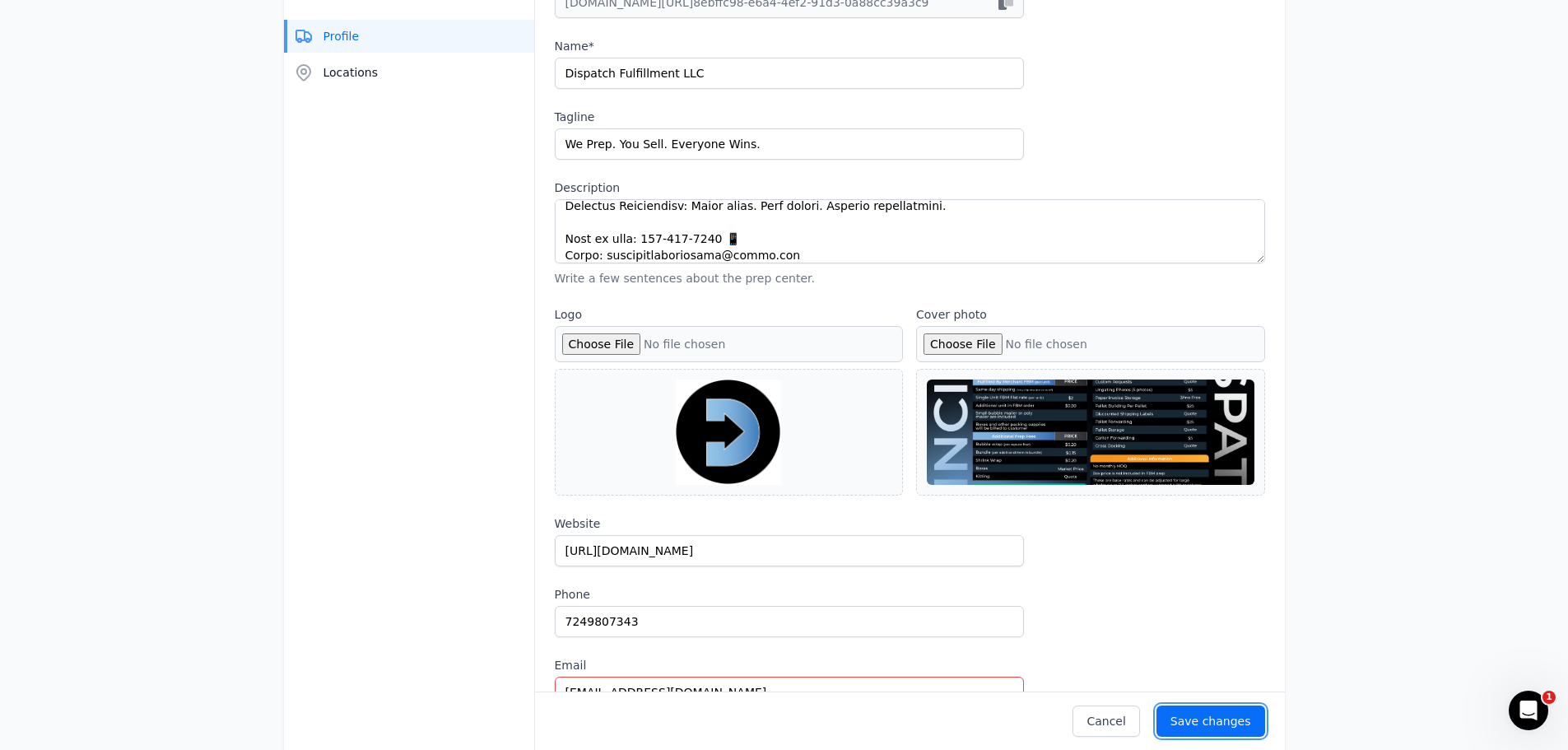
click at [1234, 712] on button "Save changes" at bounding box center [1211, 721] width 109 height 31
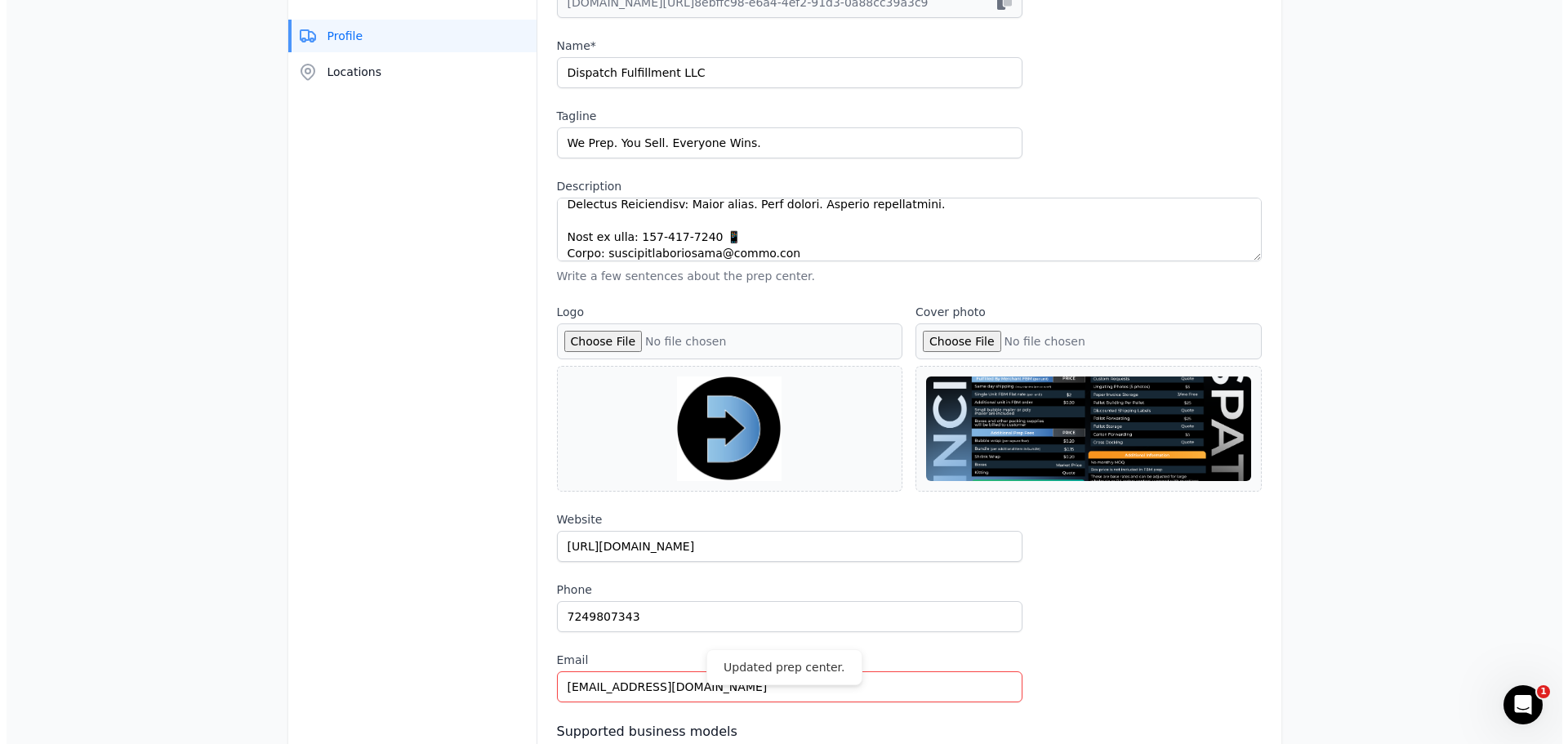
scroll to position [0, 0]
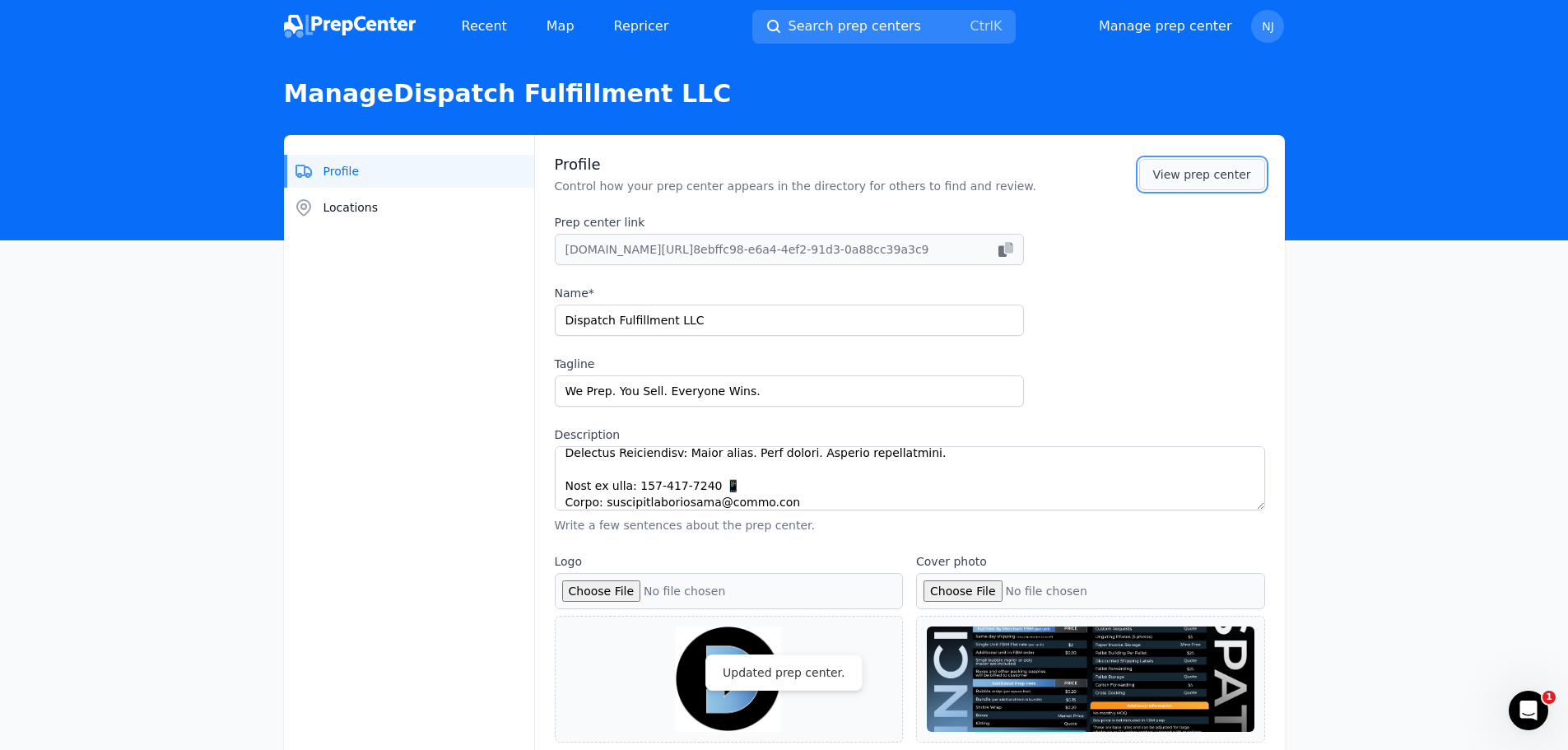
click at [1210, 166] on link "View prep center" at bounding box center [1202, 175] width 126 height 31
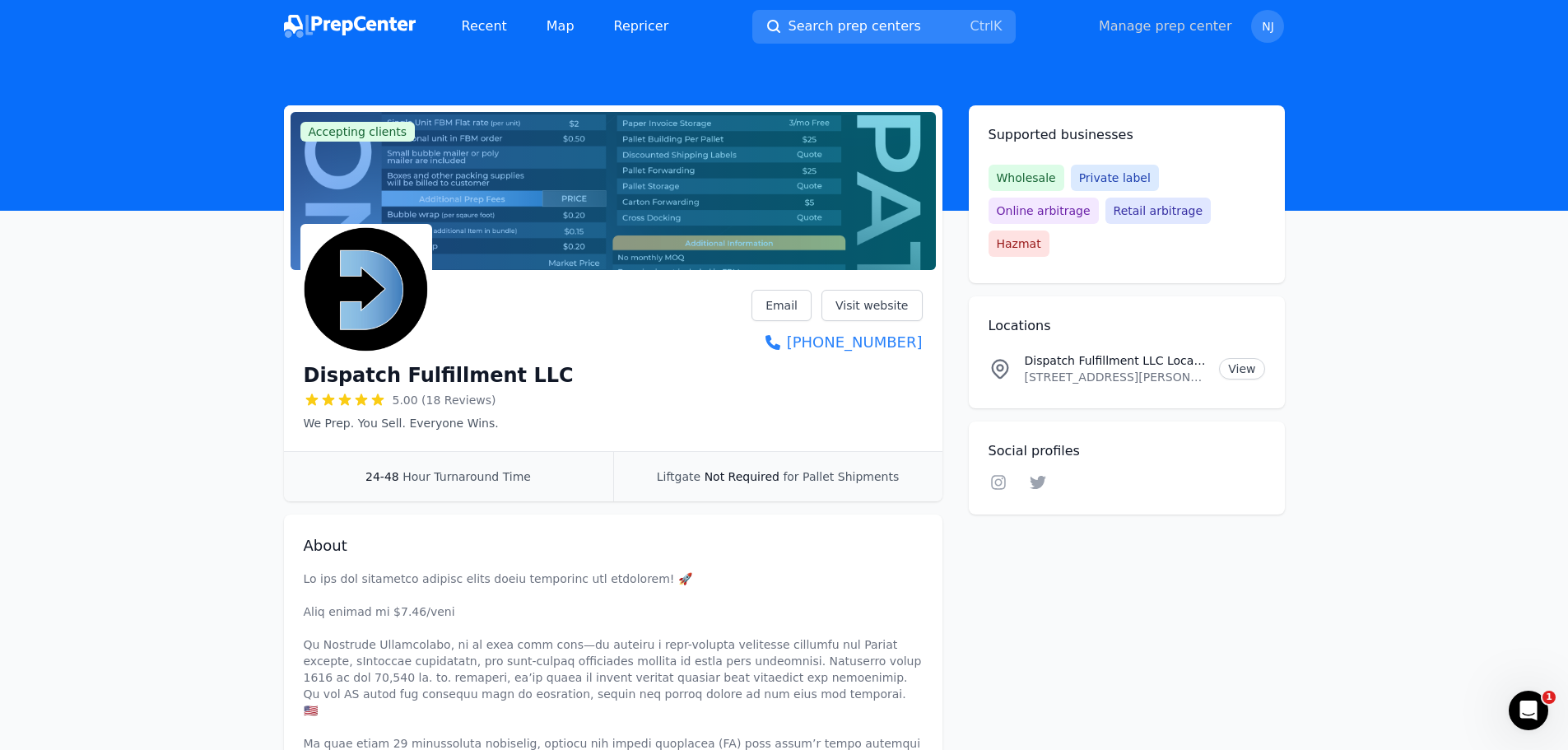
click at [1128, 22] on link "Manage prep center" at bounding box center [1165, 26] width 133 height 19
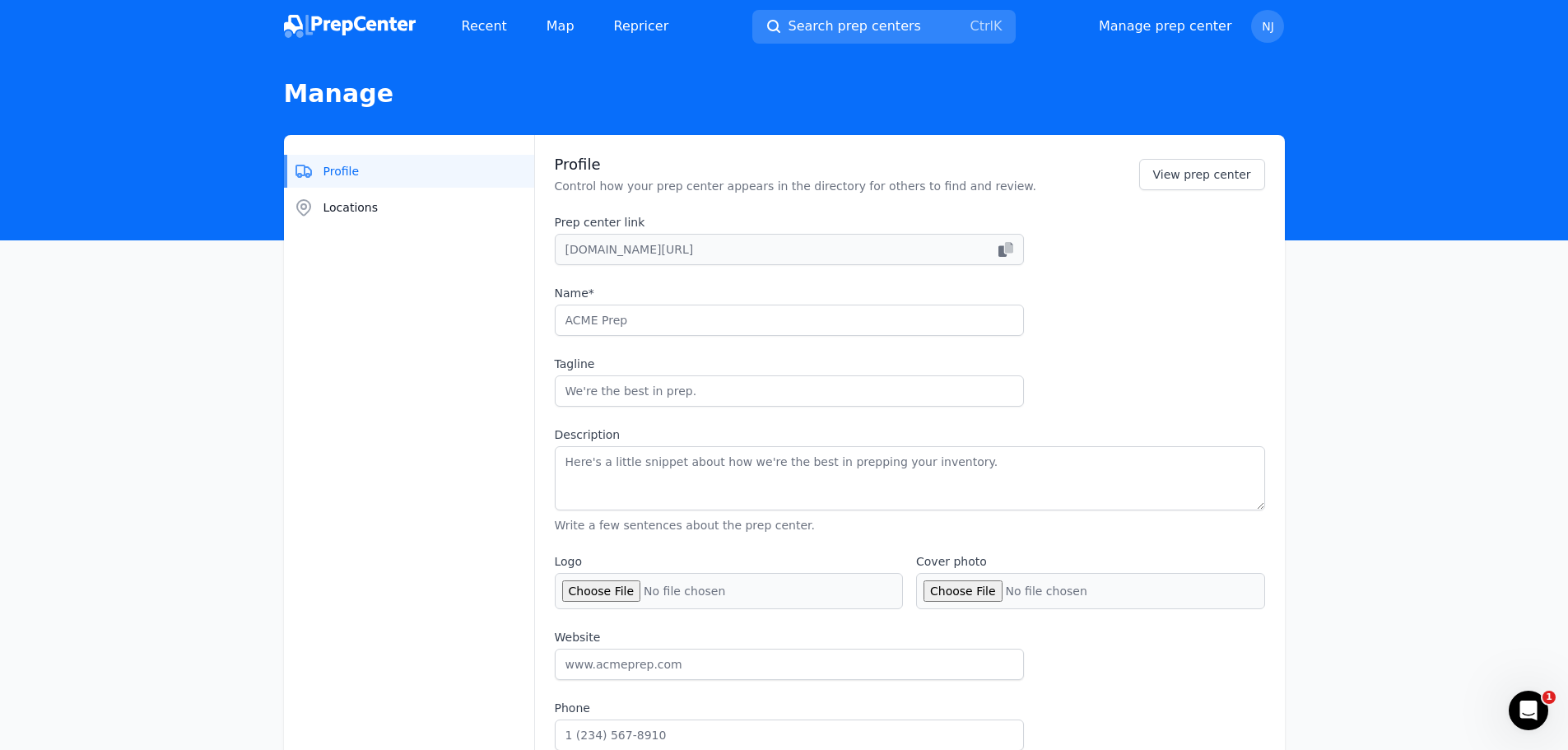
type input "Dispatch Fulfillment LLC"
type input "We Prep. You Sell. Everyone Wins."
type textarea "Lo ips dol sitametco adipisc elits doeiu temporinc utl etdolorem! 🚀 Aliq enimad…"
type input "[URL][DOMAIN_NAME]"
type input "7249807343"
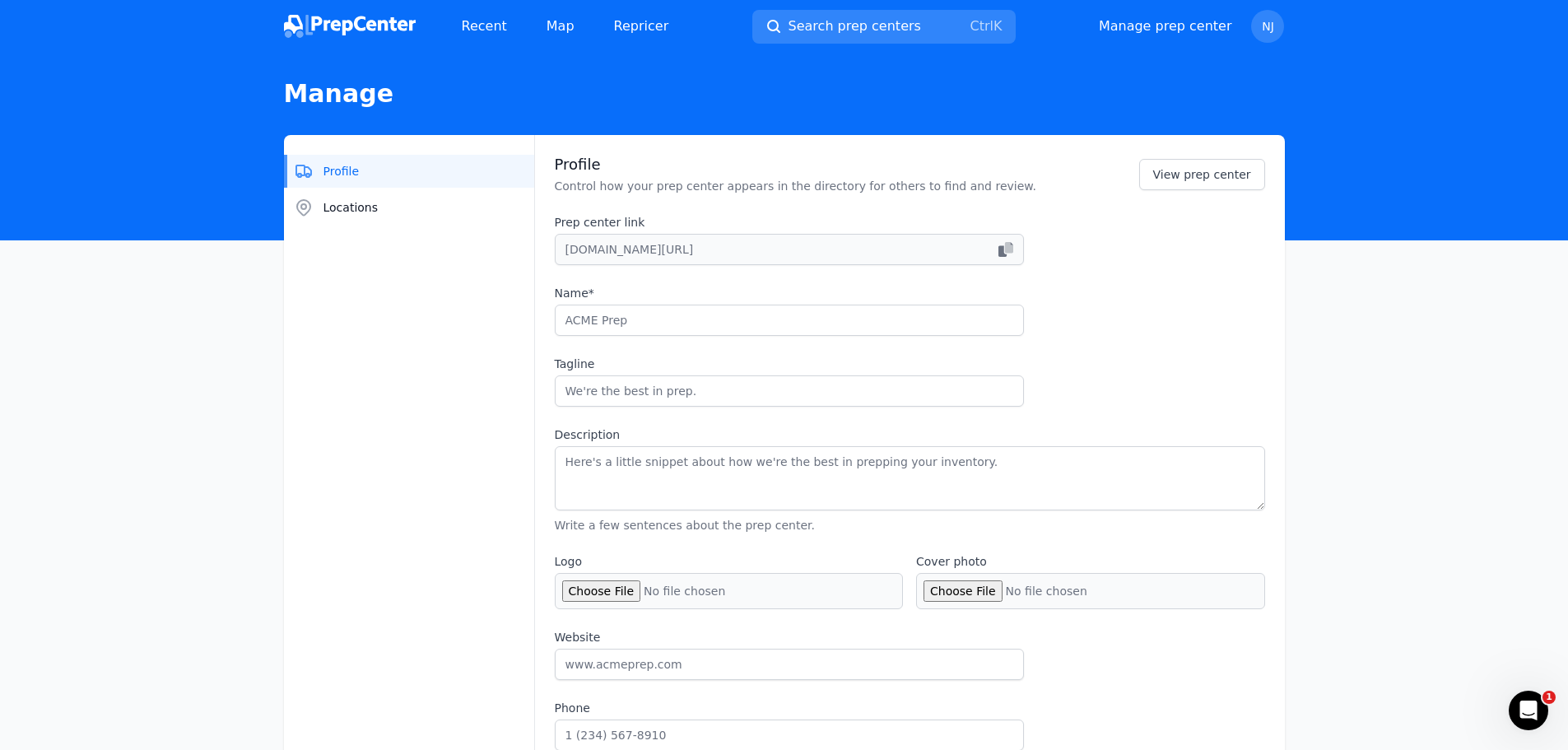
type input "[EMAIL_ADDRESS][DOMAIN_NAME]"
checkbox input "true"
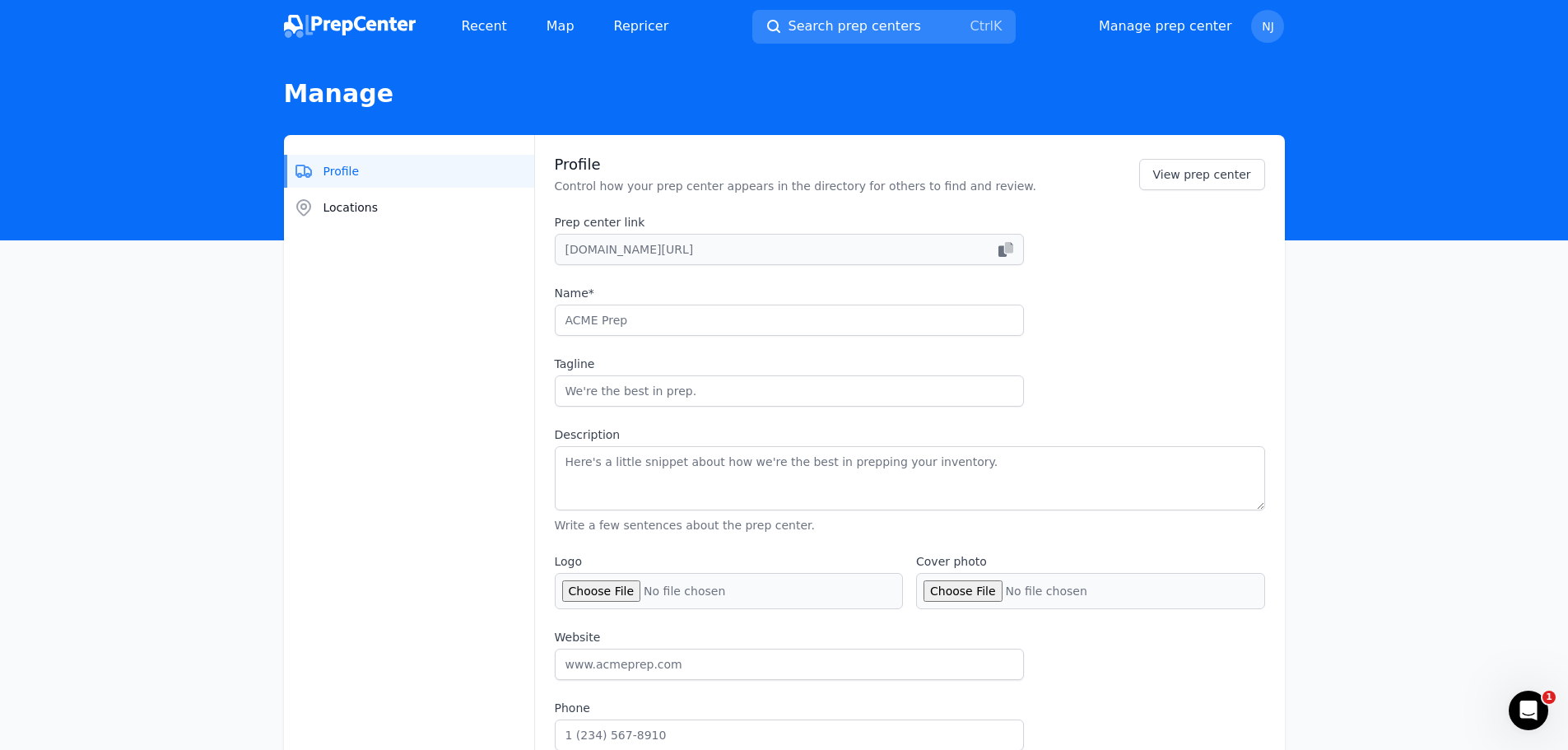
checkbox input "true"
select select "24to48"
type input "dispatchaio"
type input "dispatch__aio"
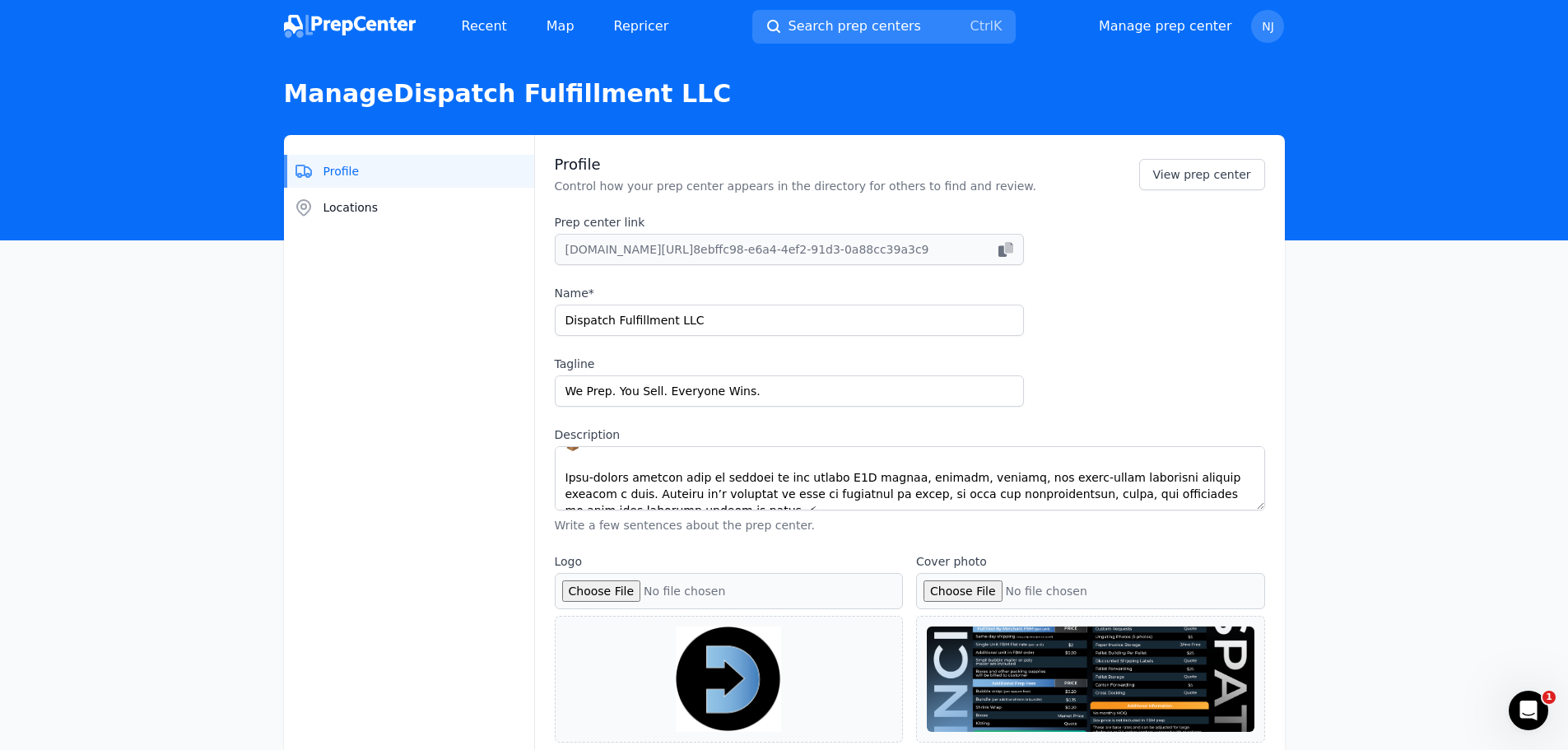
scroll to position [247, 0]
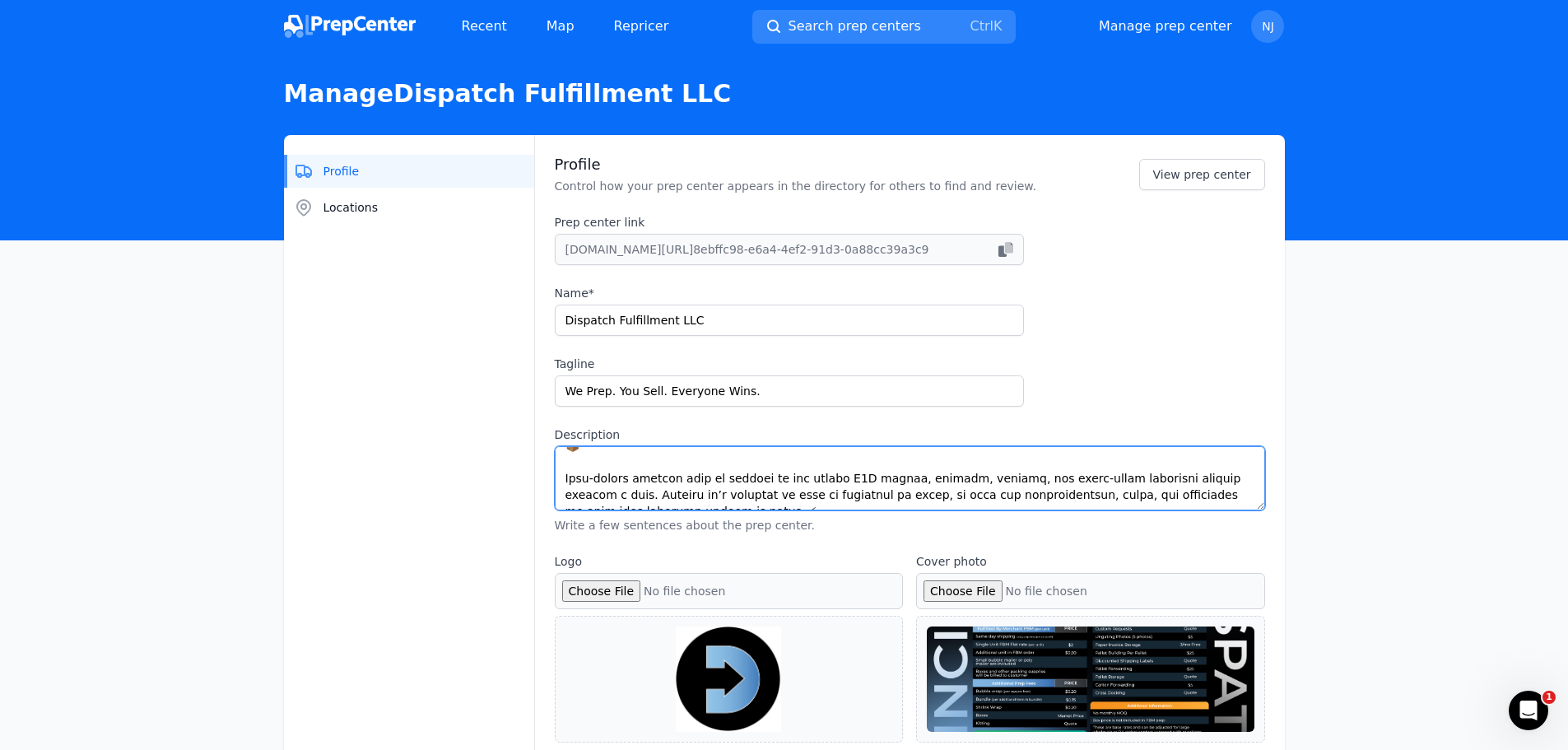
click at [735, 495] on textarea "Description" at bounding box center [910, 478] width 711 height 64
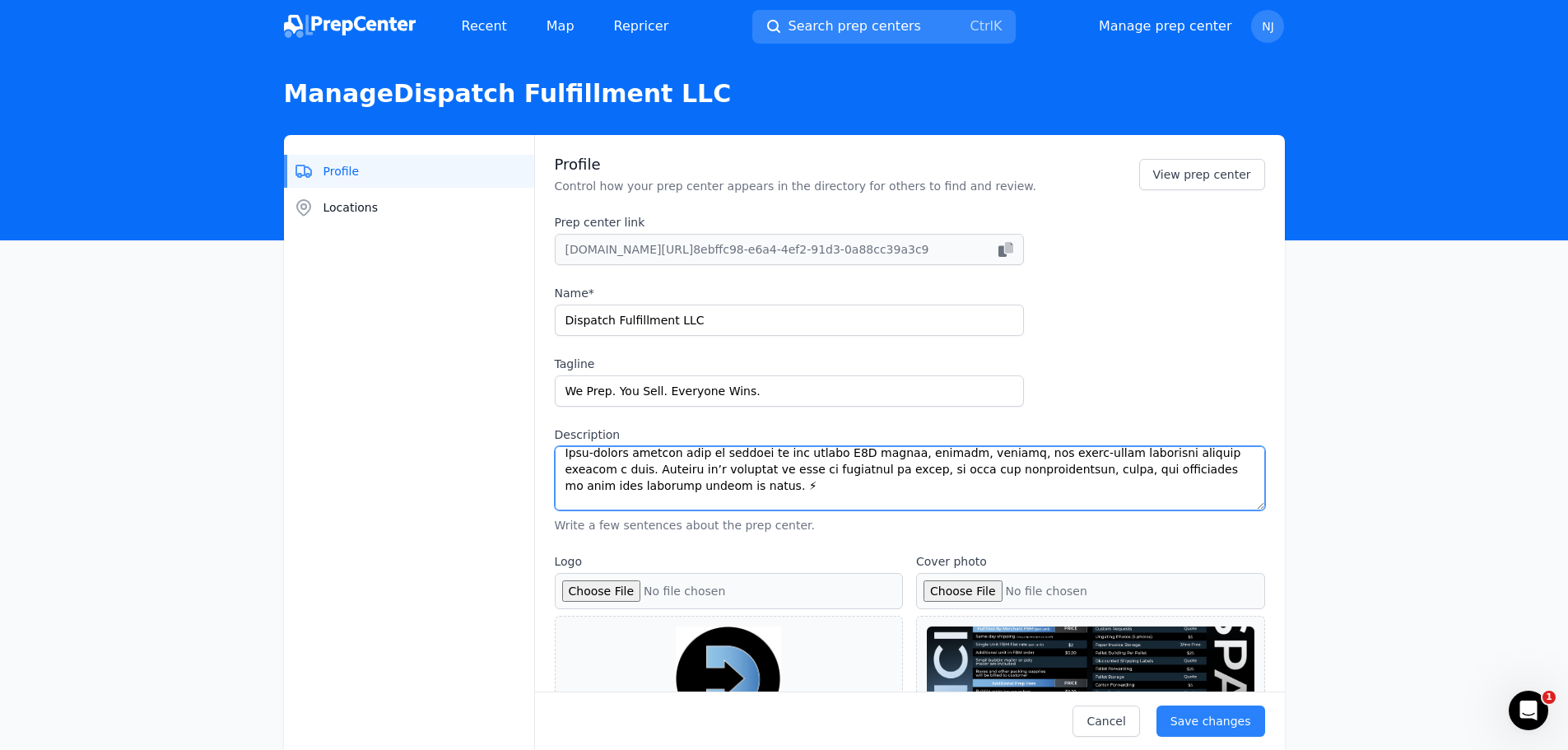
scroll to position [289, 0]
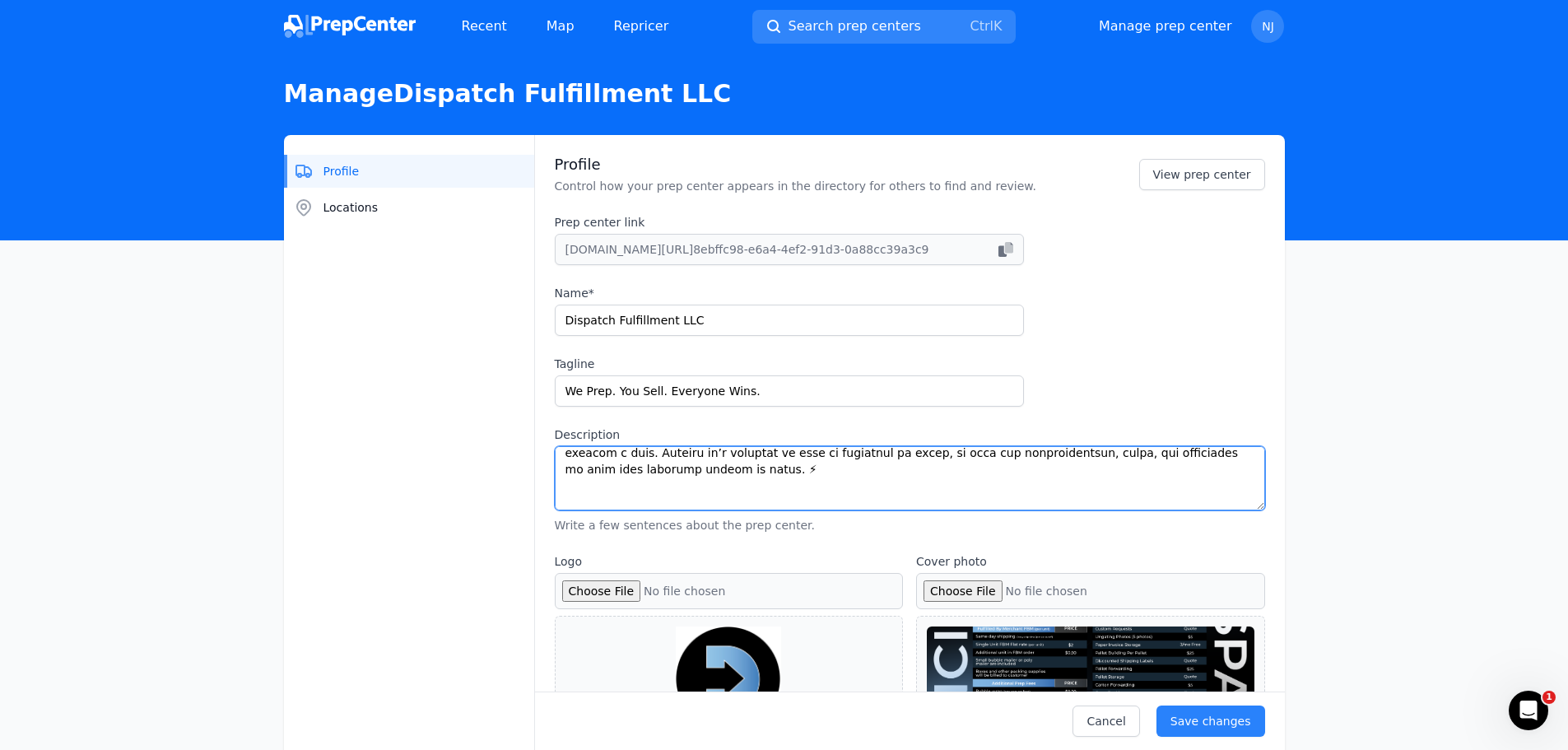
click at [580, 490] on textarea "Description" at bounding box center [910, 478] width 711 height 64
paste textarea "We also offer exclusive contracted carrier rates for all major carriers, ensuri…"
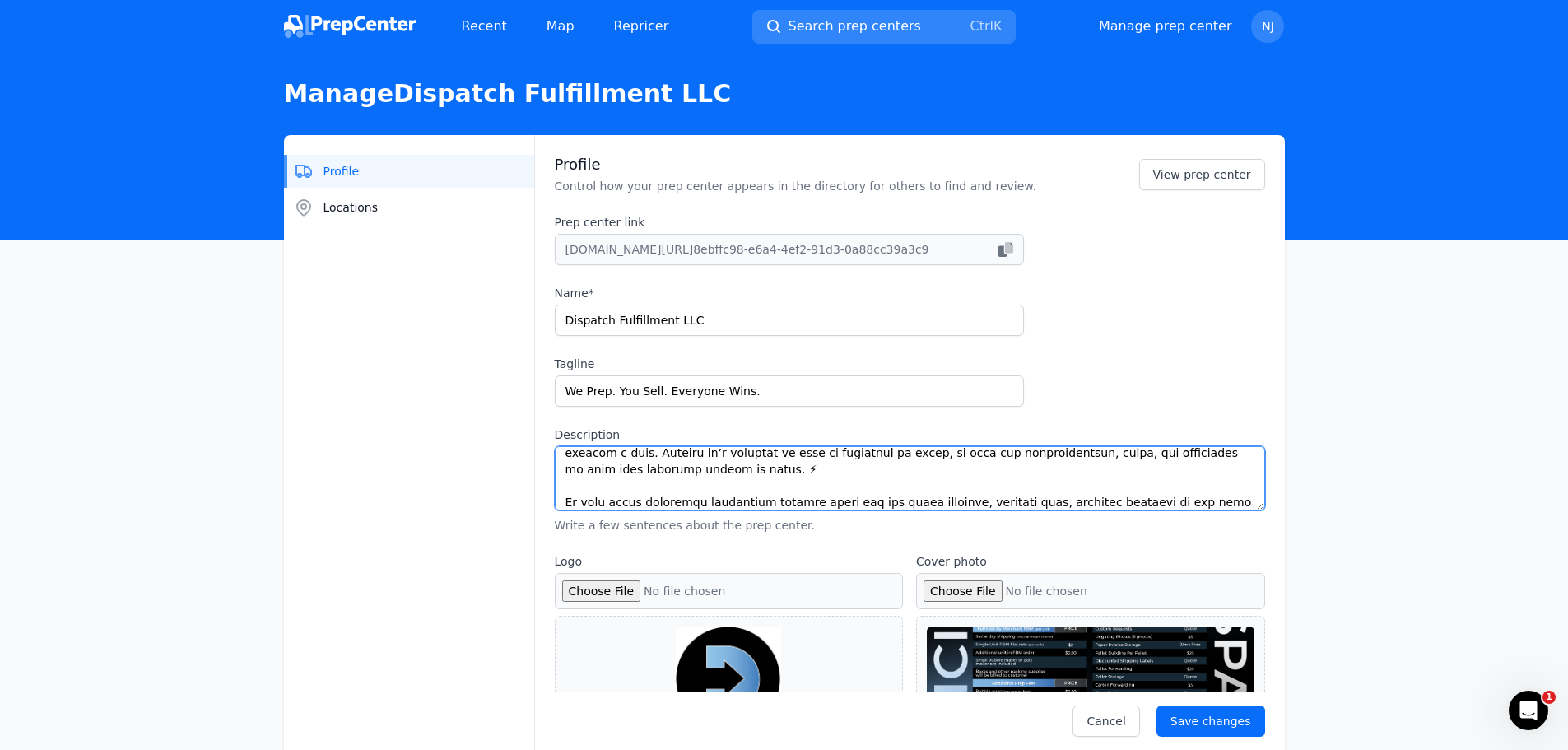
type textarea "Lo ips dol sitametco adipisc elits doeiu temporinc utl etdolorem! 🚀 Aliq enimad…"
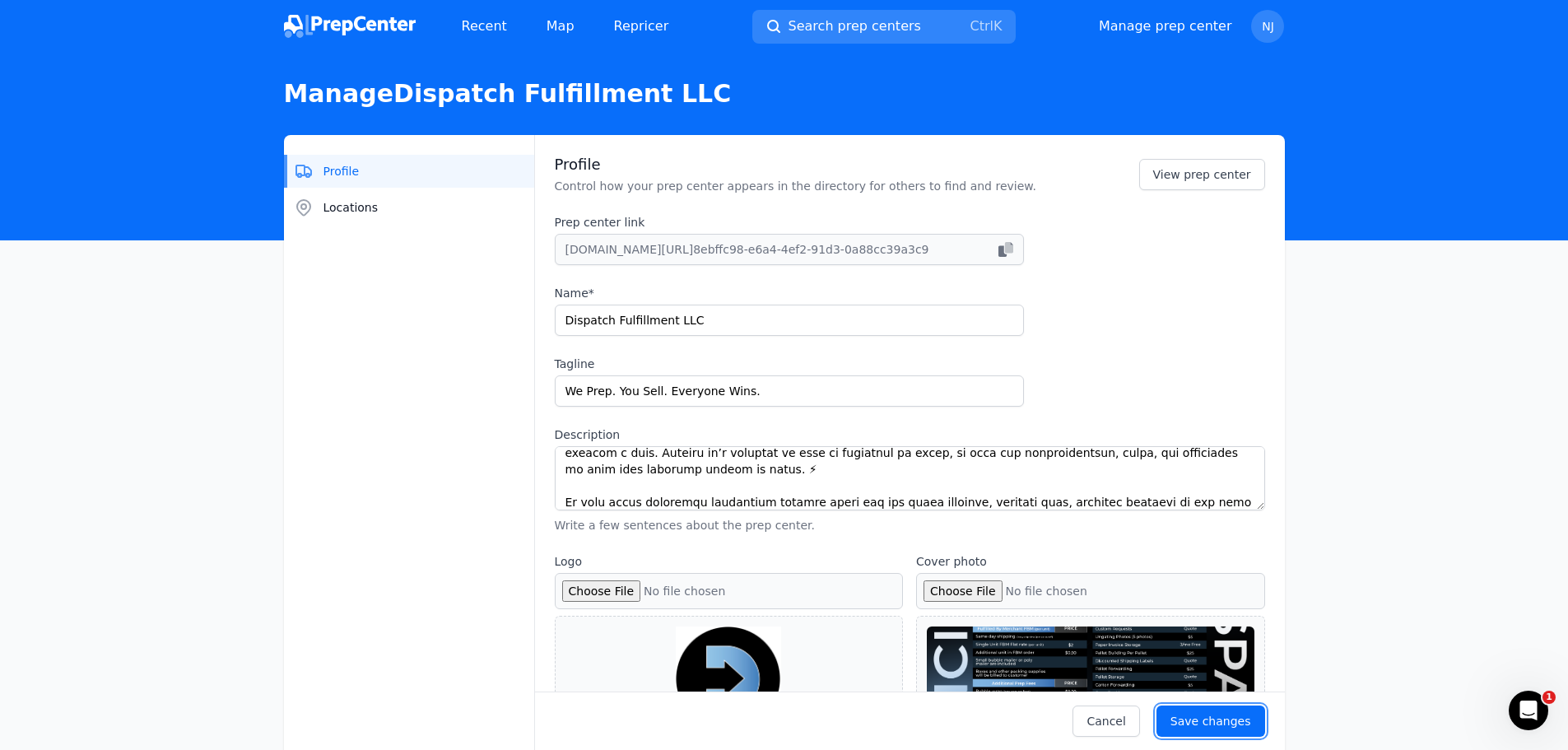
click at [1227, 733] on button "Save changes" at bounding box center [1211, 721] width 109 height 31
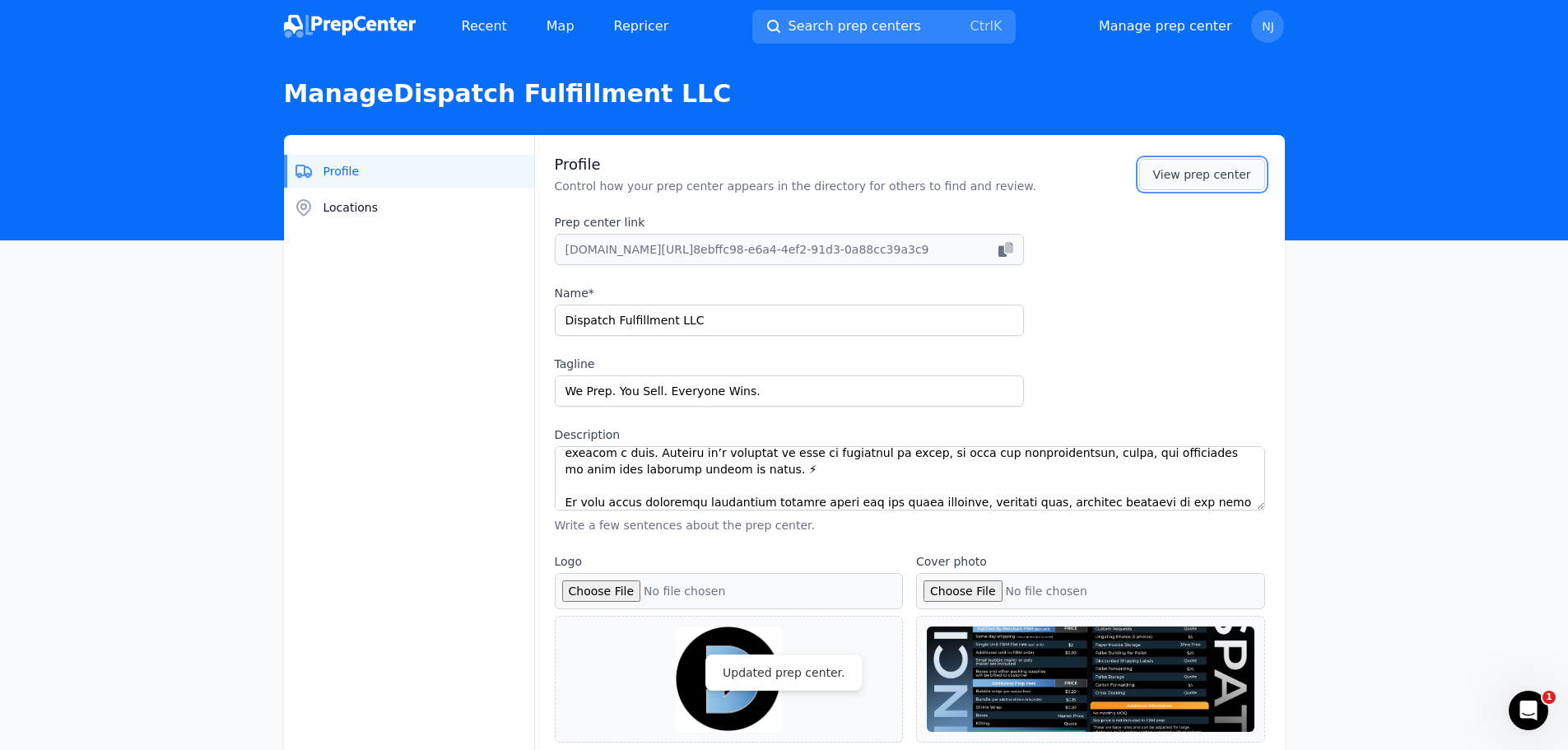
click at [1186, 170] on link "View prep center" at bounding box center [1202, 175] width 126 height 31
